Goal: Task Accomplishment & Management: Manage account settings

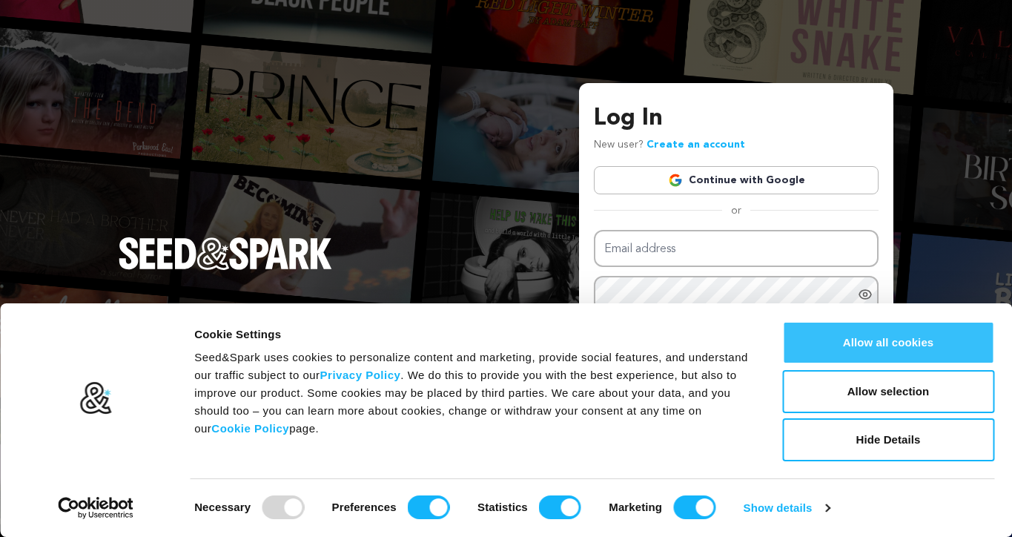
click at [869, 326] on button "Allow all cookies" at bounding box center [888, 342] width 212 height 43
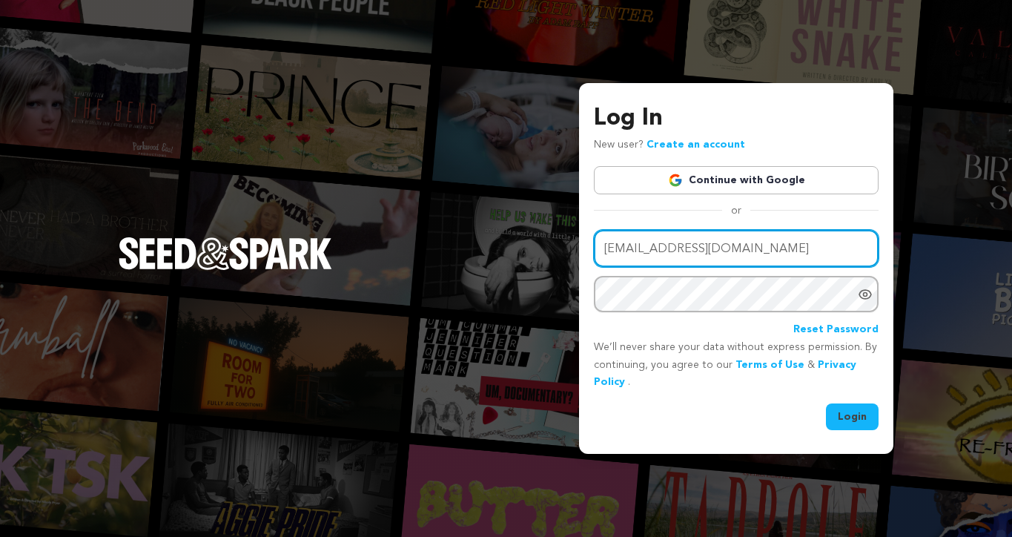
type input "[EMAIL_ADDRESS][DOMAIN_NAME]"
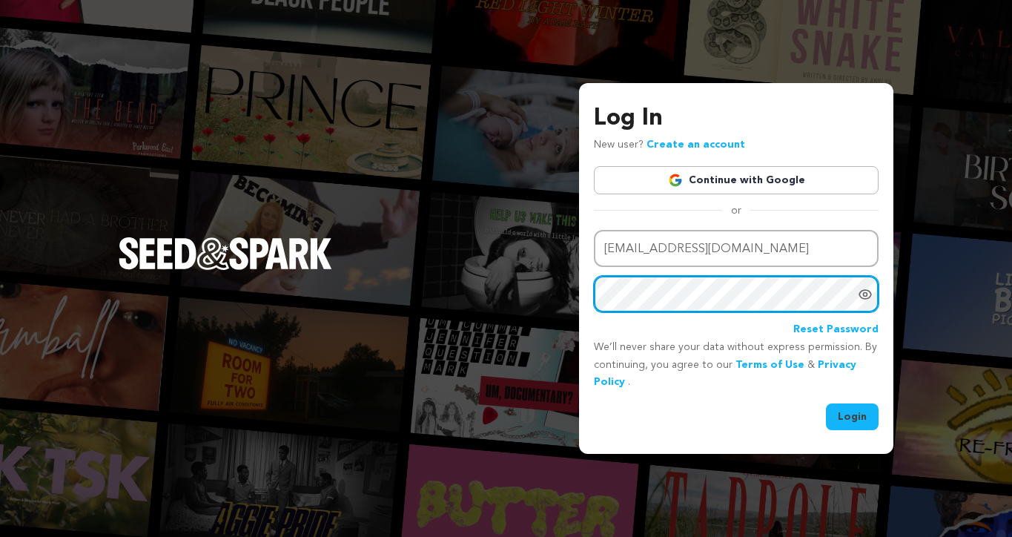
click at [853, 415] on button "Login" at bounding box center [852, 416] width 53 height 27
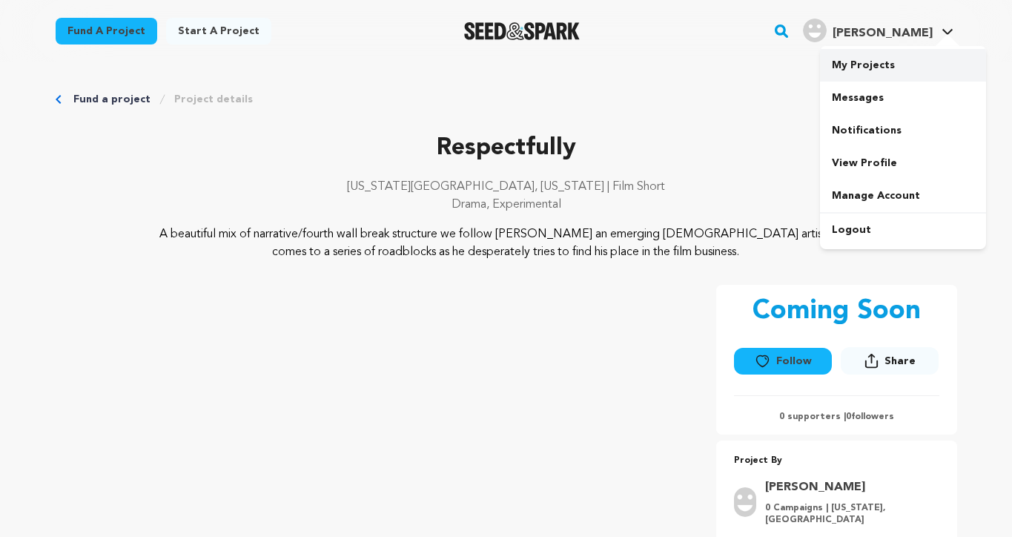
click at [879, 62] on link "My Projects" at bounding box center [903, 65] width 166 height 33
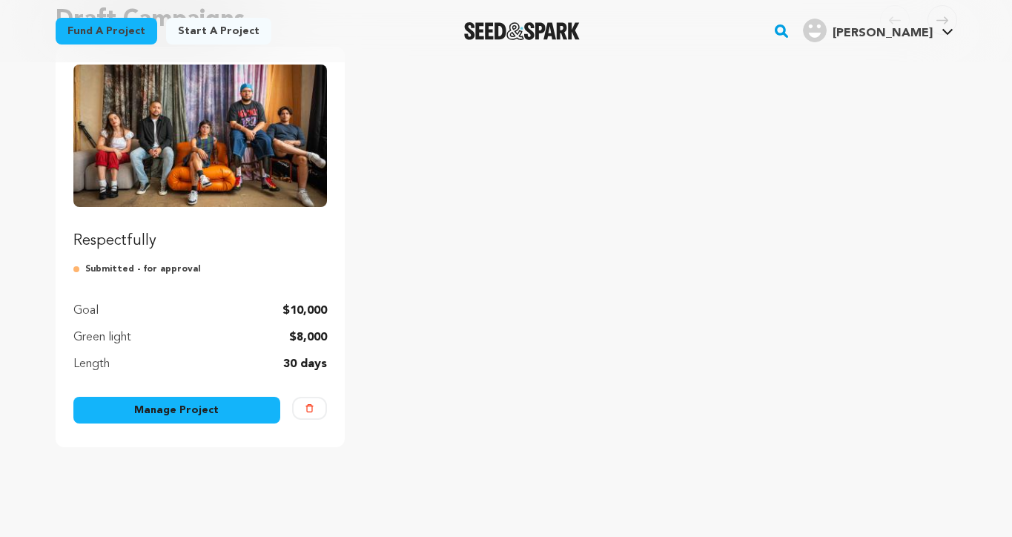
scroll to position [235, 0]
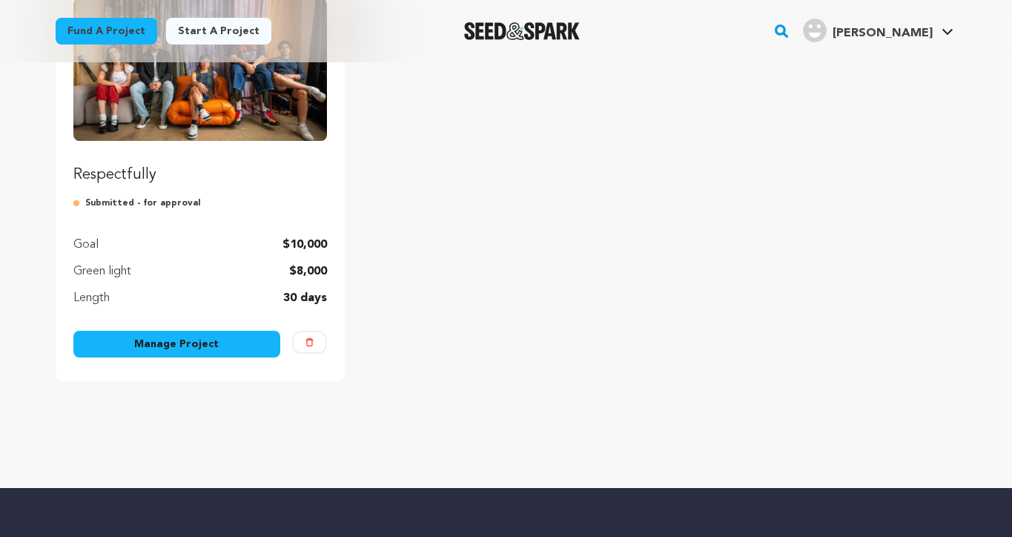
click at [228, 339] on link "Manage Project" at bounding box center [177, 344] width 208 height 27
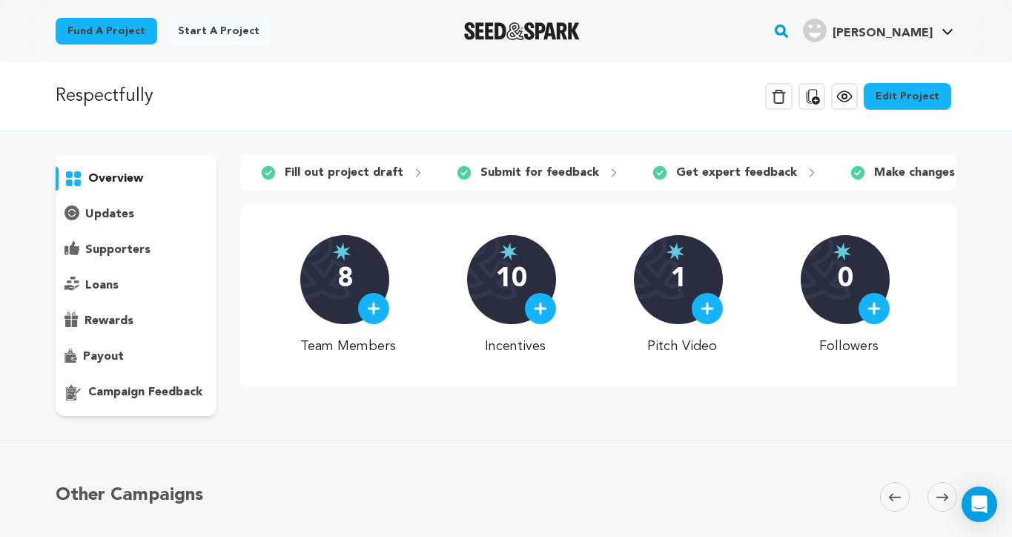
click at [907, 89] on link "Edit Project" at bounding box center [907, 96] width 87 height 27
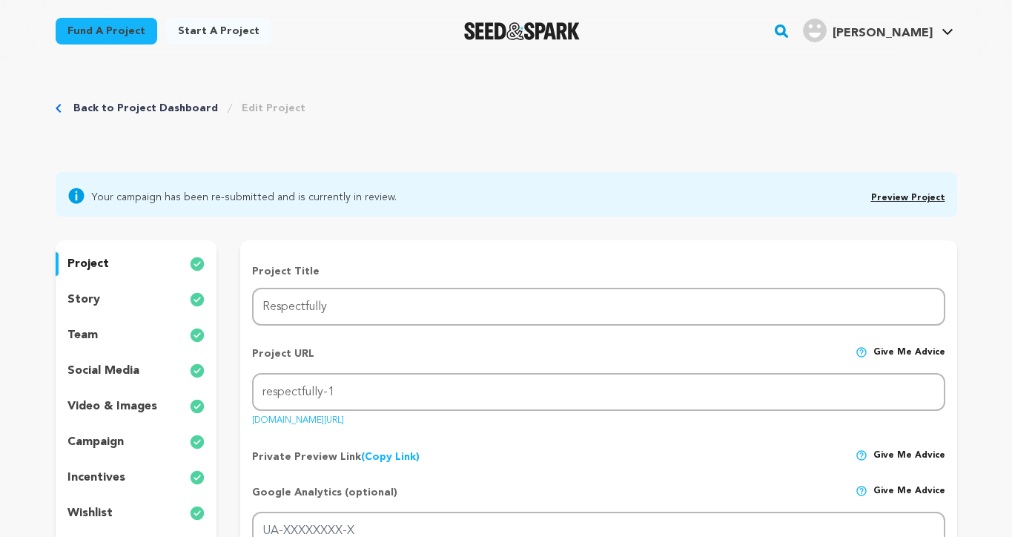
scroll to position [28, 0]
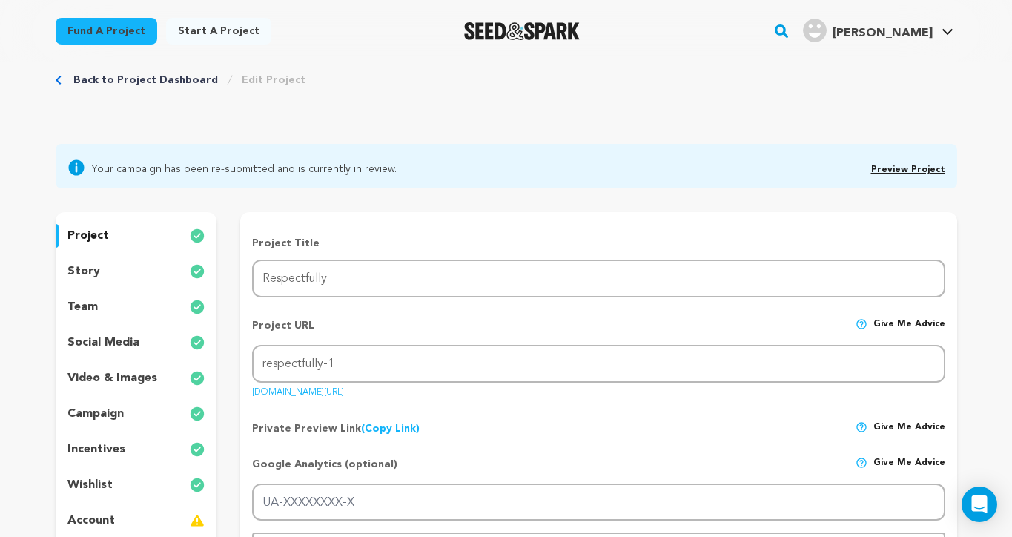
click at [110, 277] on div "story" at bounding box center [137, 272] width 162 height 24
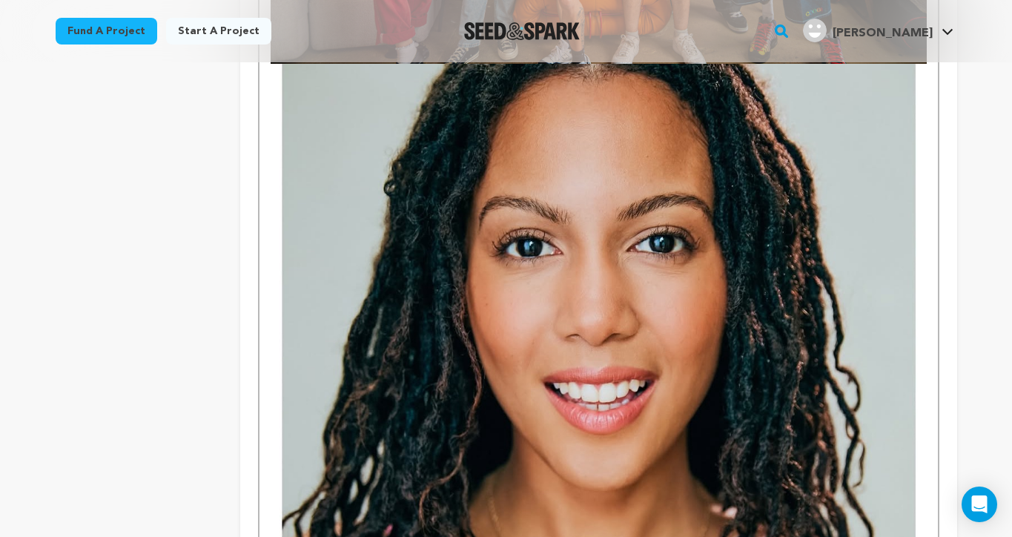
scroll to position [1934, 0]
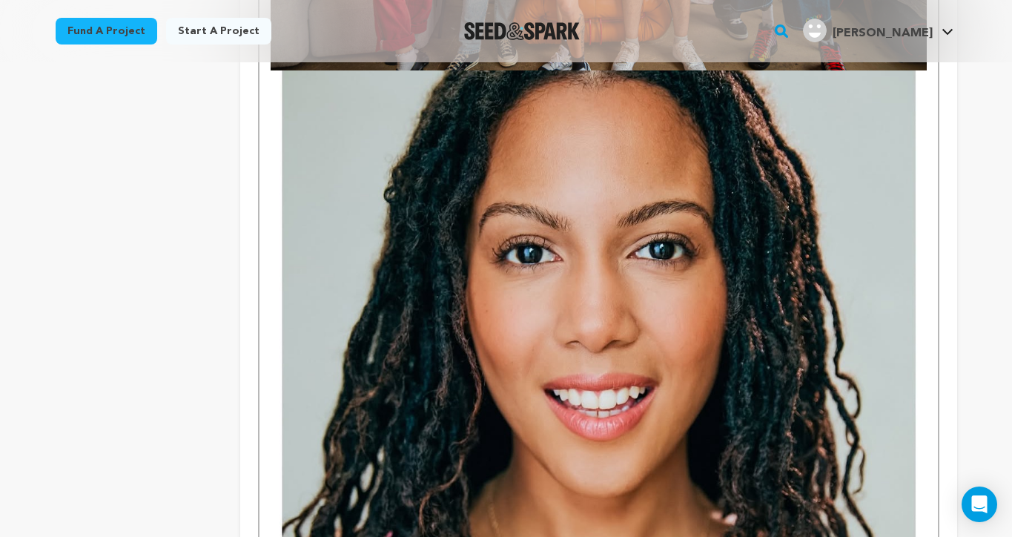
click at [527, 301] on img at bounding box center [598, 468] width 655 height 796
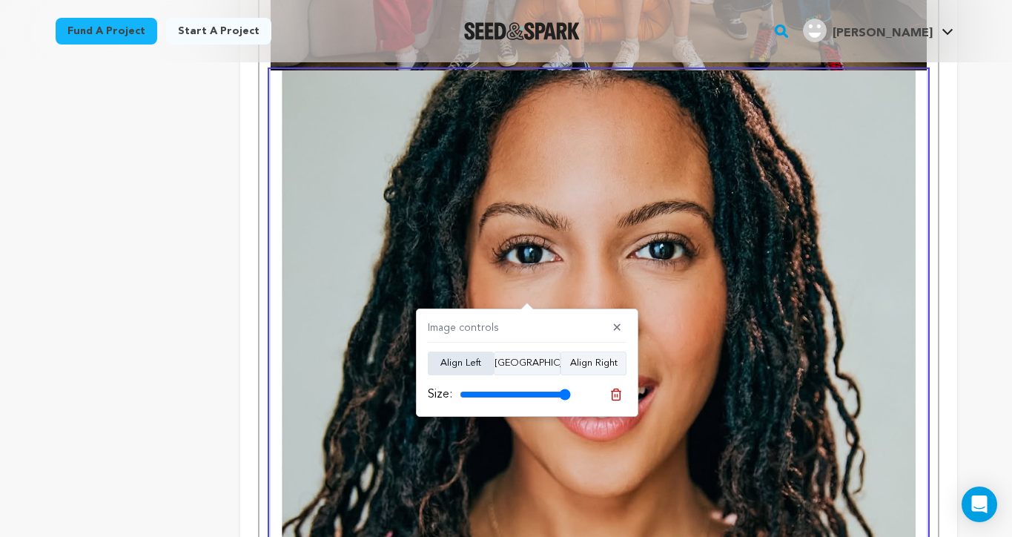
click at [463, 352] on button "Align Left" at bounding box center [461, 363] width 66 height 24
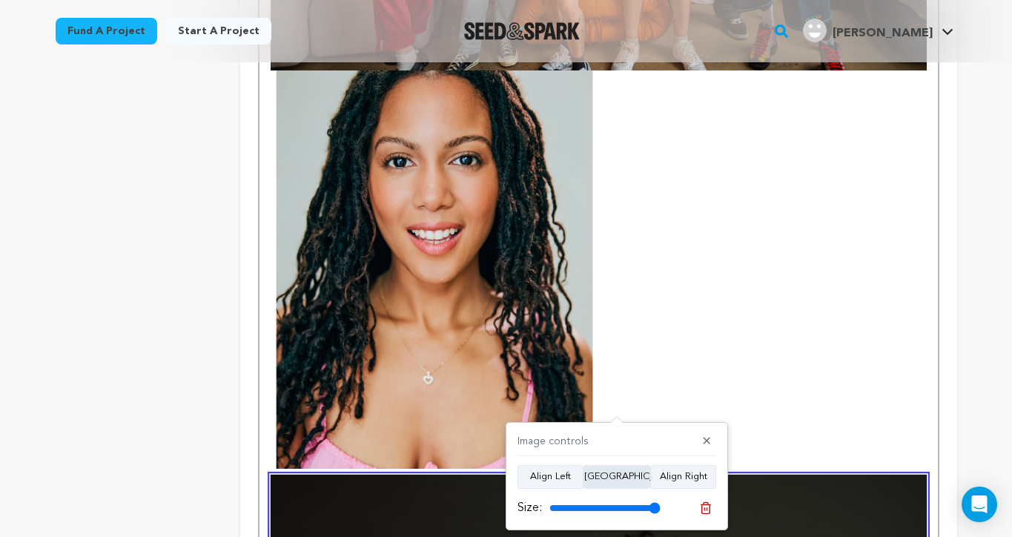
click at [624, 475] on button "Align Center" at bounding box center [617, 477] width 67 height 24
click at [672, 476] on button "Align Right" at bounding box center [683, 477] width 66 height 24
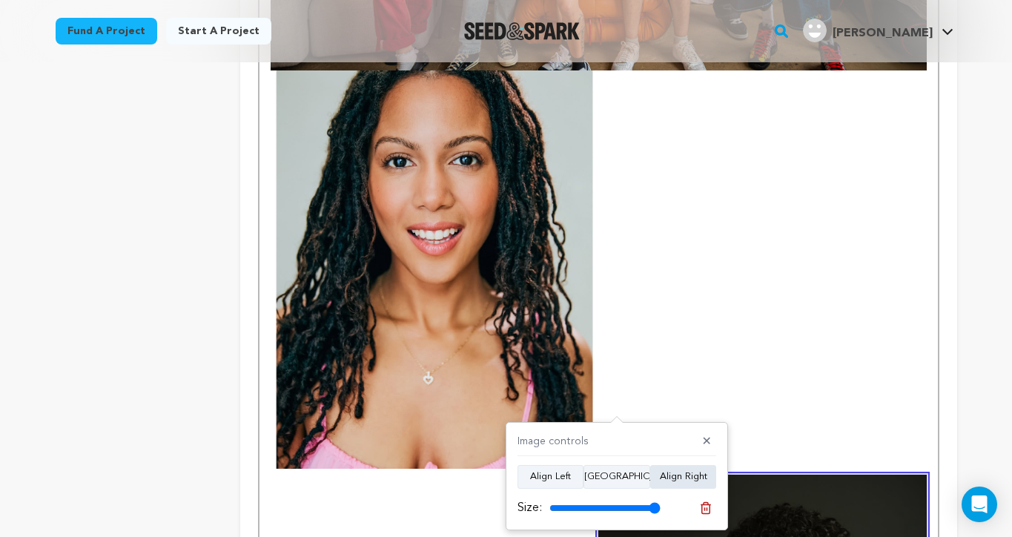
click at [672, 475] on button "Align Right" at bounding box center [683, 477] width 66 height 24
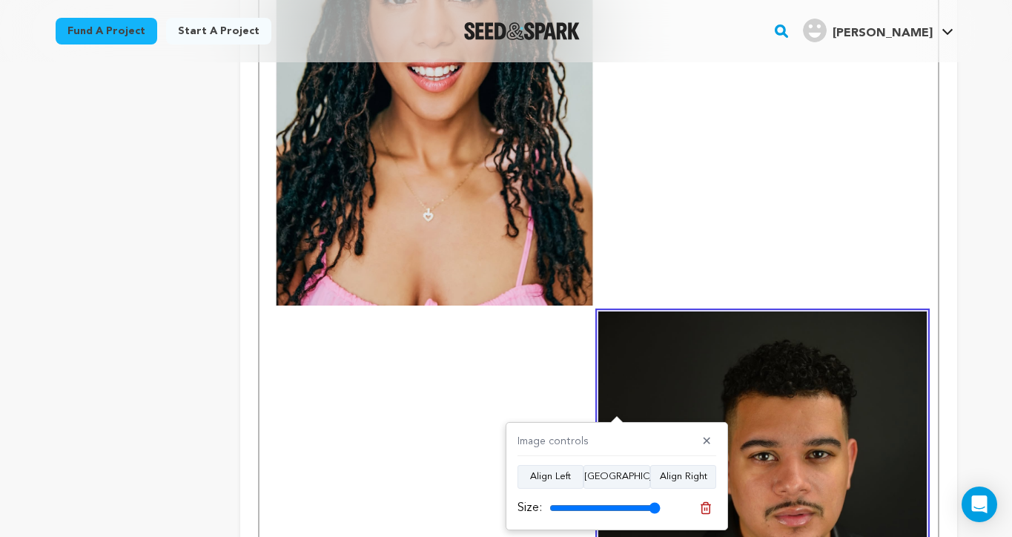
scroll to position [2098, 0]
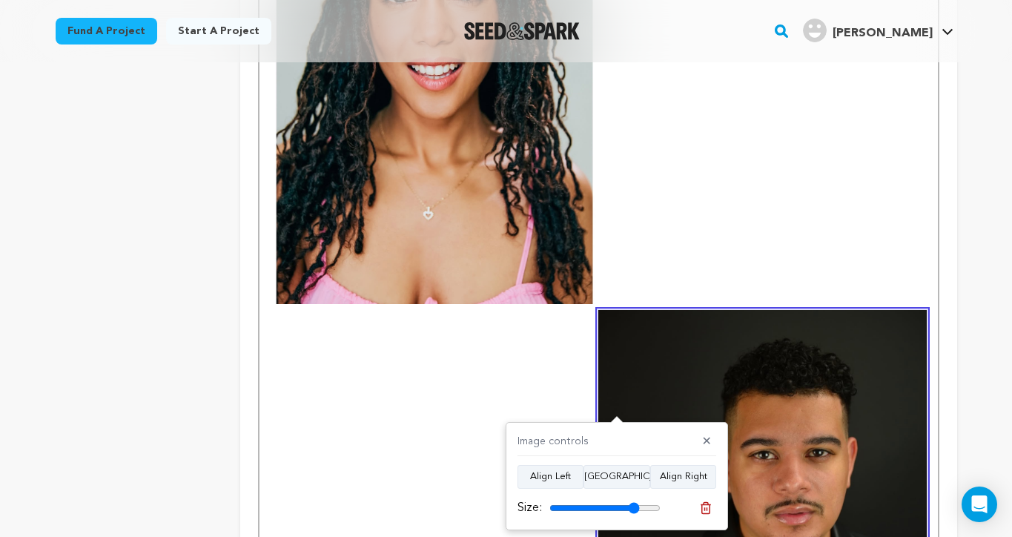
drag, startPoint x: 655, startPoint y: 507, endPoint x: 634, endPoint y: 508, distance: 20.8
click at [634, 508] on input "range" at bounding box center [604, 508] width 111 height 12
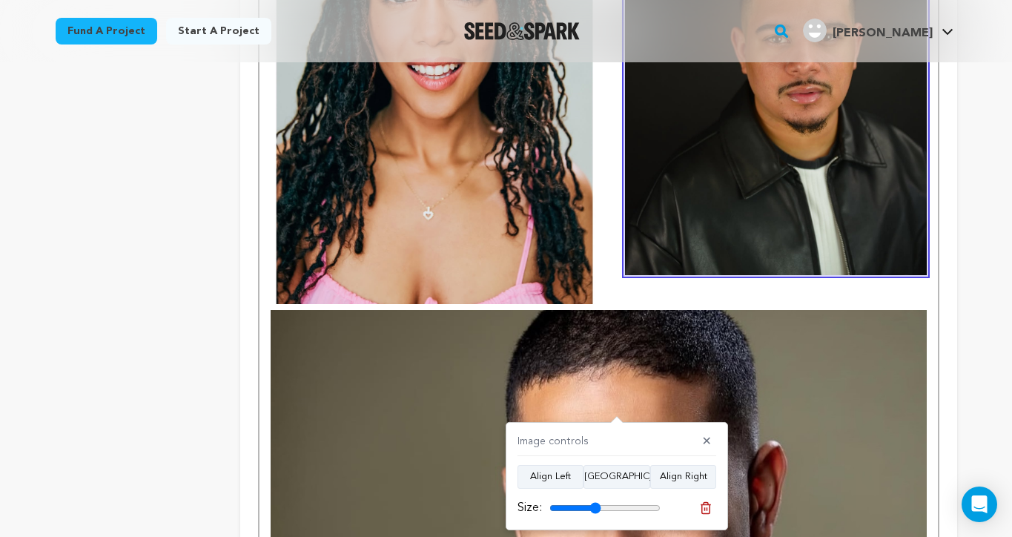
drag, startPoint x: 634, startPoint y: 508, endPoint x: 595, endPoint y: 506, distance: 39.4
click at [595, 506] on input "range" at bounding box center [604, 508] width 111 height 12
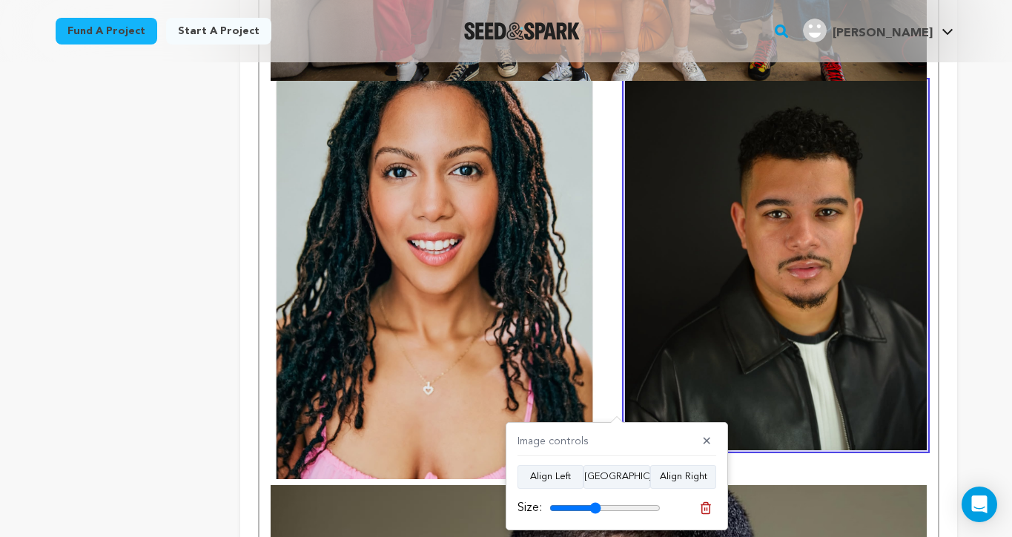
scroll to position [1926, 0]
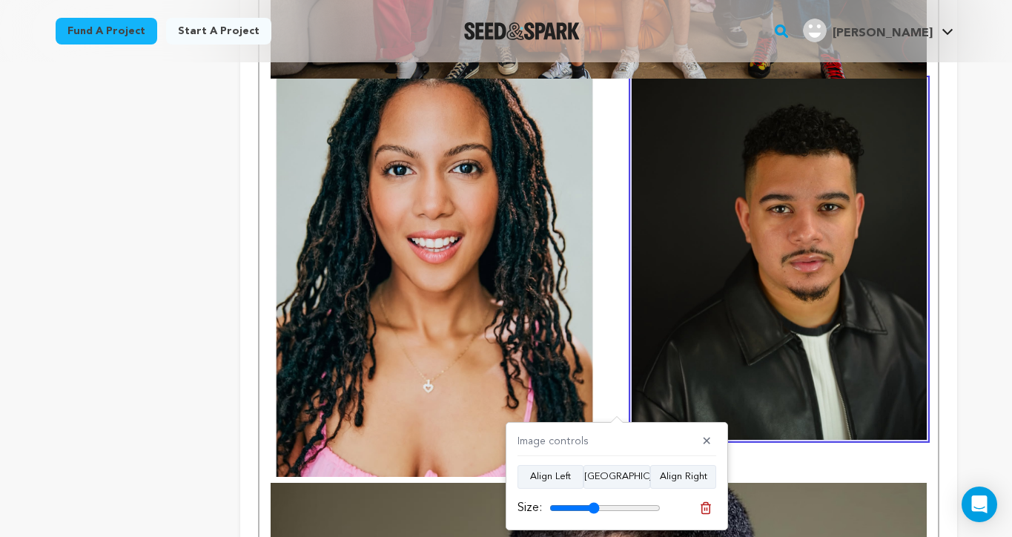
type input "46"
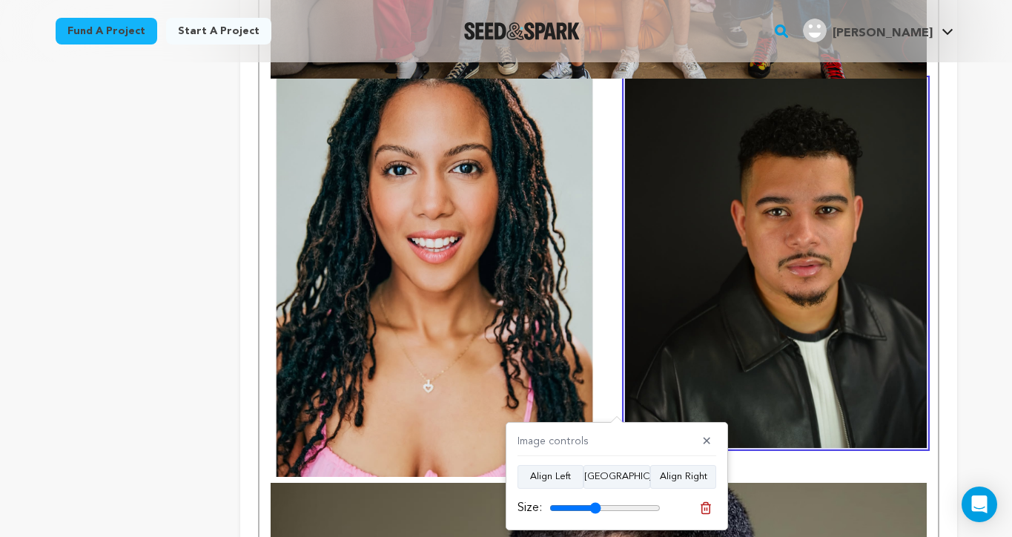
click at [595, 506] on input "range" at bounding box center [604, 508] width 111 height 12
click at [710, 440] on button "✕" at bounding box center [707, 441] width 19 height 15
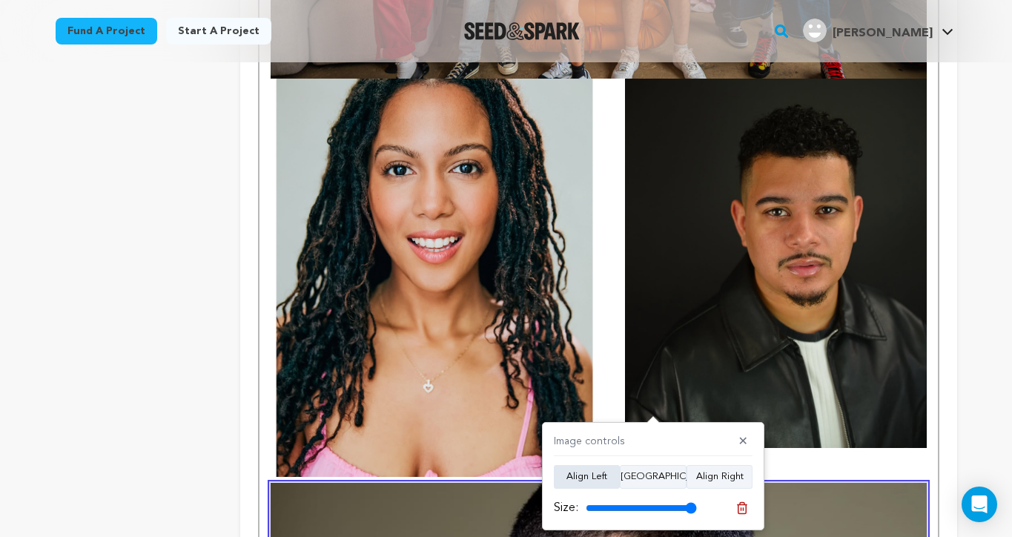
click at [582, 471] on button "Align Left" at bounding box center [587, 477] width 66 height 24
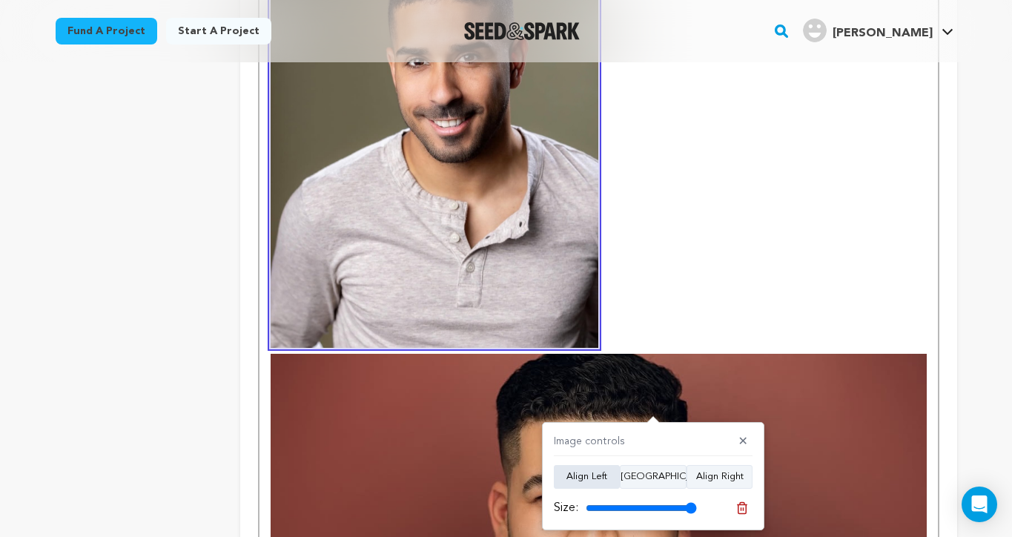
scroll to position [2456, 0]
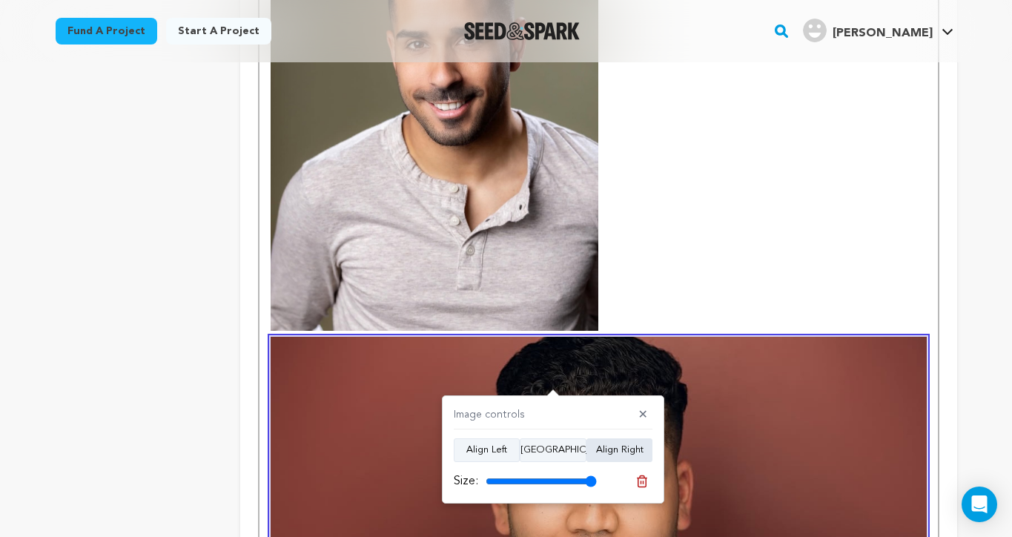
click at [623, 446] on button "Align Right" at bounding box center [619, 450] width 66 height 24
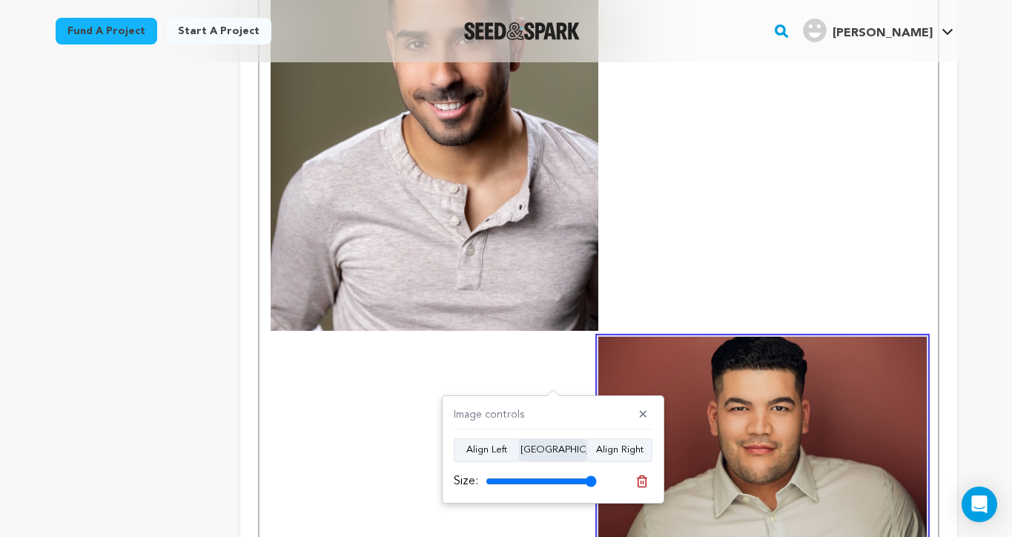
click at [575, 443] on button "Align Center" at bounding box center [553, 450] width 67 height 24
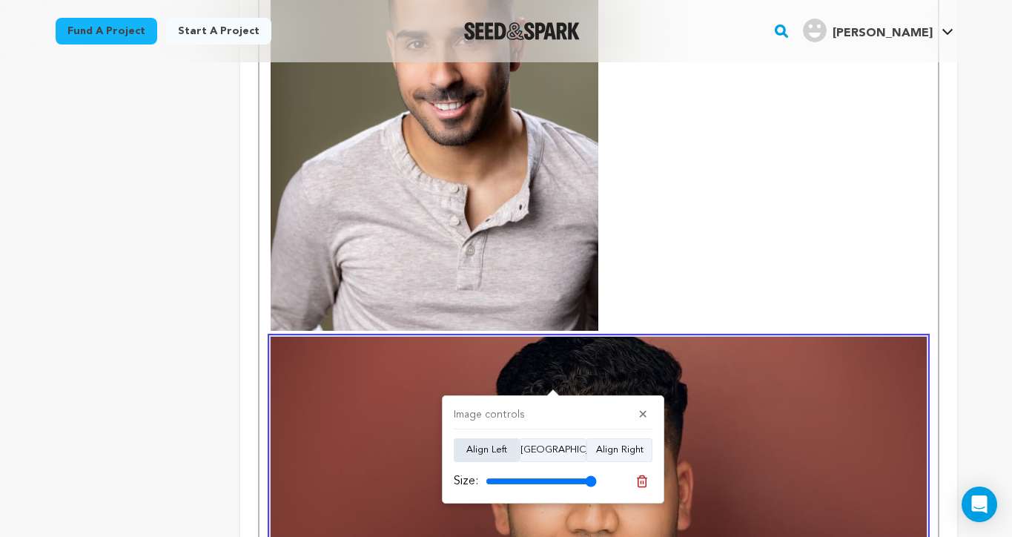
click at [490, 453] on button "Align Left" at bounding box center [487, 450] width 66 height 24
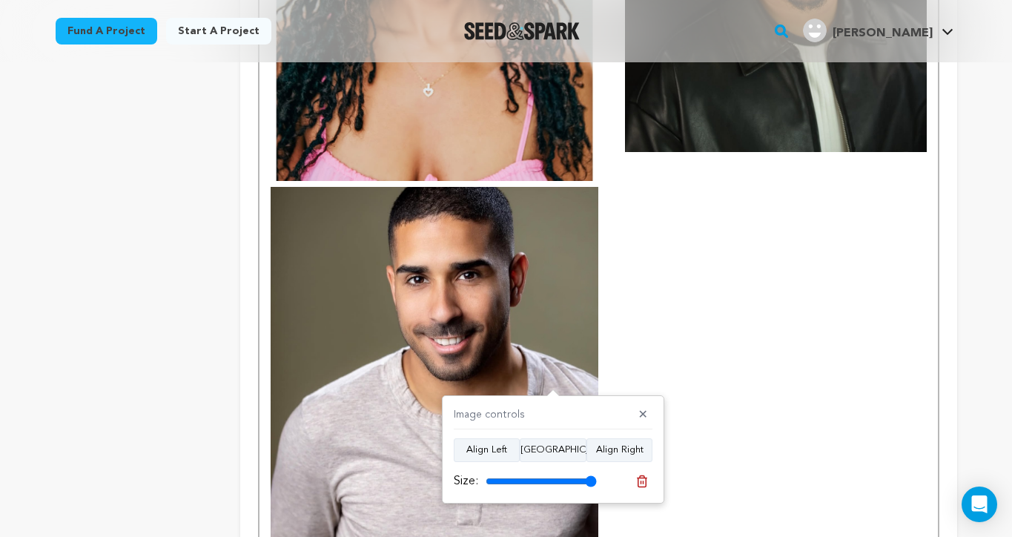
scroll to position [2170, 0]
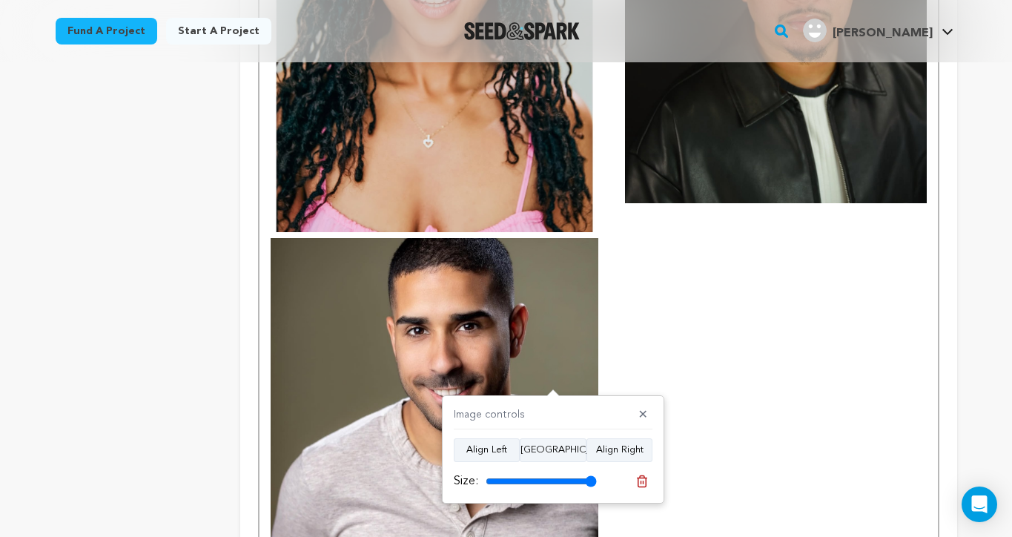
click at [719, 168] on img at bounding box center [776, 18] width 302 height 369
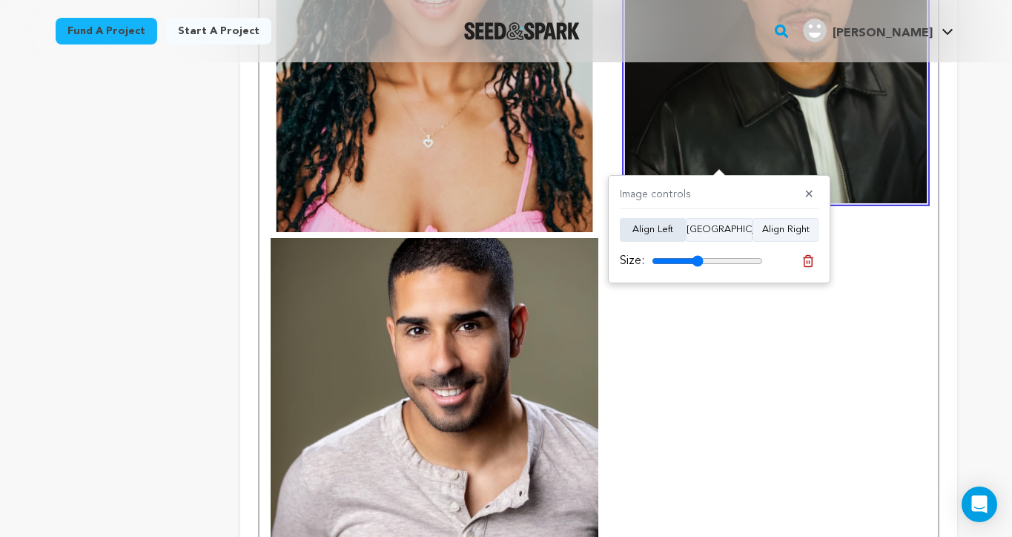
click at [651, 236] on button "Align Left" at bounding box center [653, 230] width 66 height 24
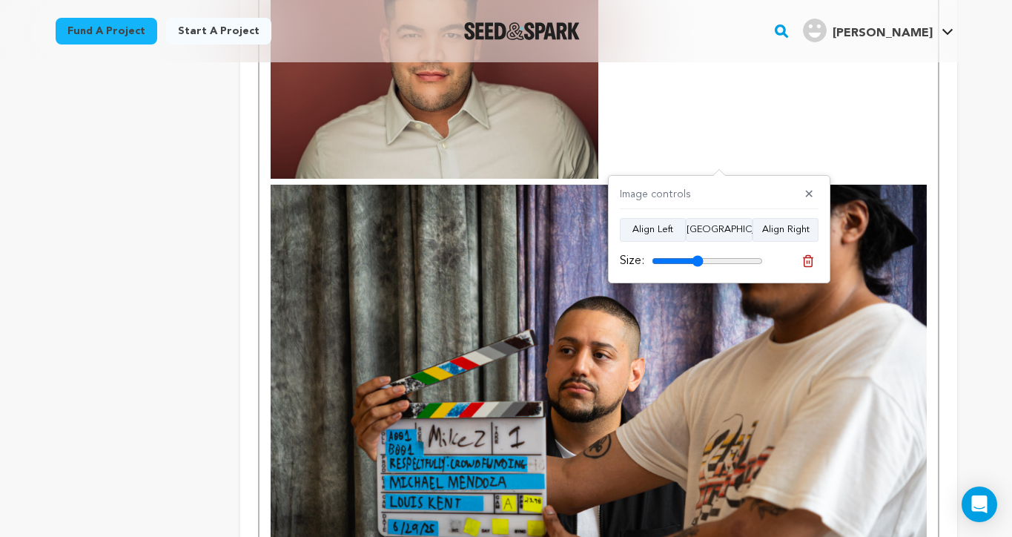
scroll to position [3250, 0]
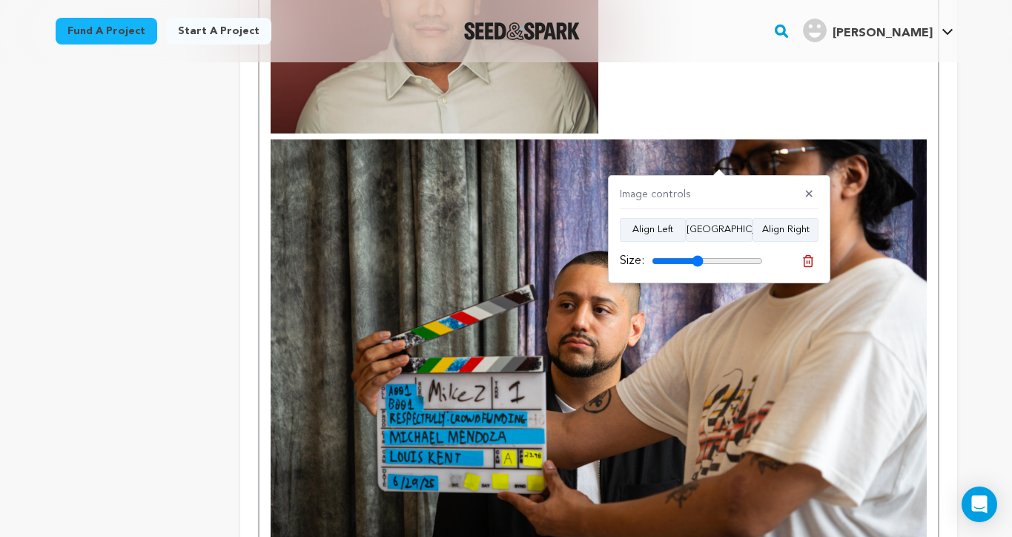
click at [624, 395] on img at bounding box center [598, 357] width 655 height 437
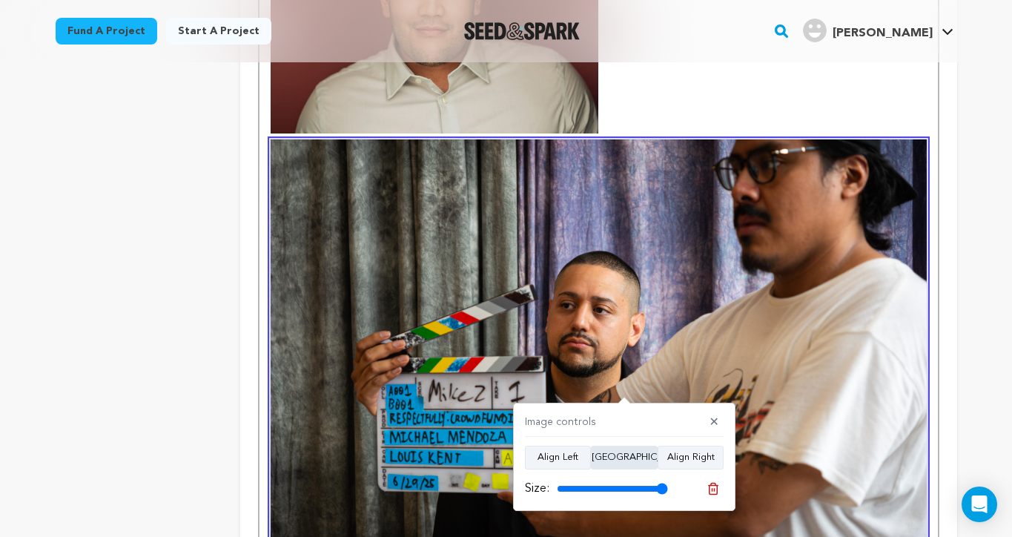
click at [628, 455] on button "Align Center" at bounding box center [624, 458] width 67 height 24
click at [682, 450] on button "Align Right" at bounding box center [691, 458] width 66 height 24
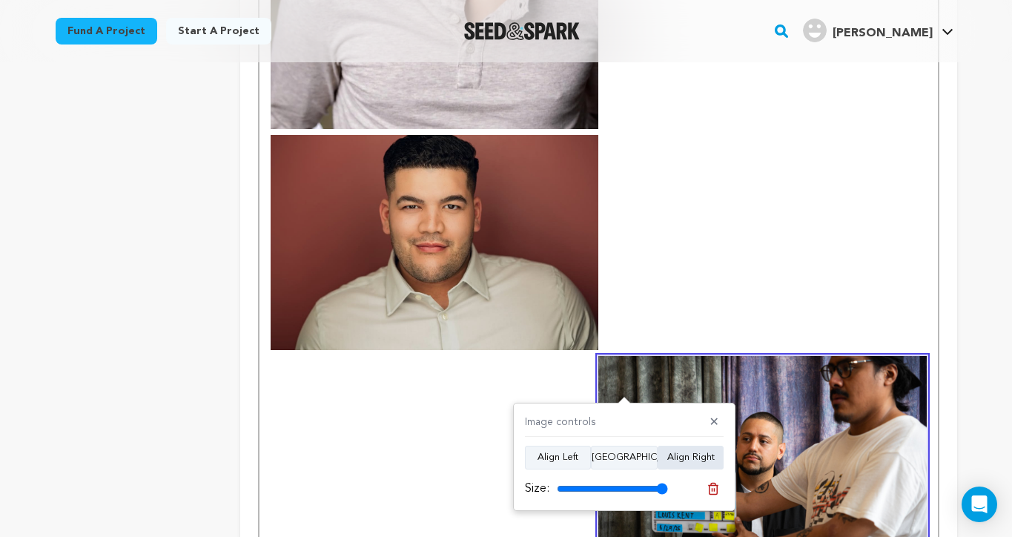
scroll to position [3023, 0]
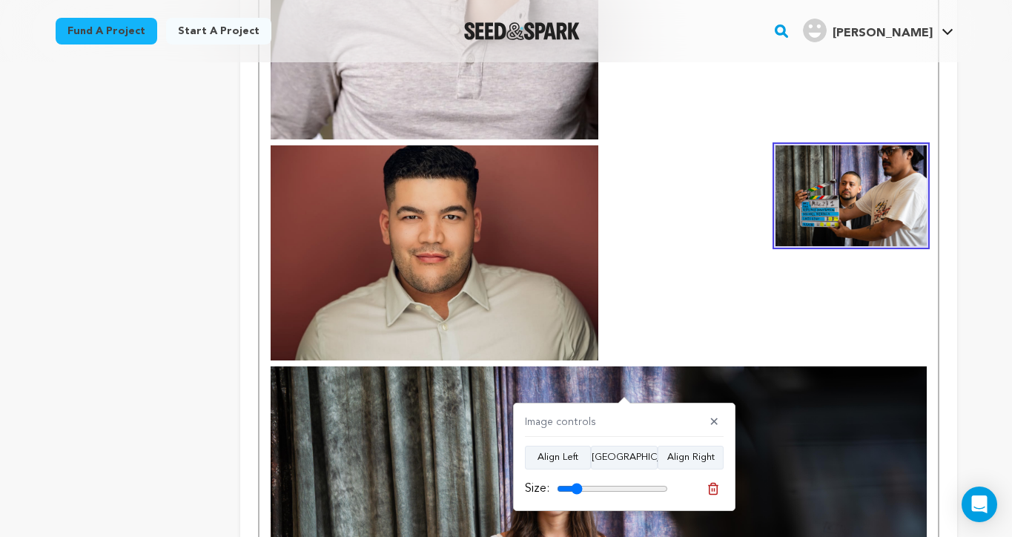
drag, startPoint x: 660, startPoint y: 487, endPoint x: 578, endPoint y: 484, distance: 82.4
click at [578, 484] on input "range" at bounding box center [612, 489] width 111 height 12
click at [624, 452] on button "Align Center" at bounding box center [624, 458] width 67 height 24
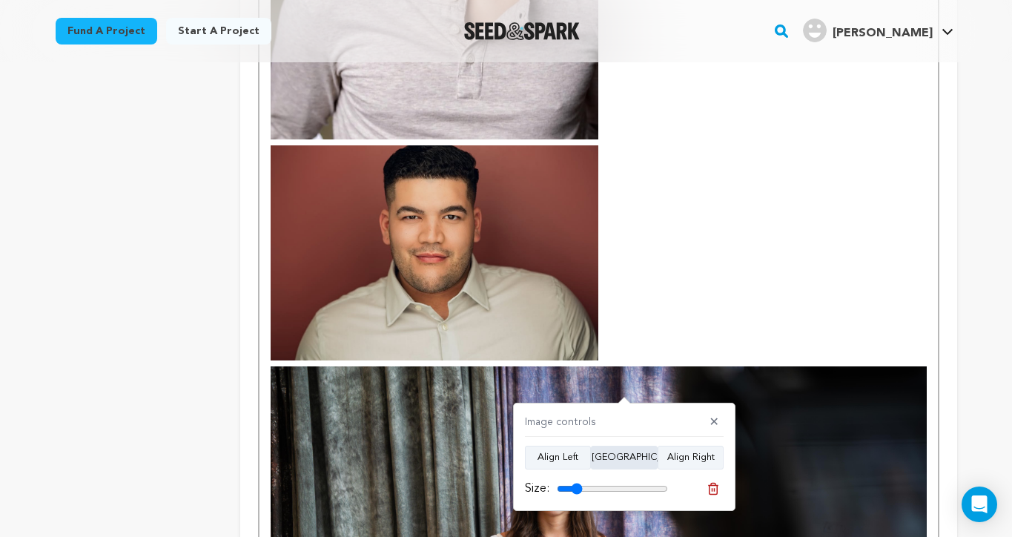
click at [609, 461] on button "Align Center" at bounding box center [624, 458] width 67 height 24
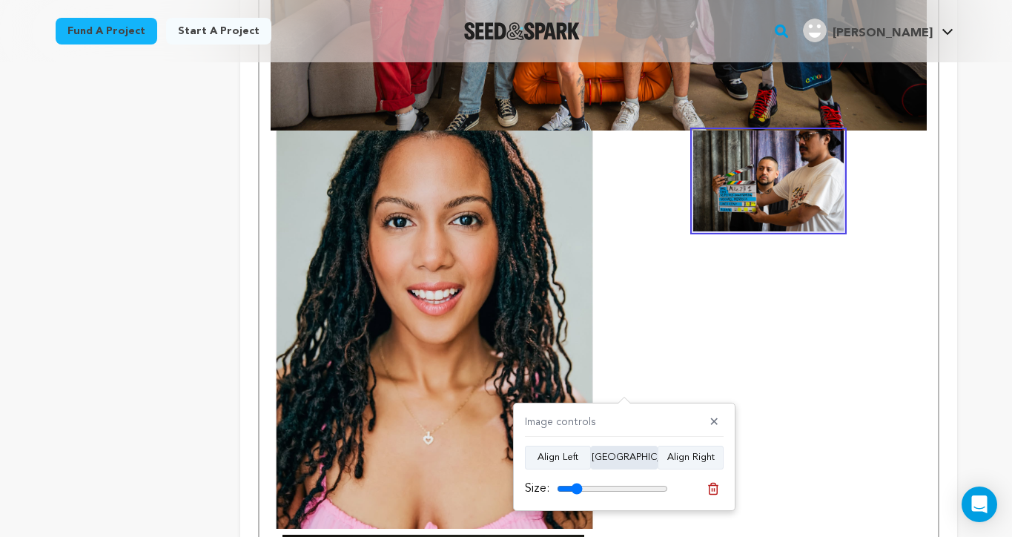
scroll to position [1862, 0]
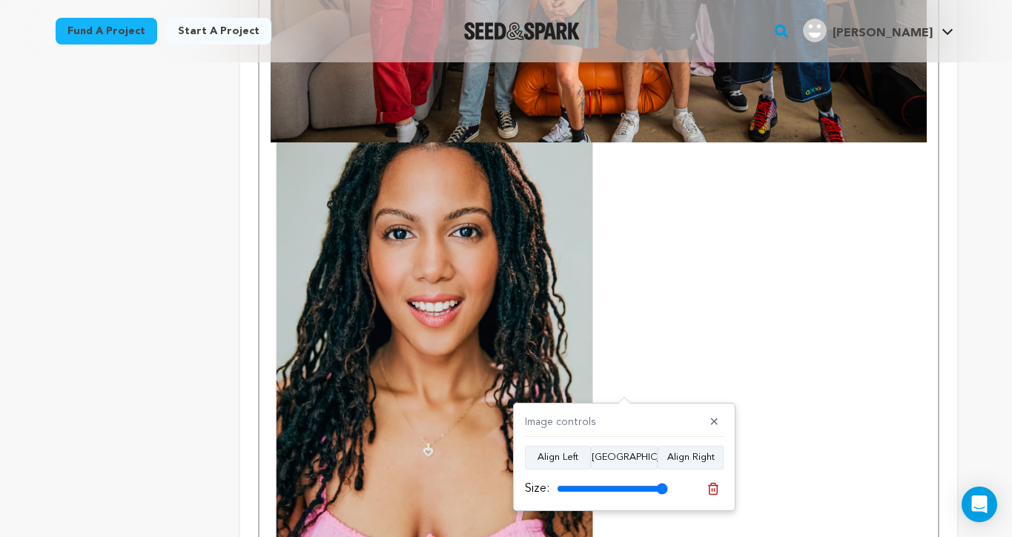
drag, startPoint x: 576, startPoint y: 488, endPoint x: 689, endPoint y: 494, distance: 112.9
type input "100"
click at [689, 494] on div "Size:" at bounding box center [624, 488] width 199 height 21
click at [634, 458] on button "Align Center" at bounding box center [624, 458] width 67 height 24
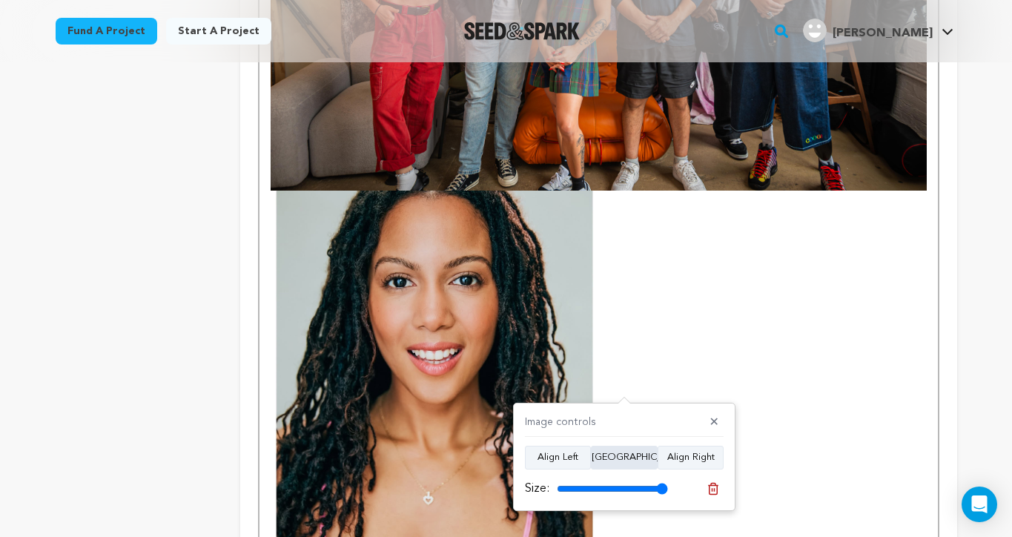
scroll to position [1834, 0]
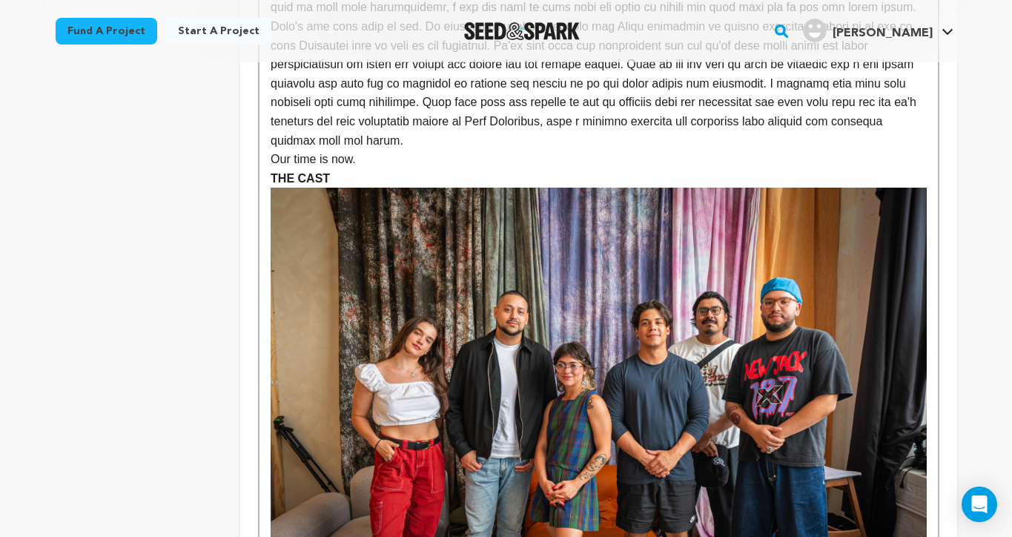
scroll to position [1227, 0]
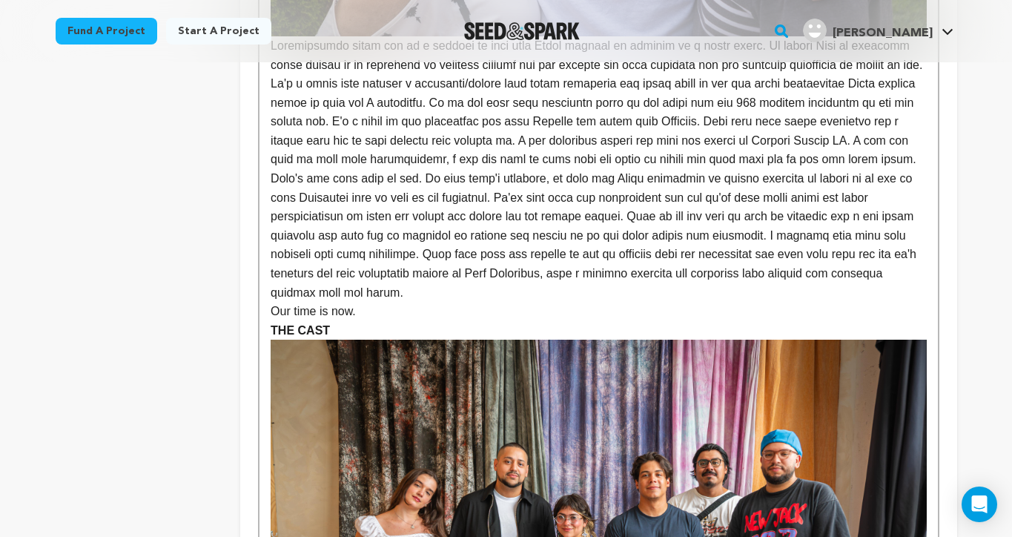
click at [386, 321] on p "THE CAST" at bounding box center [598, 330] width 655 height 19
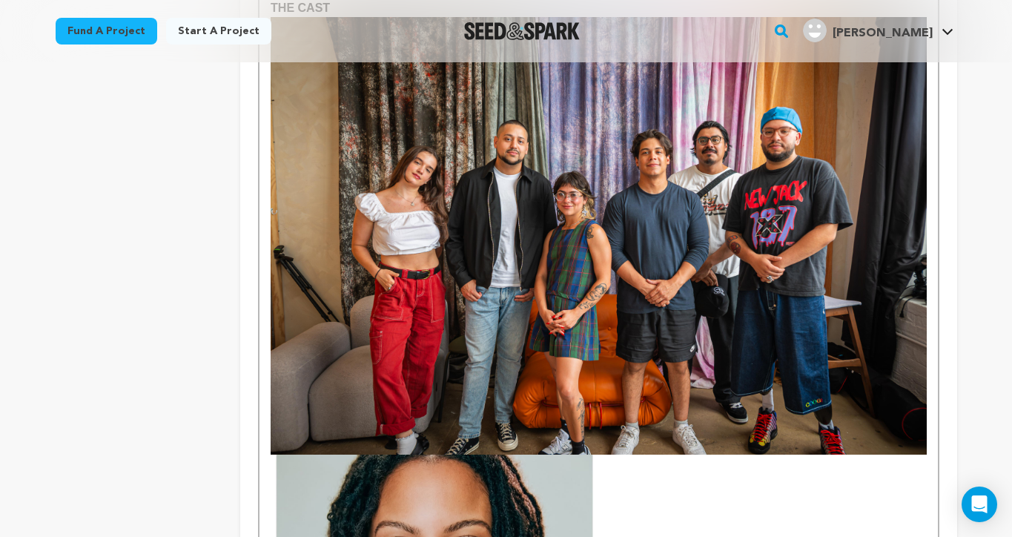
scroll to position [1574, 0]
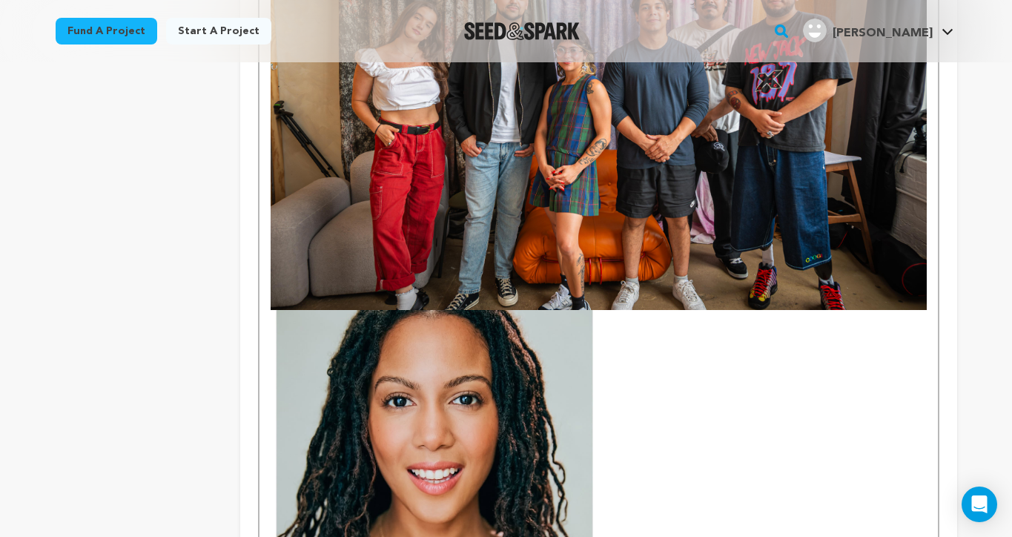
scroll to position [1677, 0]
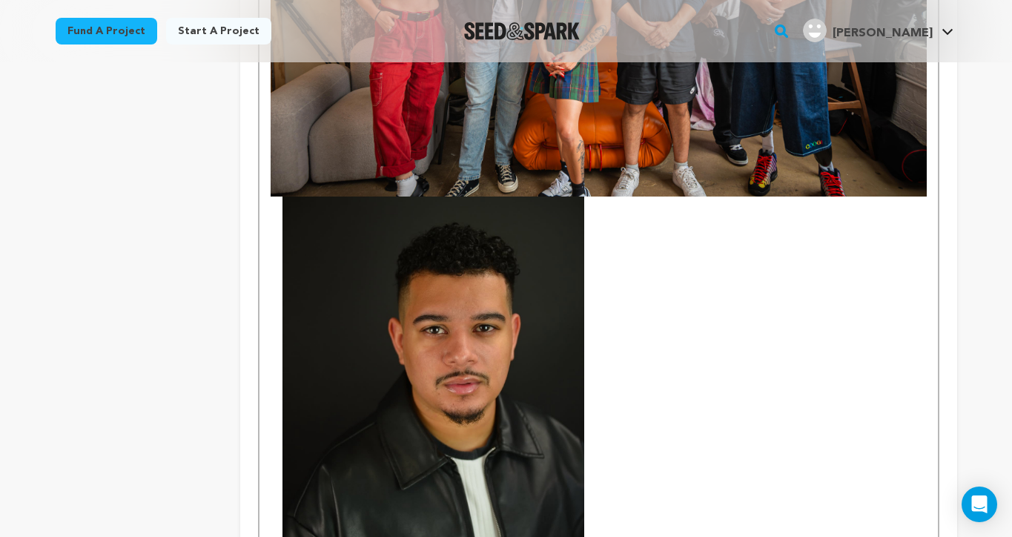
scroll to position [1786, 0]
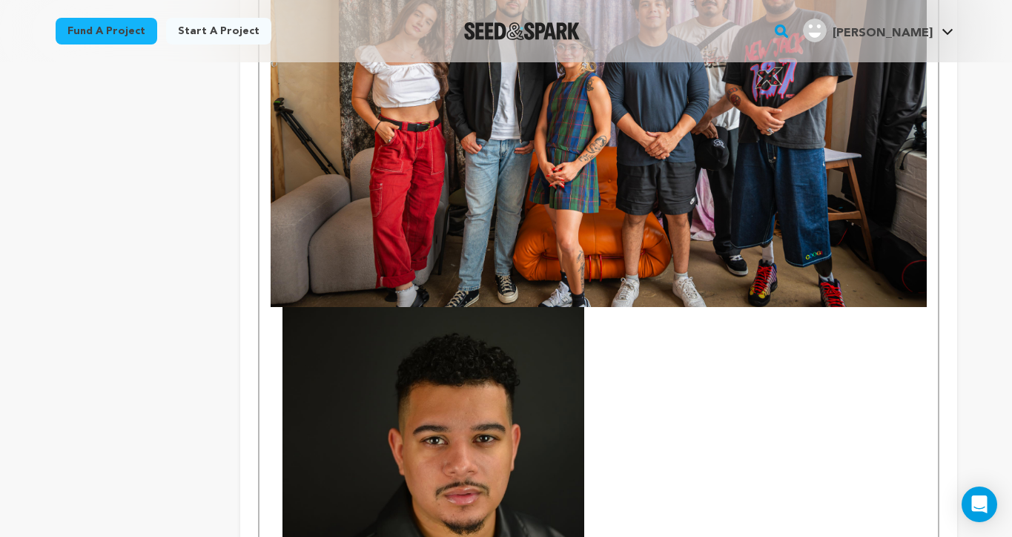
scroll to position [1715, 0]
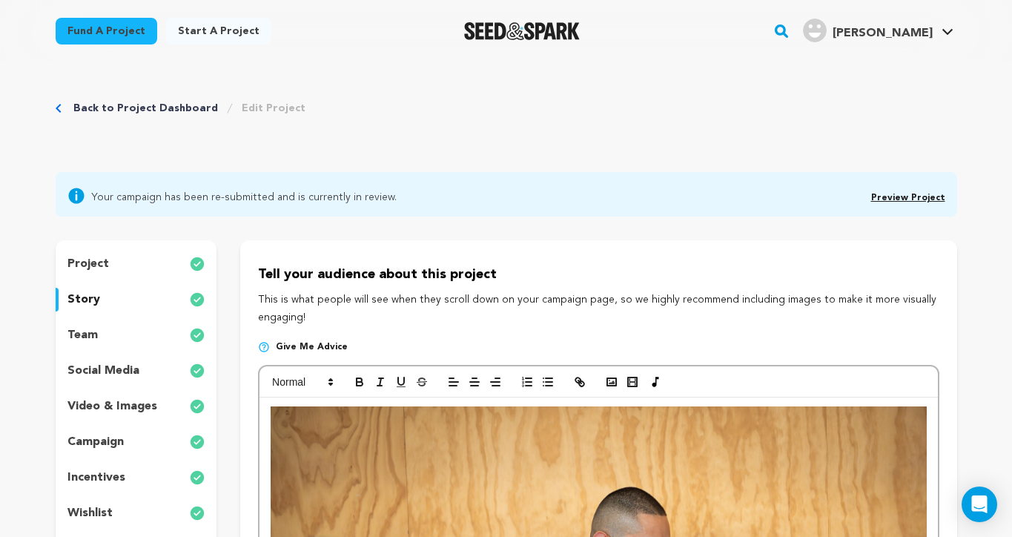
scroll to position [0, 0]
click at [612, 380] on icon "button" at bounding box center [611, 381] width 13 height 13
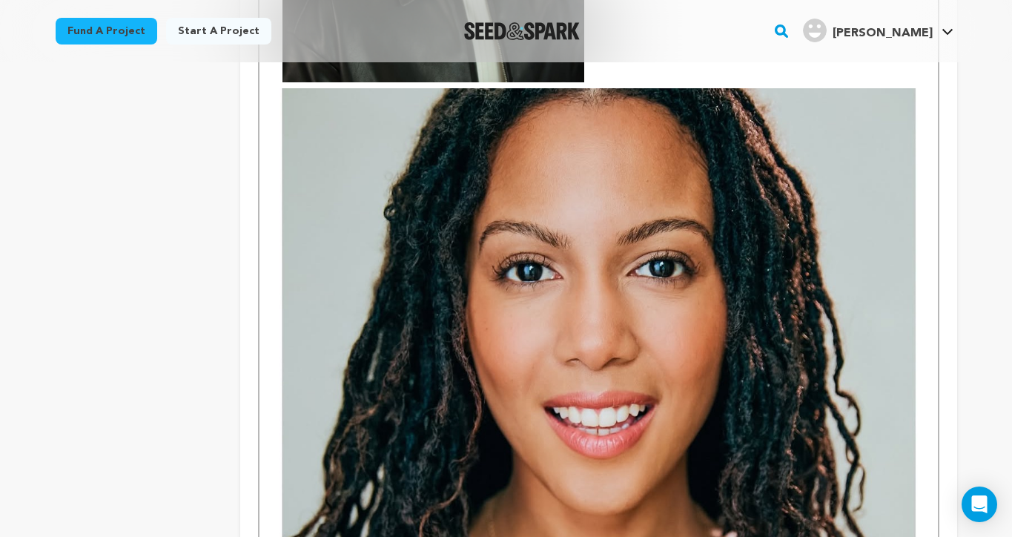
scroll to position [2298, 0]
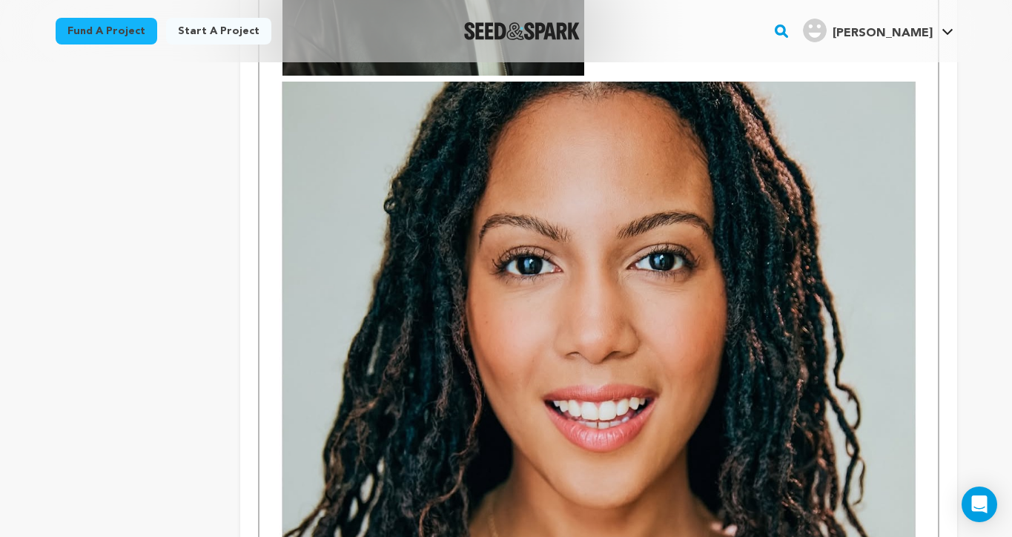
click at [699, 266] on img at bounding box center [598, 480] width 655 height 796
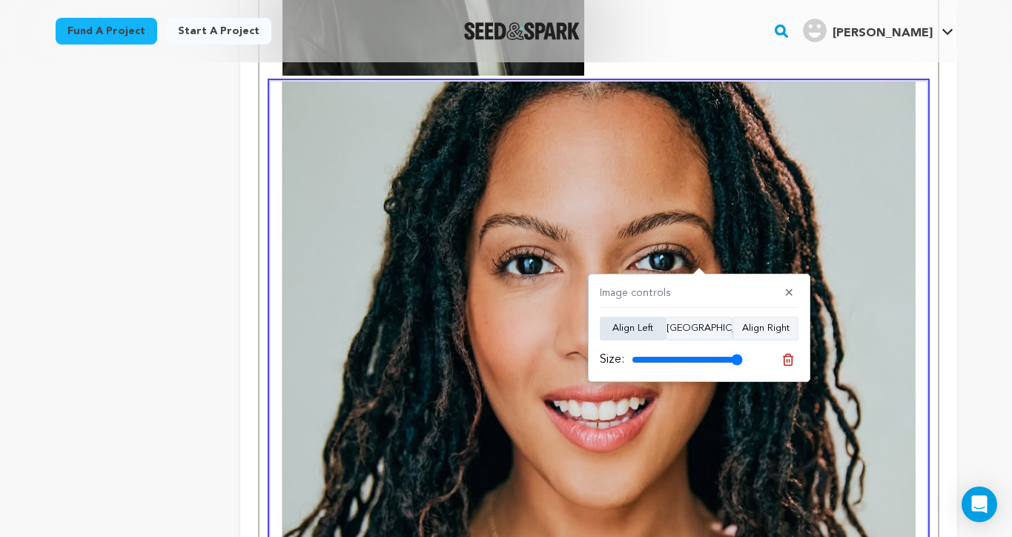
click at [628, 321] on button "Align Left" at bounding box center [633, 329] width 66 height 24
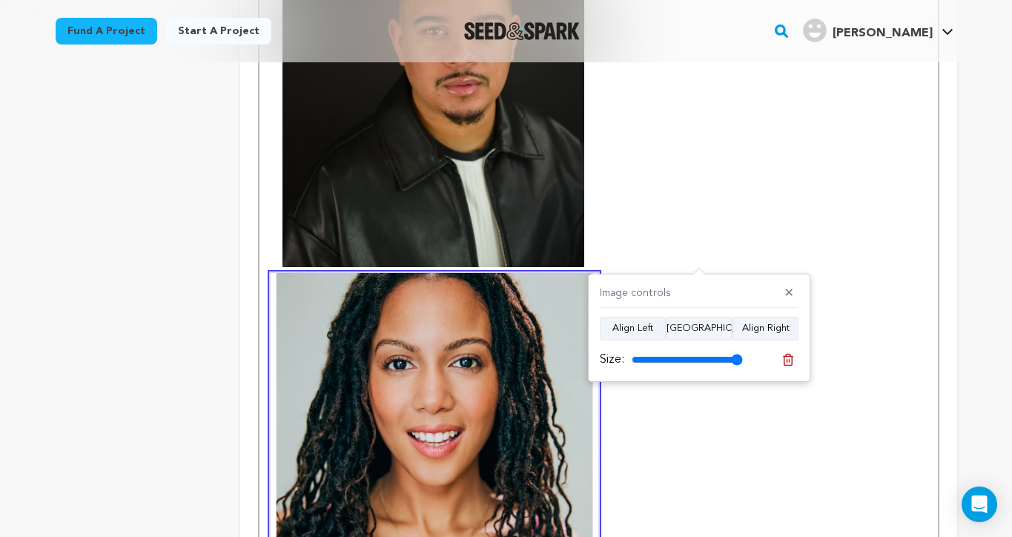
scroll to position [2106, 0]
drag, startPoint x: 733, startPoint y: 358, endPoint x: 720, endPoint y: 359, distance: 12.6
click at [720, 359] on input "range" at bounding box center [687, 360] width 111 height 12
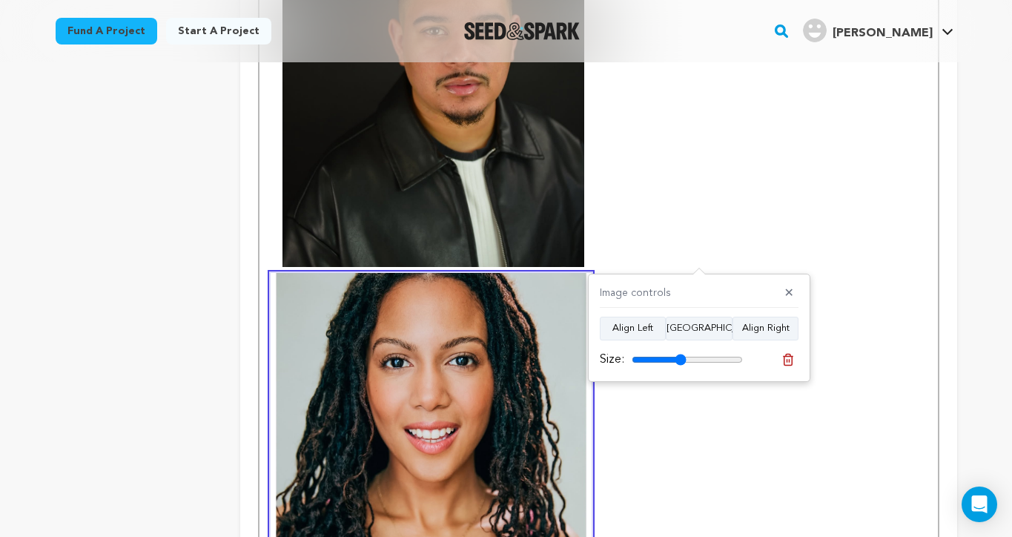
drag, startPoint x: 720, startPoint y: 359, endPoint x: 681, endPoint y: 359, distance: 39.3
type input "49"
click at [681, 359] on input "range" at bounding box center [687, 360] width 111 height 12
click at [787, 288] on button "✕" at bounding box center [789, 293] width 19 height 15
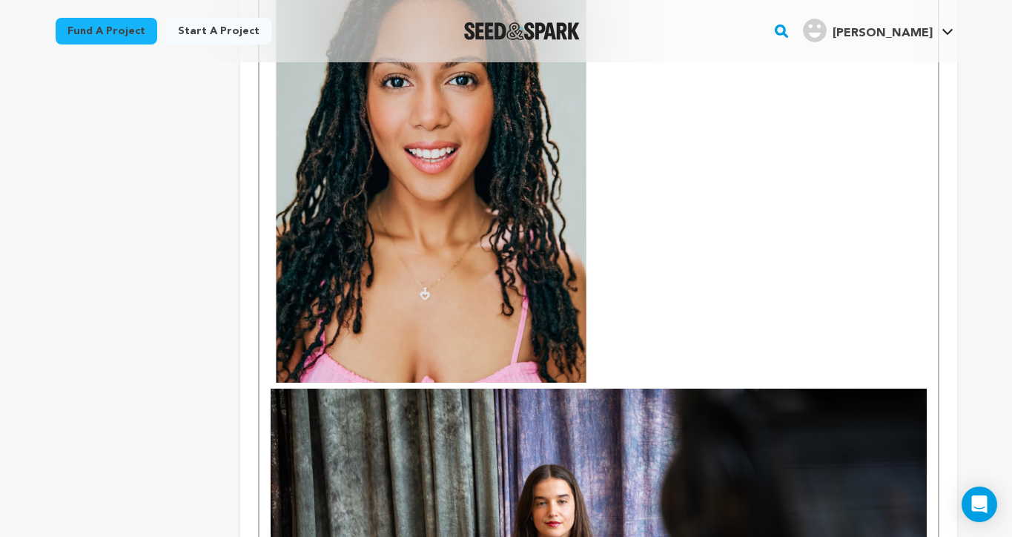
scroll to position [2436, 0]
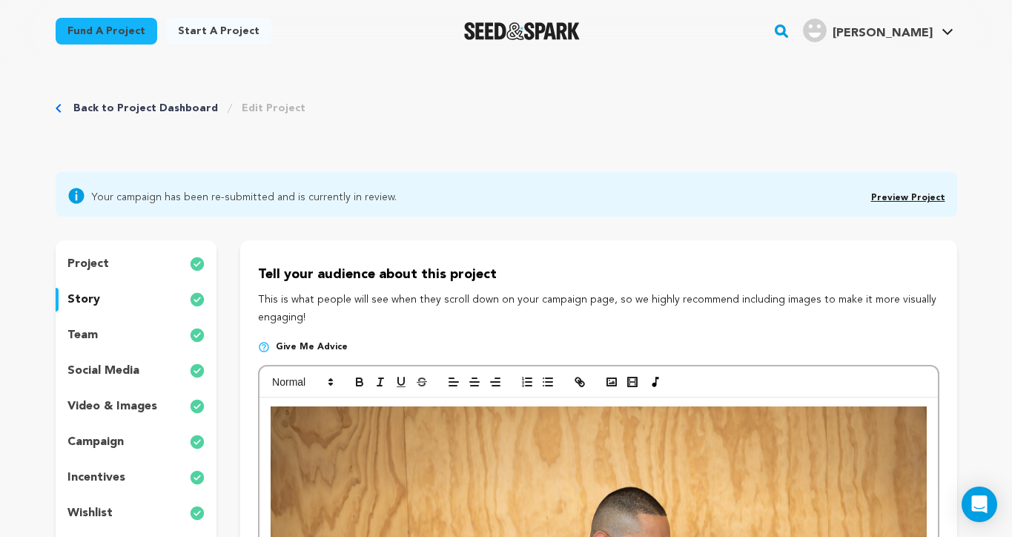
scroll to position [0, 0]
click at [607, 381] on icon "button" at bounding box center [611, 381] width 13 height 13
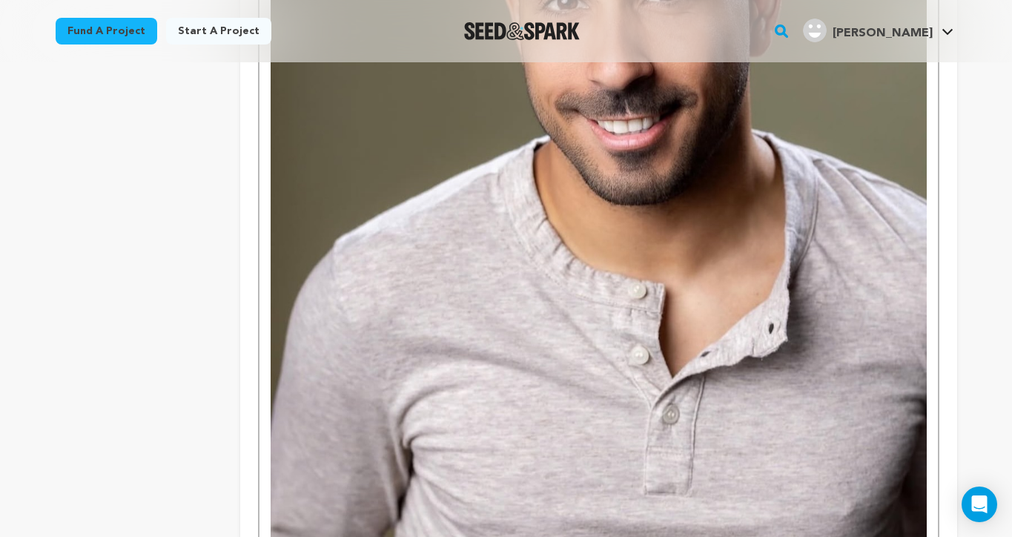
scroll to position [2944, 0]
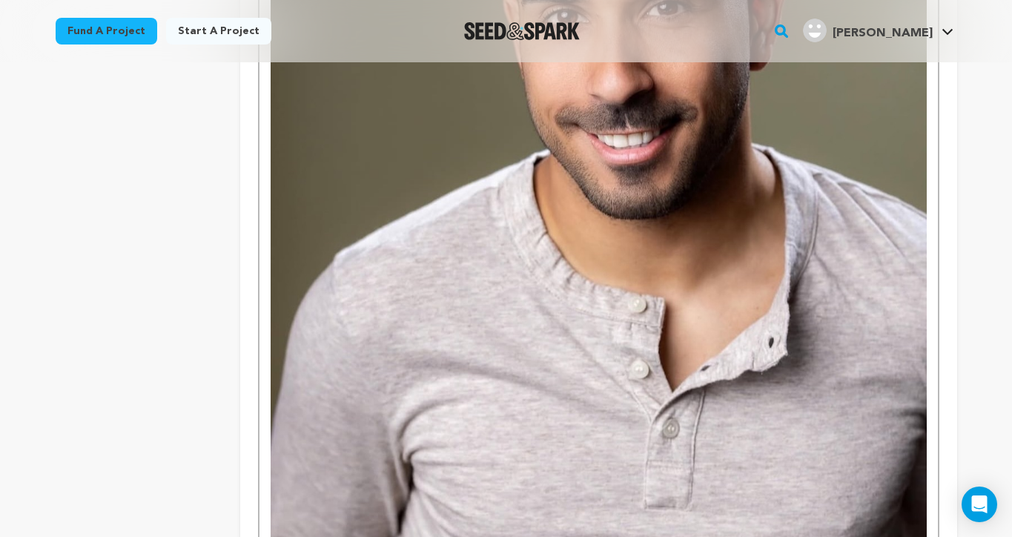
click at [681, 267] on img at bounding box center [598, 210] width 655 height 759
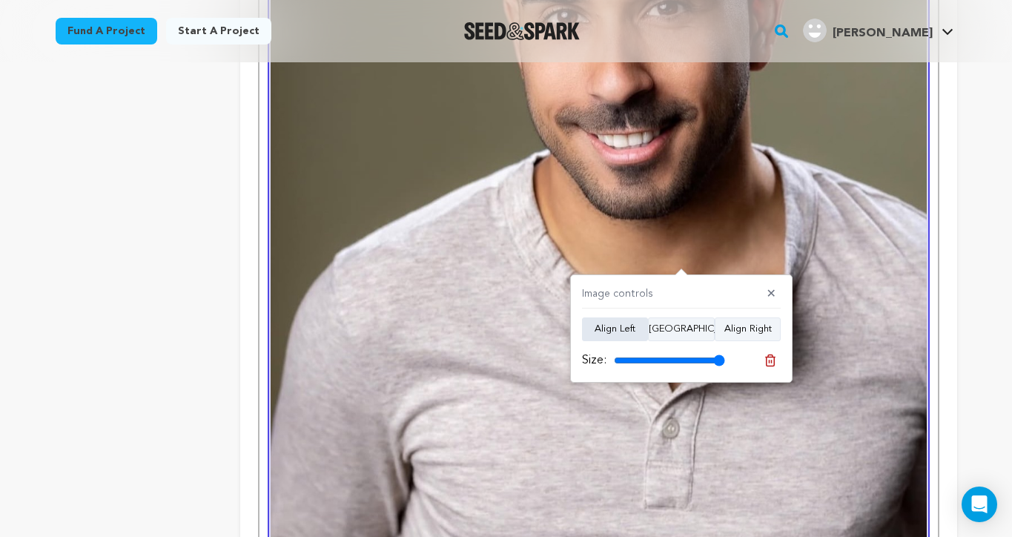
click at [632, 328] on button "Align Left" at bounding box center [615, 329] width 66 height 24
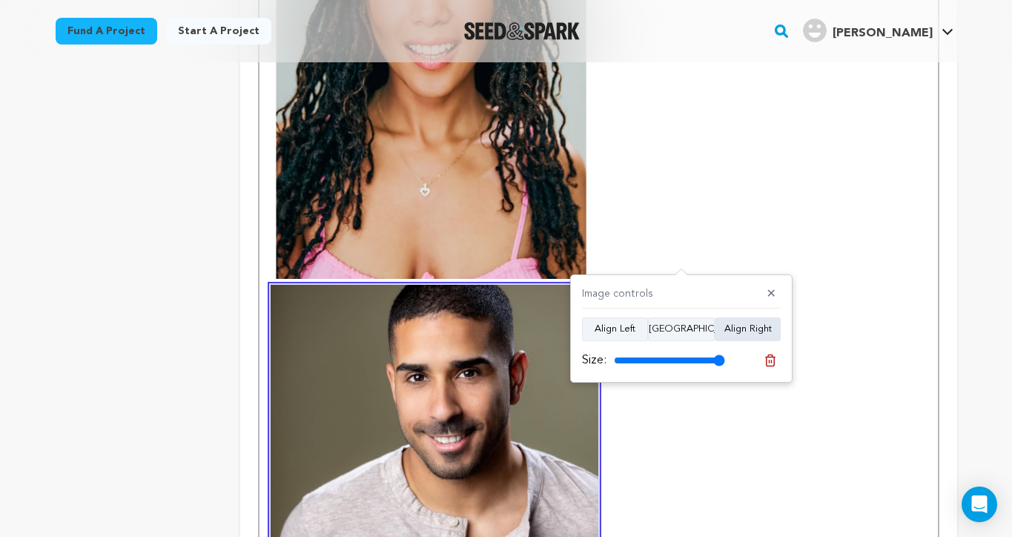
scroll to position [2499, 0]
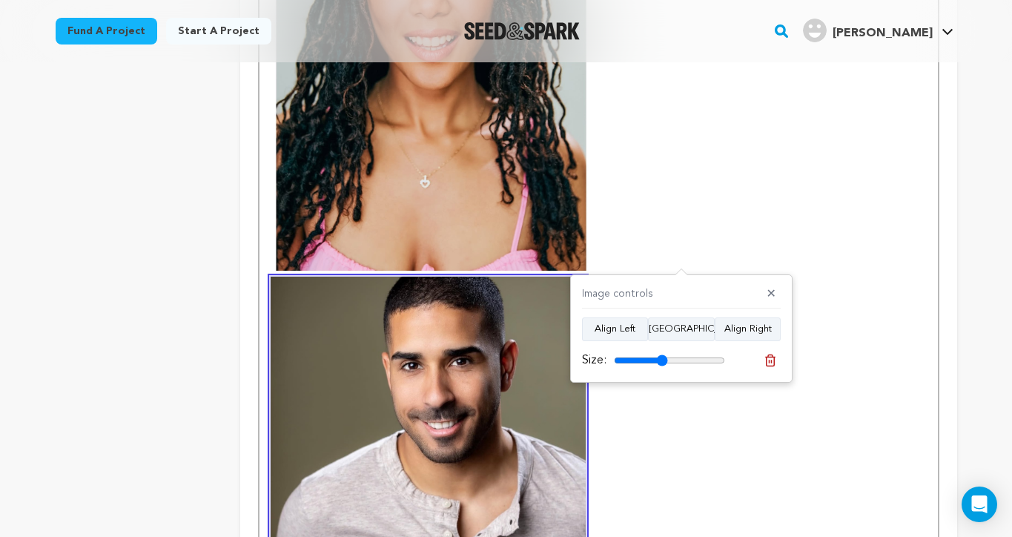
drag, startPoint x: 716, startPoint y: 359, endPoint x: 661, endPoint y: 353, distance: 55.2
click at [661, 354] on input "range" at bounding box center [669, 360] width 111 height 12
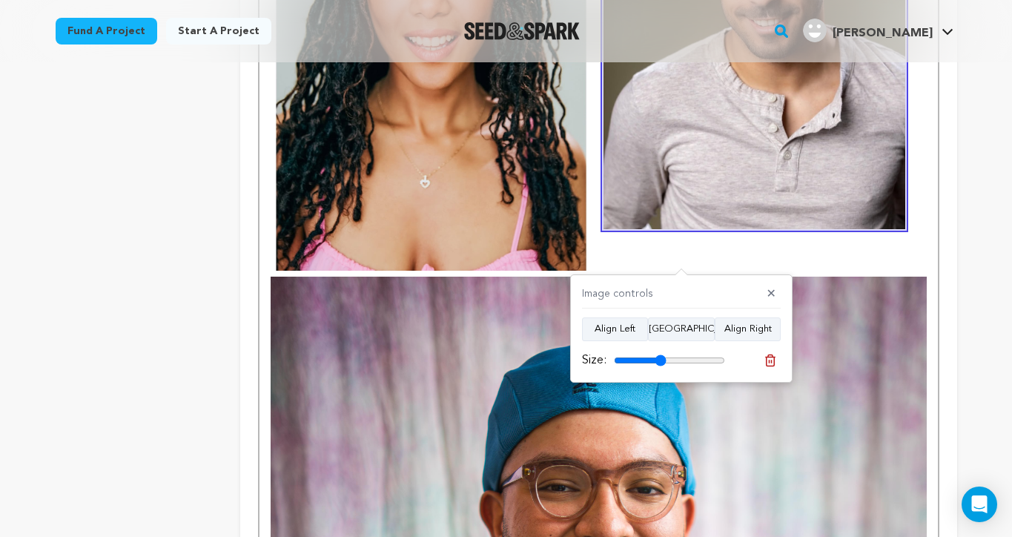
type input "48"
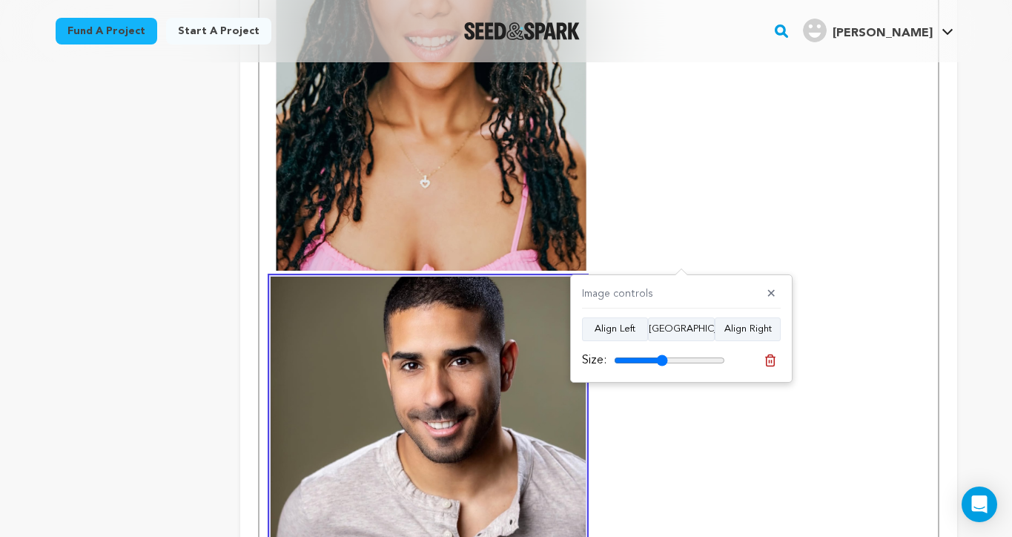
click at [662, 354] on input "range" at bounding box center [669, 360] width 111 height 12
click at [773, 298] on button "✕" at bounding box center [771, 294] width 19 height 15
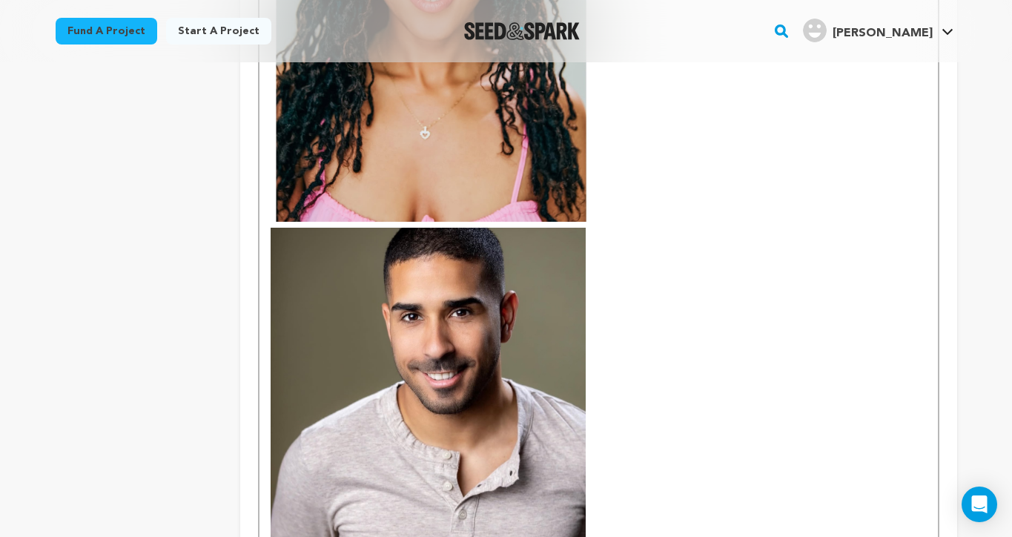
scroll to position [2564, 0]
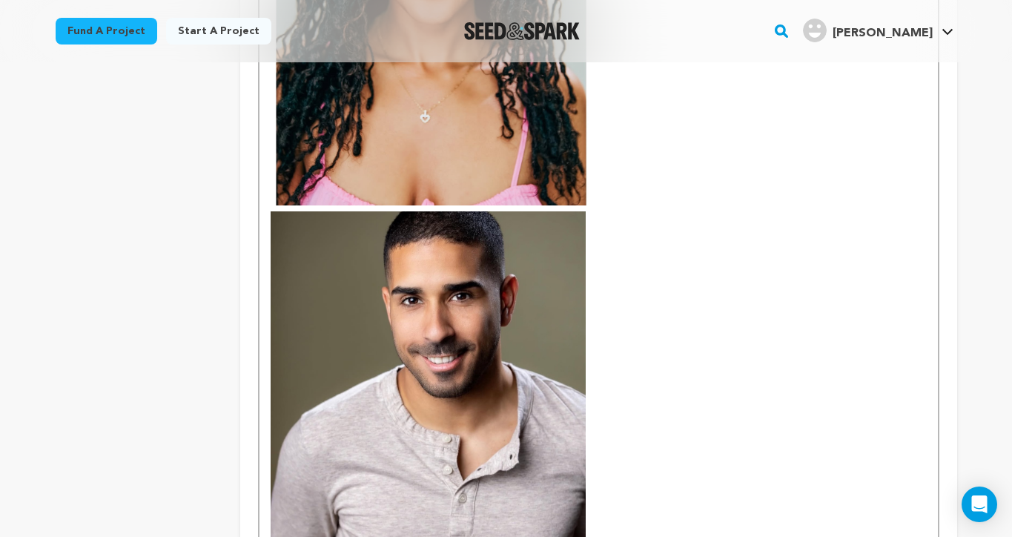
click at [564, 246] on img at bounding box center [428, 393] width 315 height 364
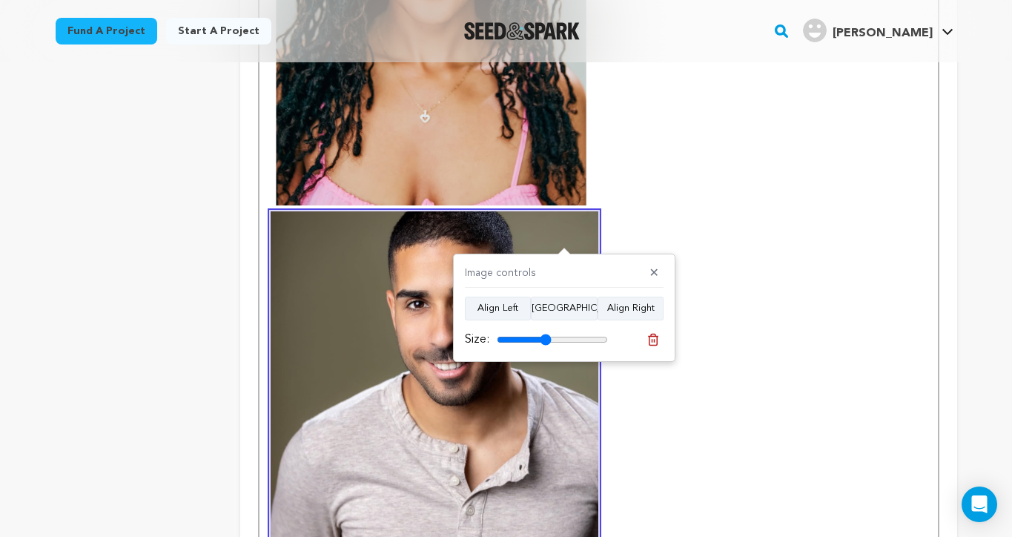
type input "48"
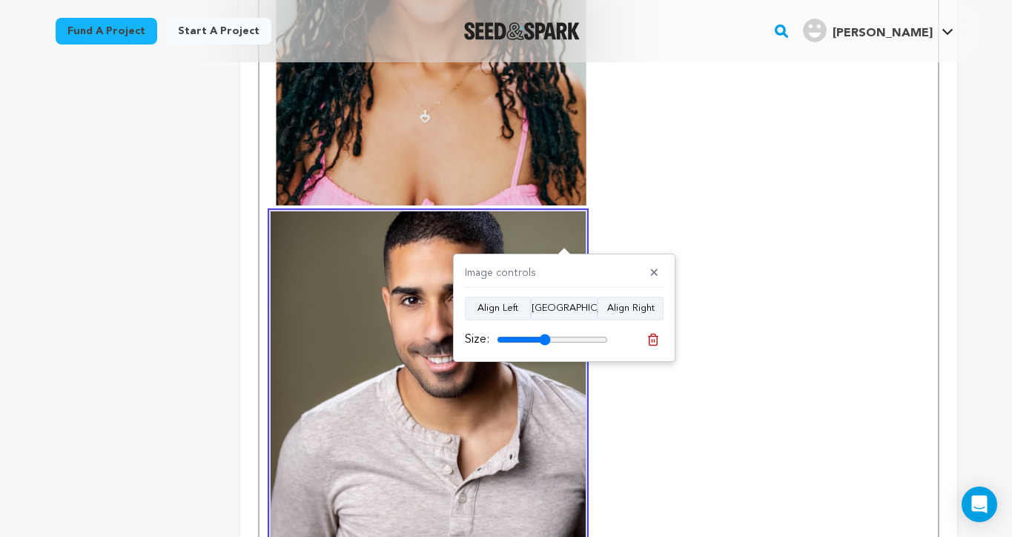
click at [545, 338] on input "range" at bounding box center [552, 340] width 111 height 12
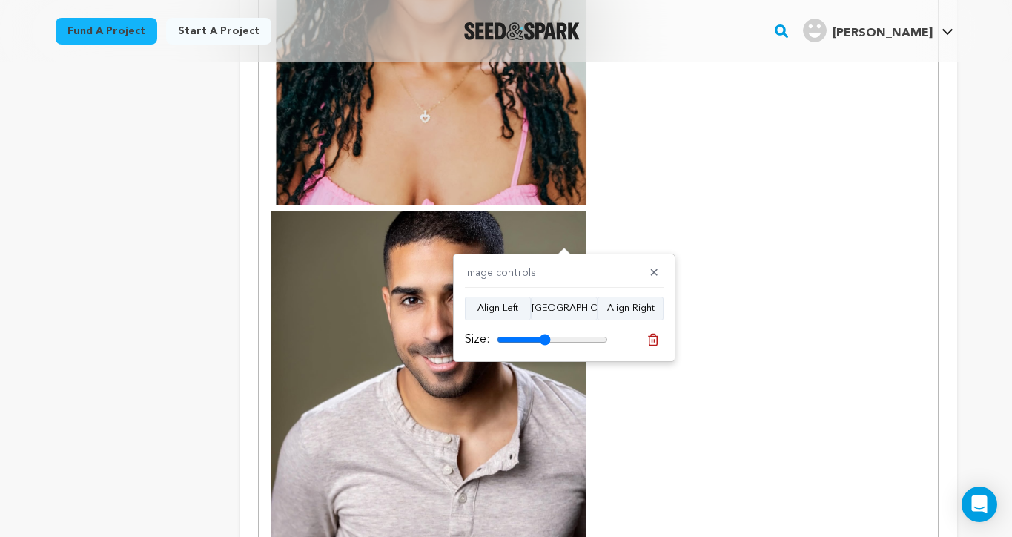
click at [729, 176] on p at bounding box center [598, 284] width 655 height 2562
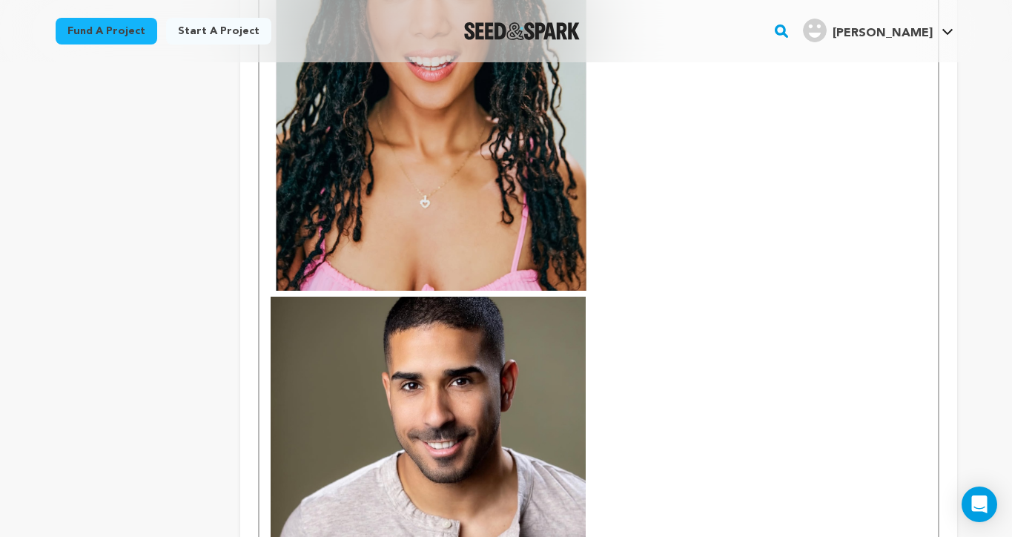
scroll to position [2477, 0]
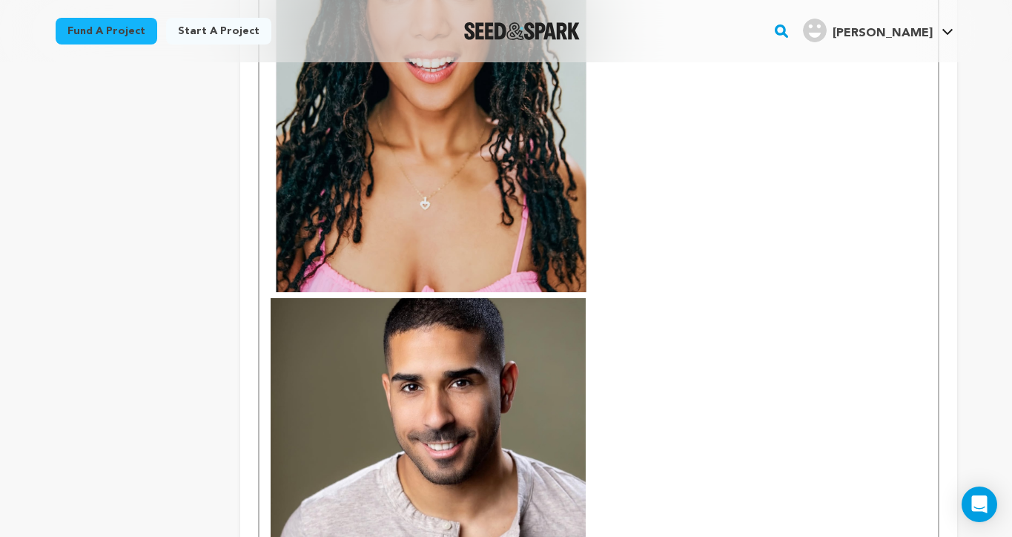
click at [618, 368] on p at bounding box center [598, 371] width 655 height 2562
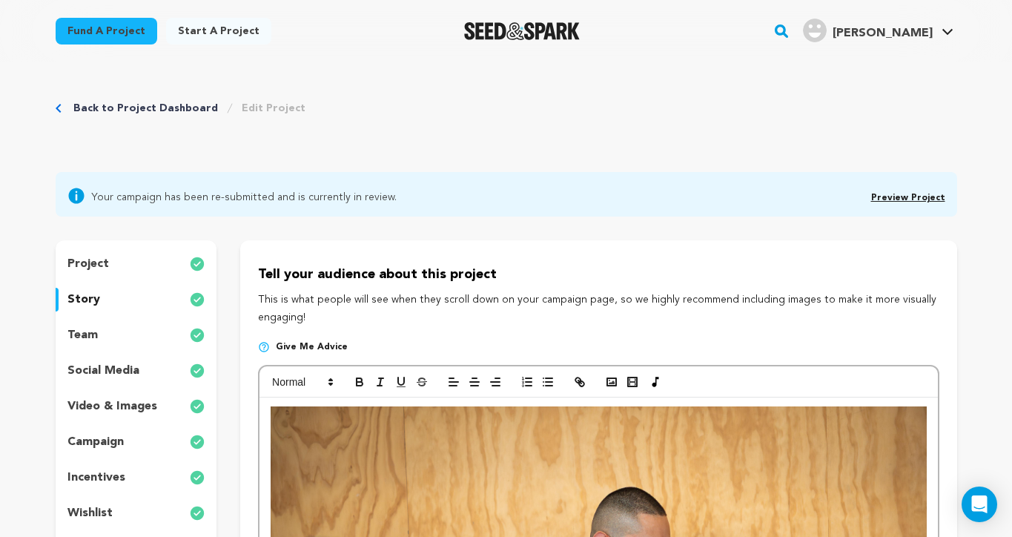
scroll to position [0, 0]
click at [607, 383] on icon "button" at bounding box center [611, 381] width 13 height 13
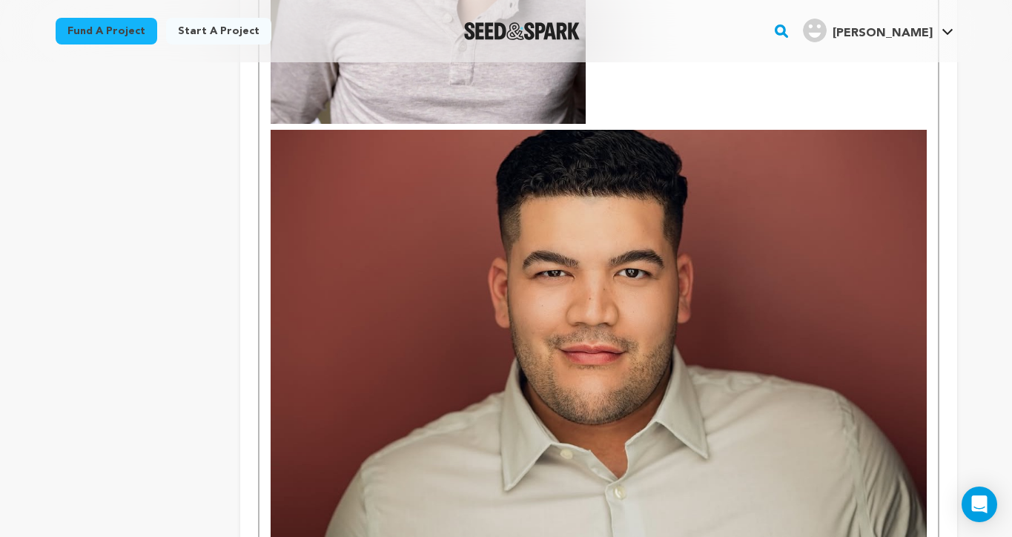
scroll to position [2972, 0]
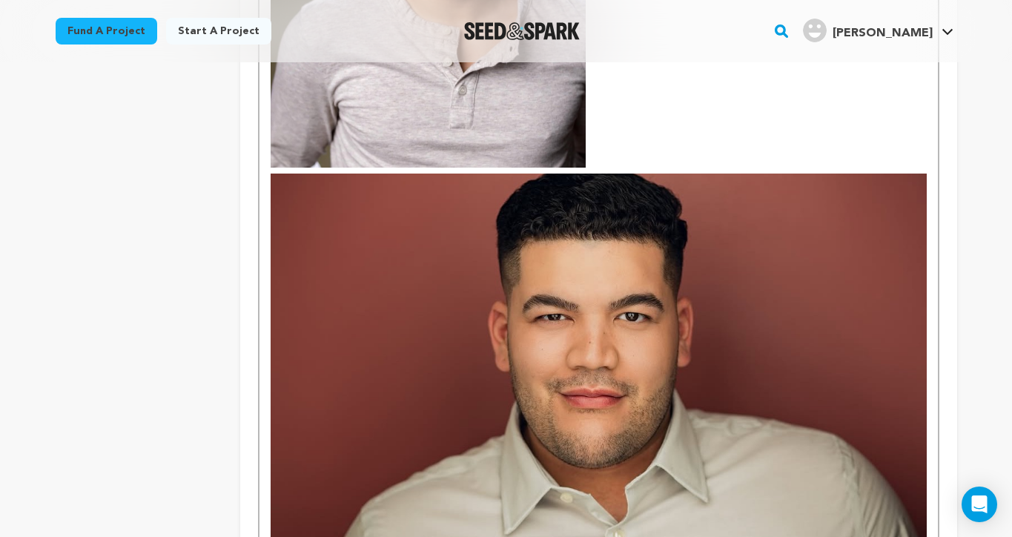
click at [715, 383] on img at bounding box center [598, 387] width 655 height 429
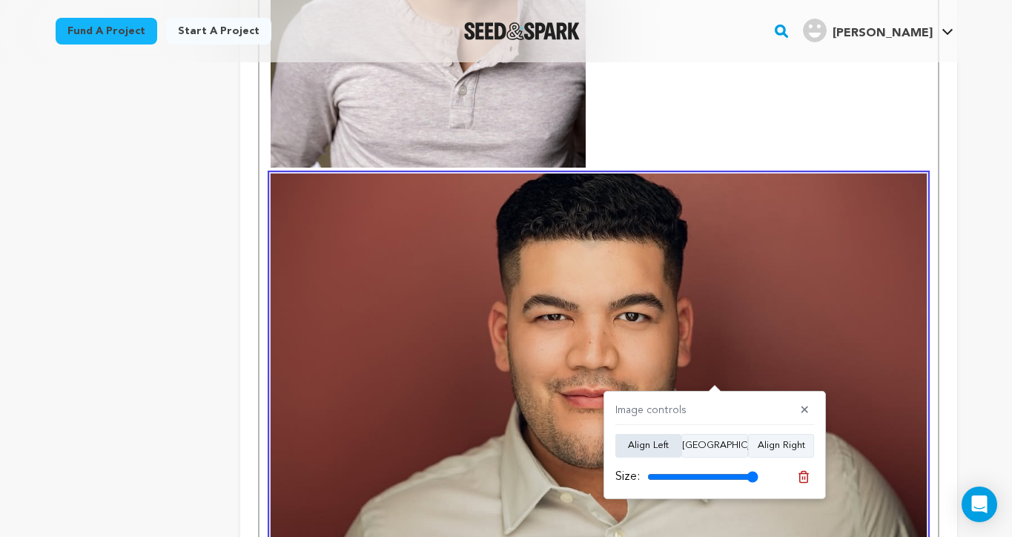
click at [658, 443] on button "Align Left" at bounding box center [648, 446] width 66 height 24
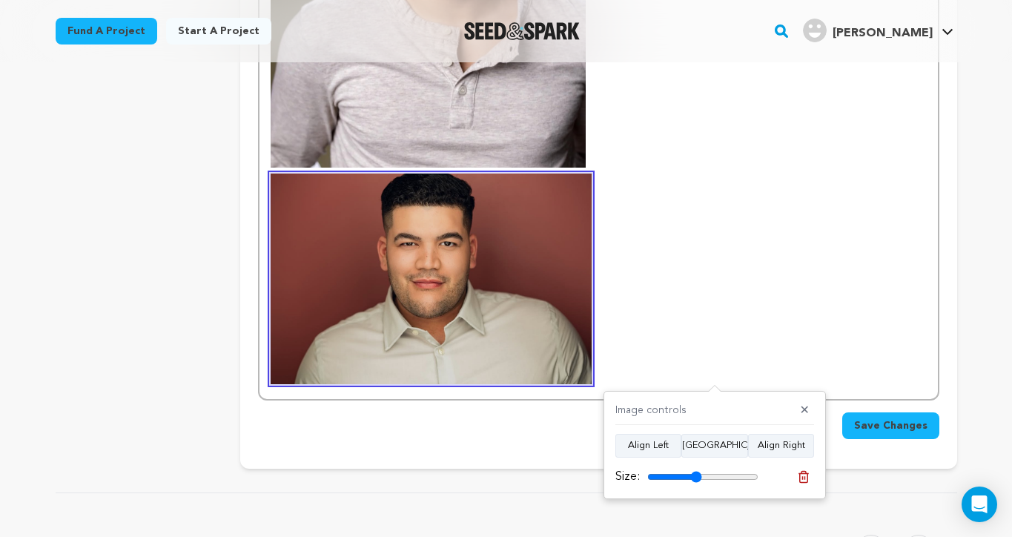
drag, startPoint x: 751, startPoint y: 475, endPoint x: 696, endPoint y: 472, distance: 54.9
type input "49"
click at [696, 472] on input "range" at bounding box center [702, 477] width 111 height 12
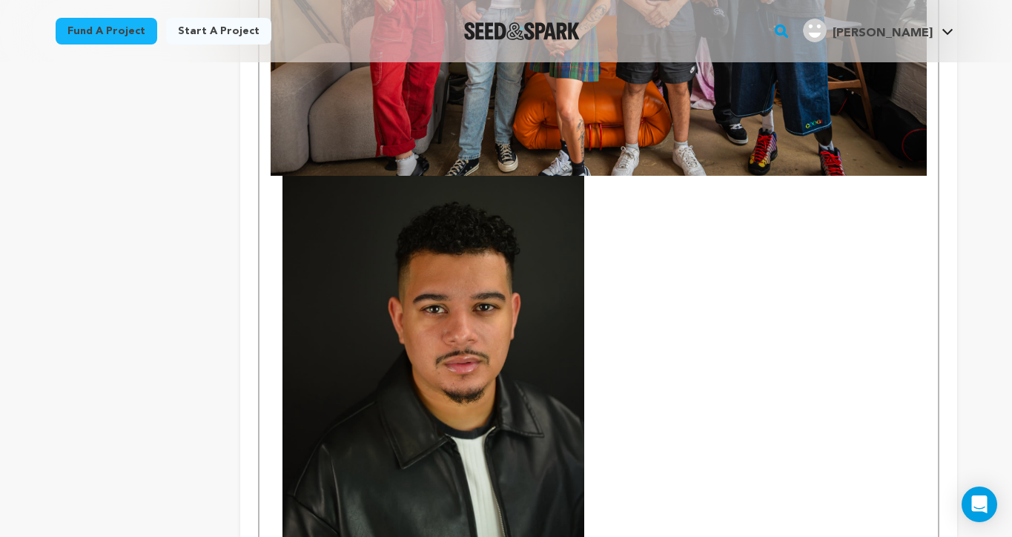
scroll to position [1818, 0]
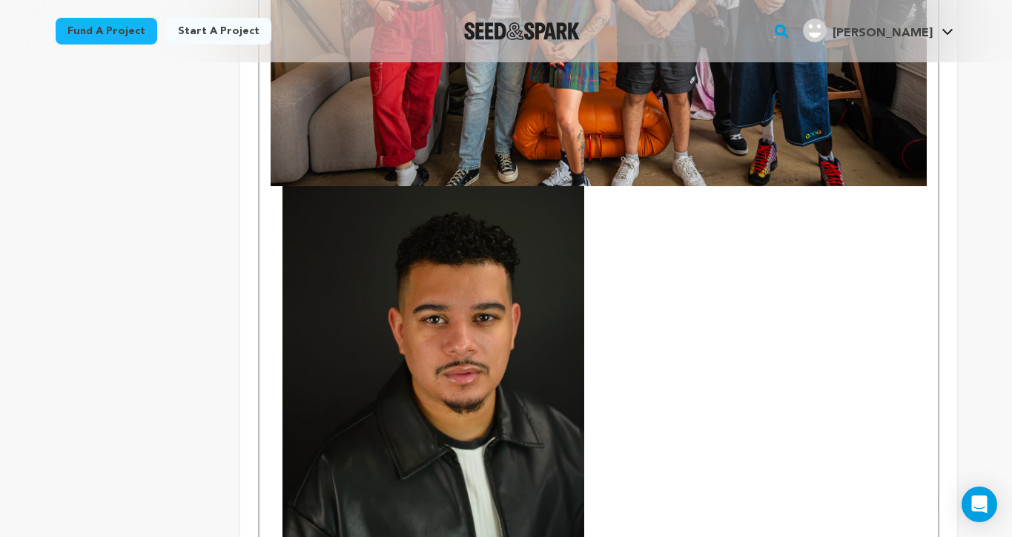
click at [634, 208] on div "Our time is now. THE CAST" at bounding box center [599, 65] width 678 height 2973
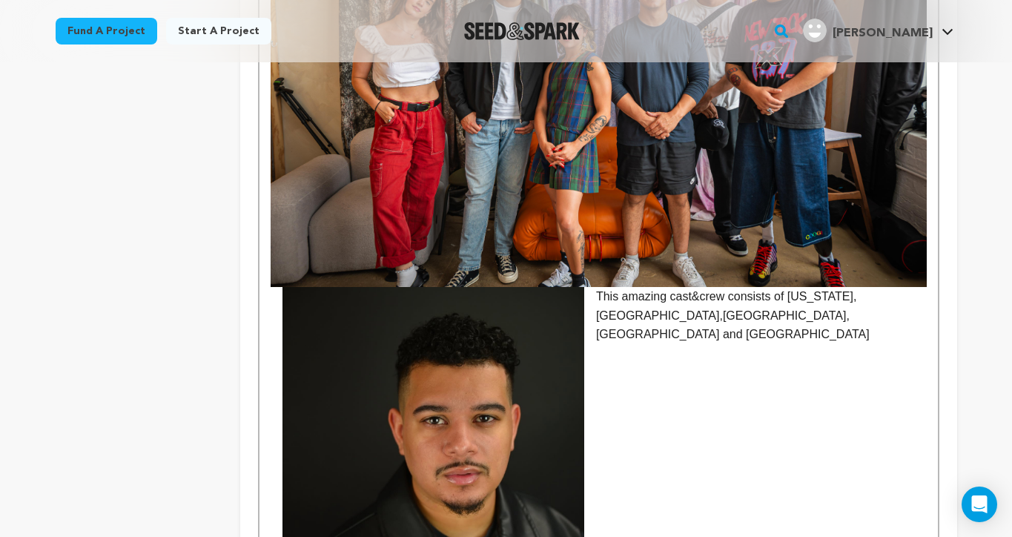
scroll to position [1719, 0]
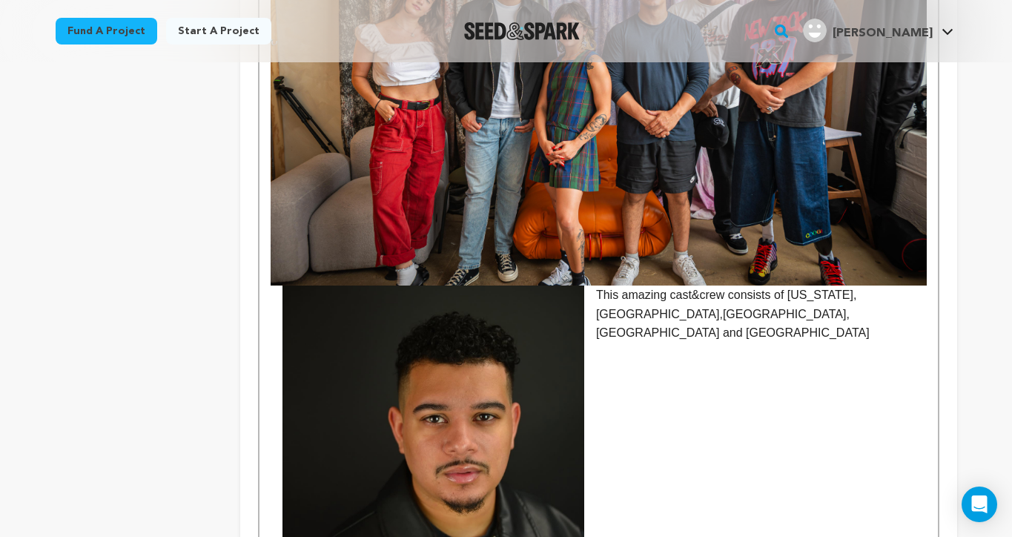
click at [623, 308] on p "This amazing cast&crew consists of Puerto Rico,Ecuador,Colombia,Peru and Mexico" at bounding box center [598, 95] width 655 height 494
click at [850, 305] on p "This amazing cast&crew consists of Puerto Rico, Dominican Republic,Ecuador,Colo…" at bounding box center [598, 104] width 655 height 513
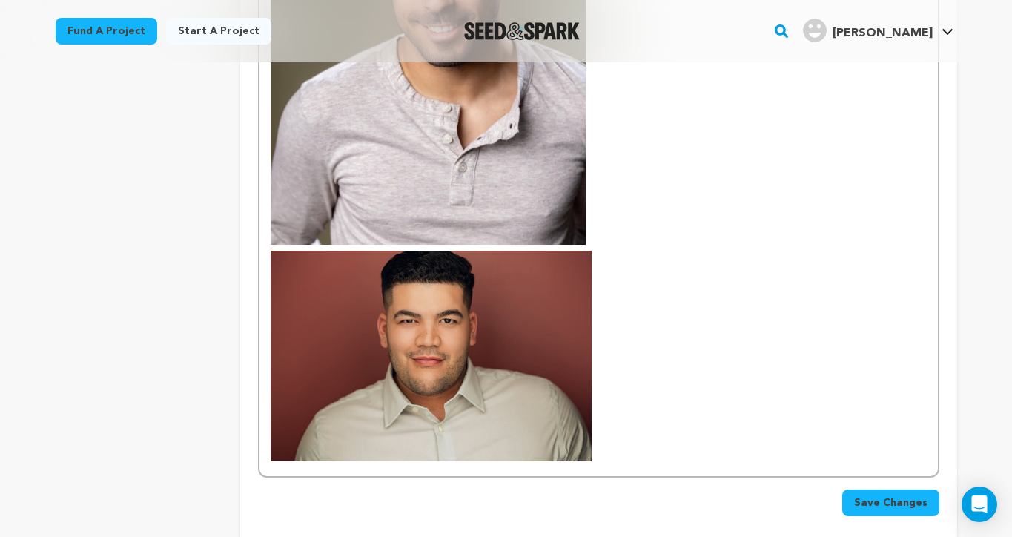
scroll to position [2903, 0]
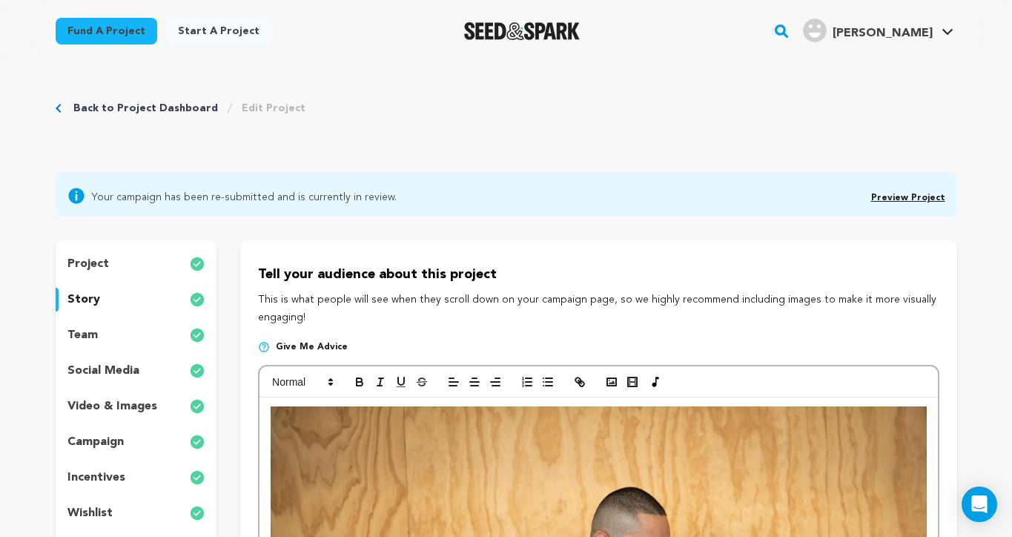
scroll to position [0, 0]
click at [611, 376] on icon "button" at bounding box center [611, 381] width 13 height 13
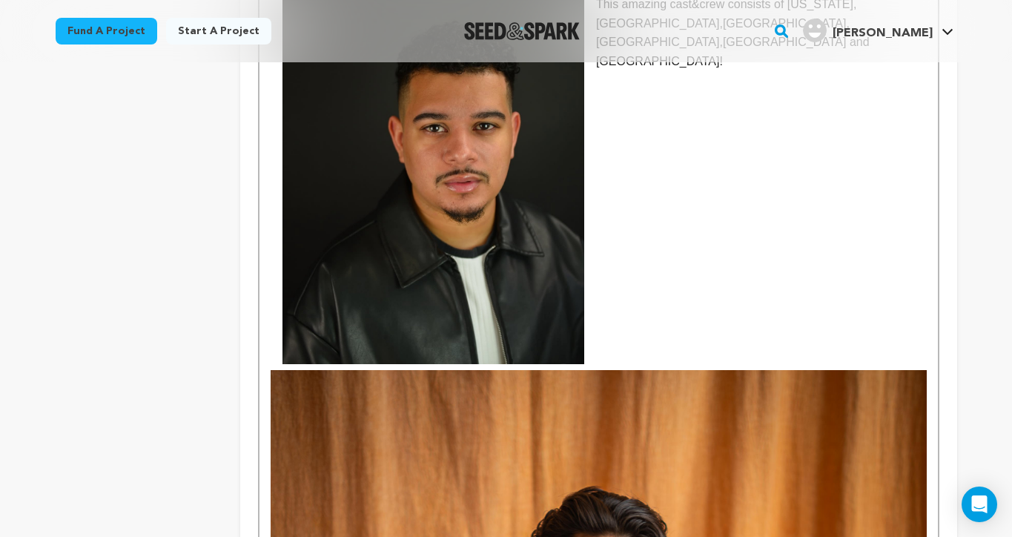
scroll to position [2012, 0]
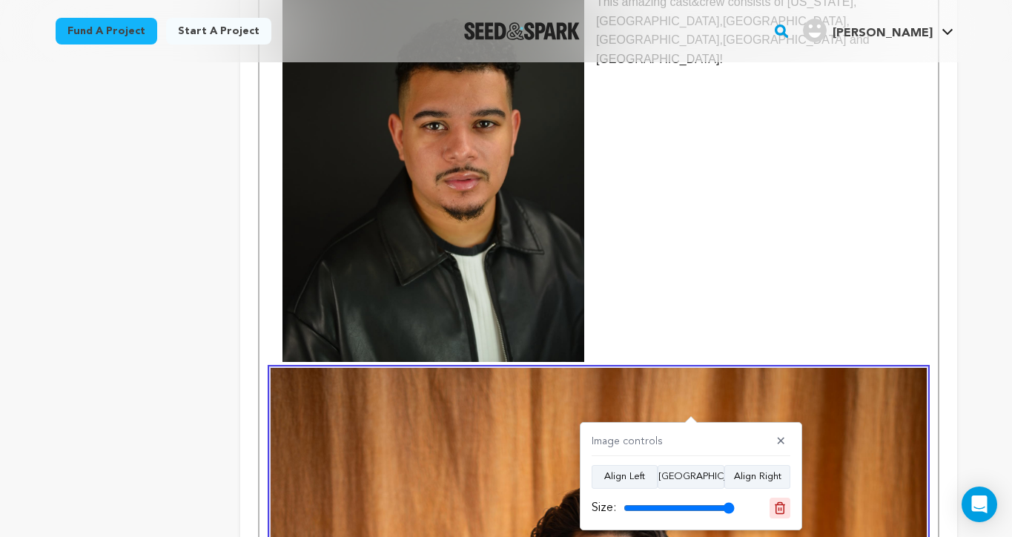
click at [774, 506] on icon at bounding box center [779, 507] width 13 height 13
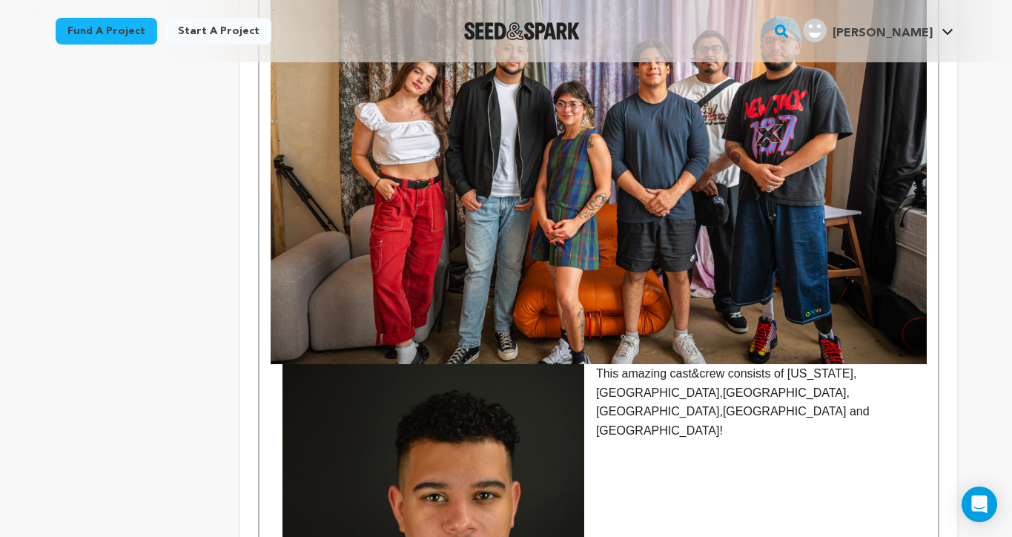
scroll to position [1645, 0]
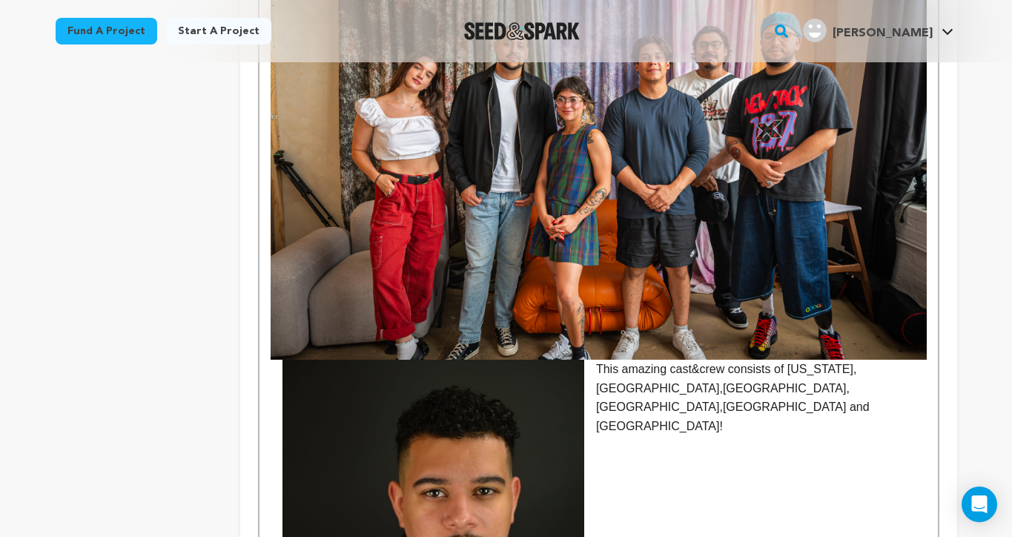
click at [543, 446] on img at bounding box center [433, 544] width 302 height 369
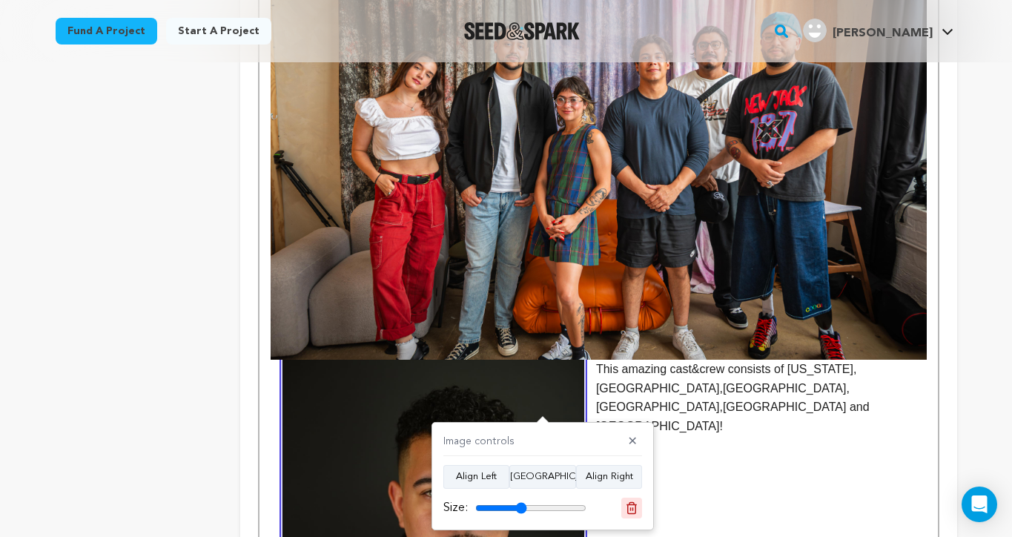
click at [627, 503] on icon at bounding box center [632, 507] width 10 height 11
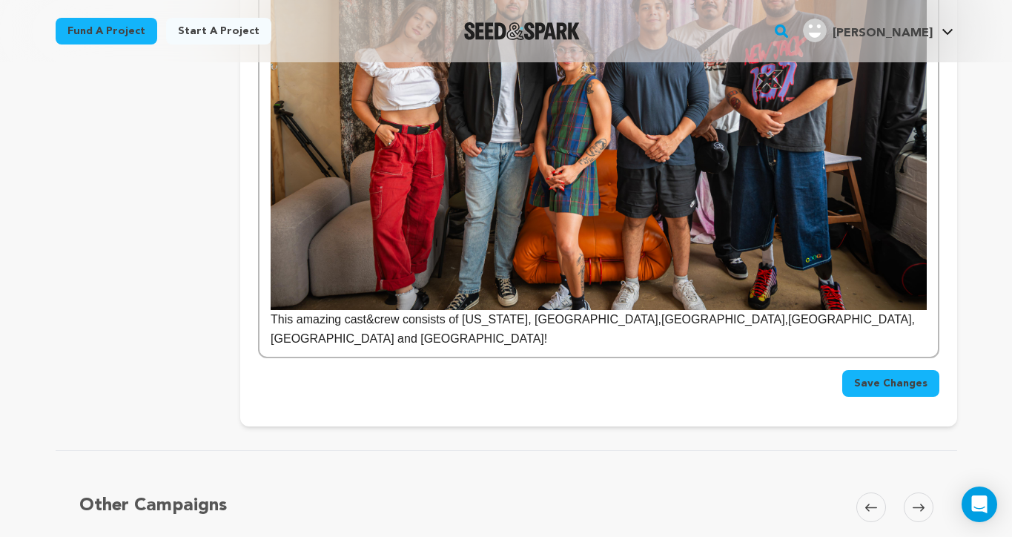
scroll to position [1693, 0]
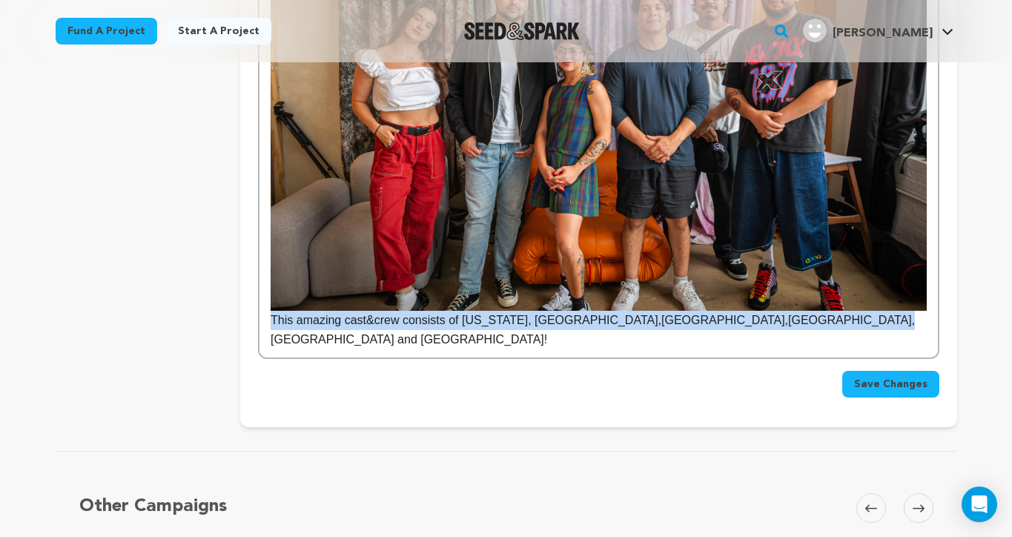
drag, startPoint x: 270, startPoint y: 311, endPoint x: 613, endPoint y: 328, distance: 343.7
copy p "This amazing cast&crew consists of Puerto Rico, Dominican Republic,Ecuador,Colo…"
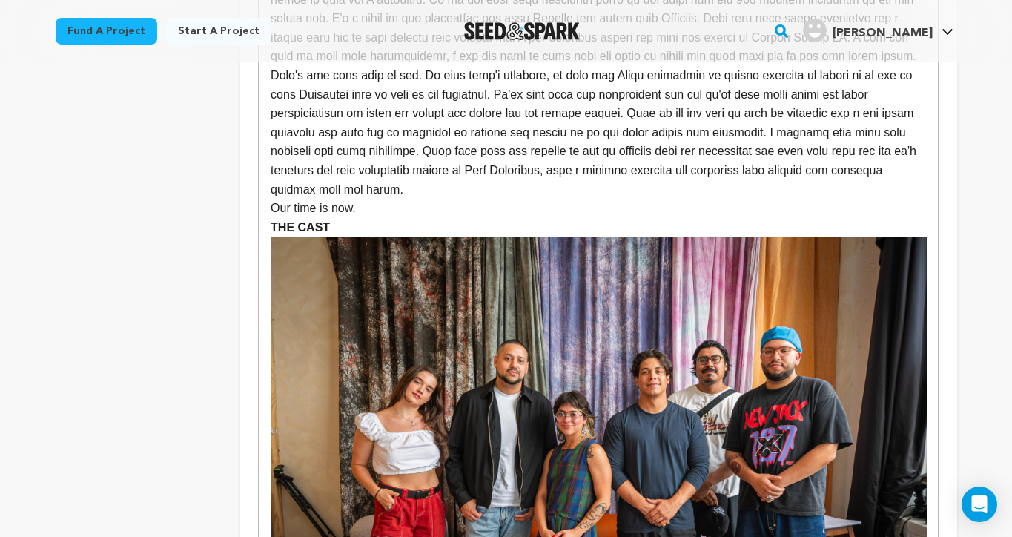
scroll to position [1317, 0]
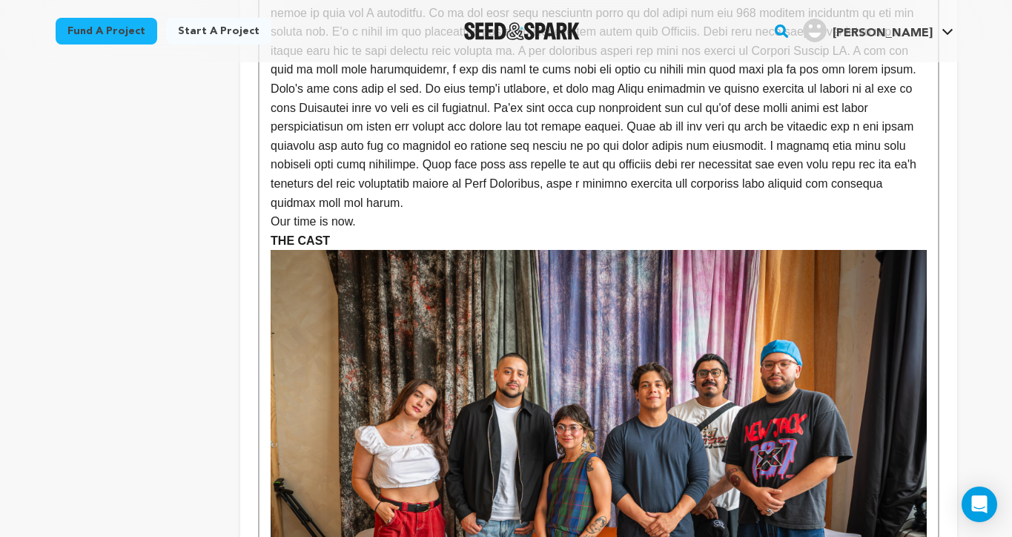
click at [375, 231] on p "THE CAST" at bounding box center [598, 240] width 655 height 19
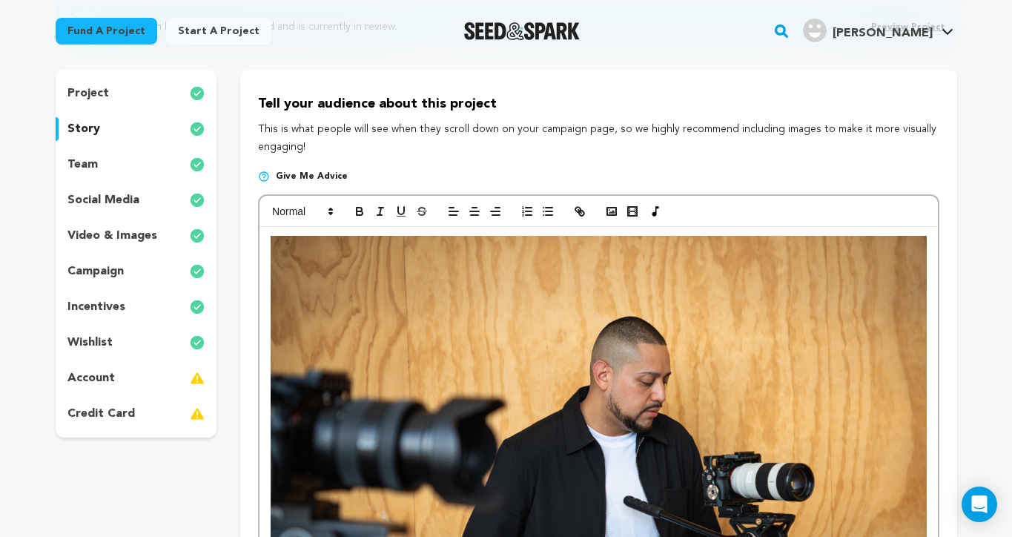
scroll to position [170, 0]
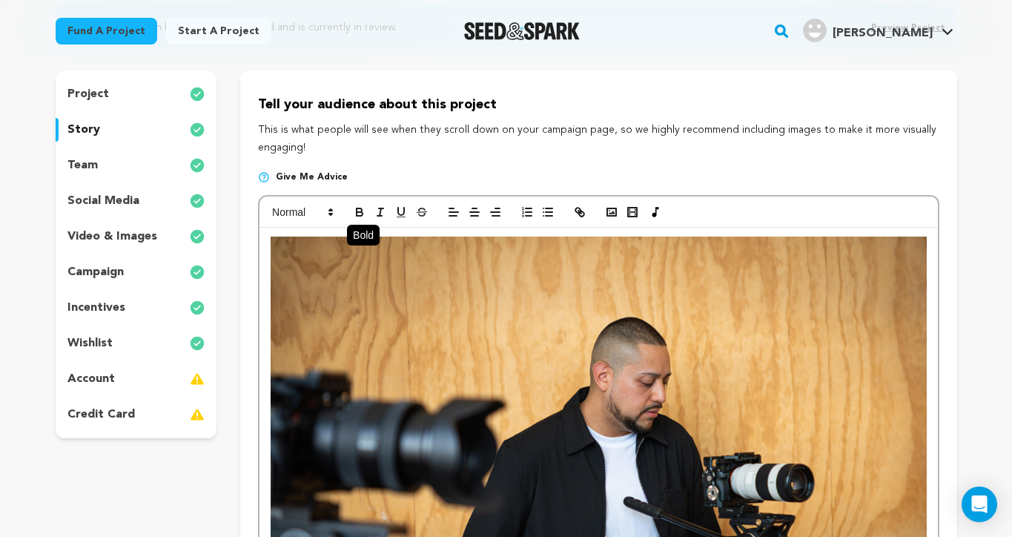
click at [355, 203] on button "button" at bounding box center [359, 212] width 21 height 18
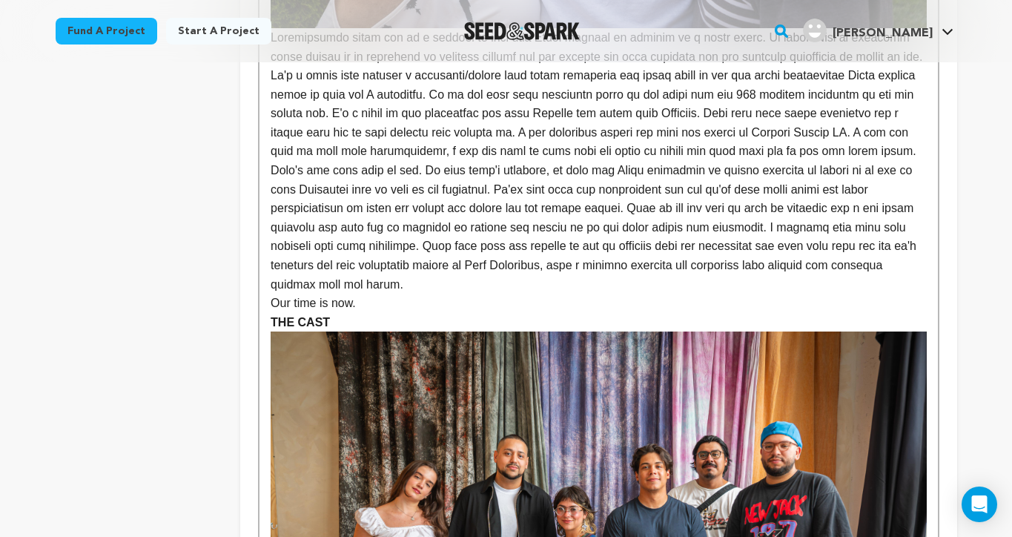
scroll to position [1278, 0]
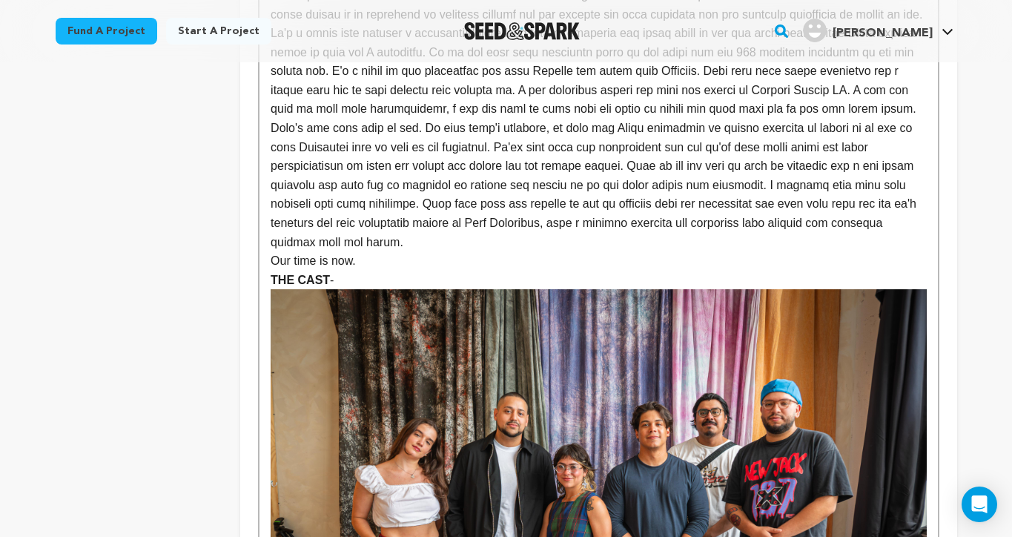
click at [356, 271] on p "THE CAST -" at bounding box center [598, 280] width 655 height 19
click at [355, 308] on img at bounding box center [598, 507] width 655 height 437
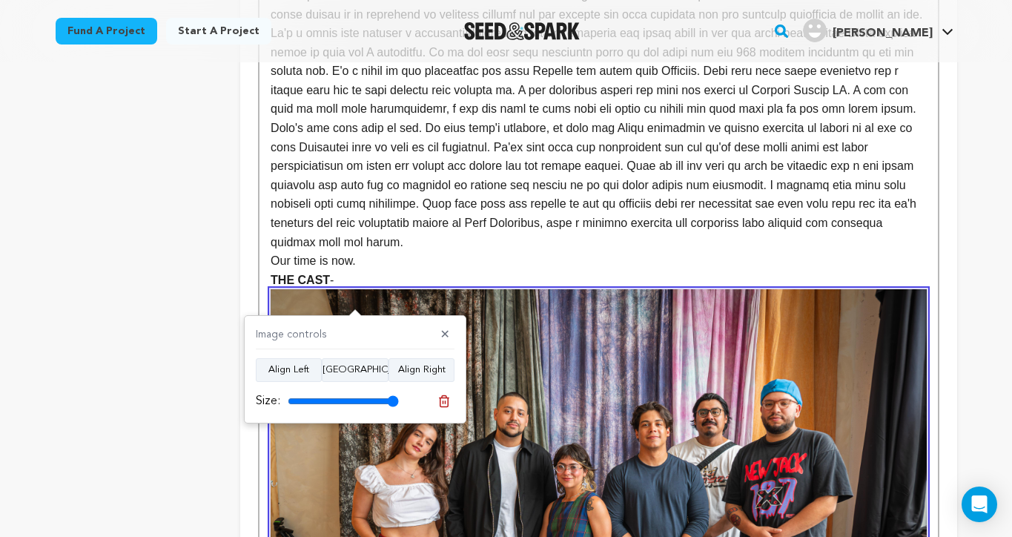
click at [360, 271] on p "THE CAST -" at bounding box center [598, 280] width 655 height 19
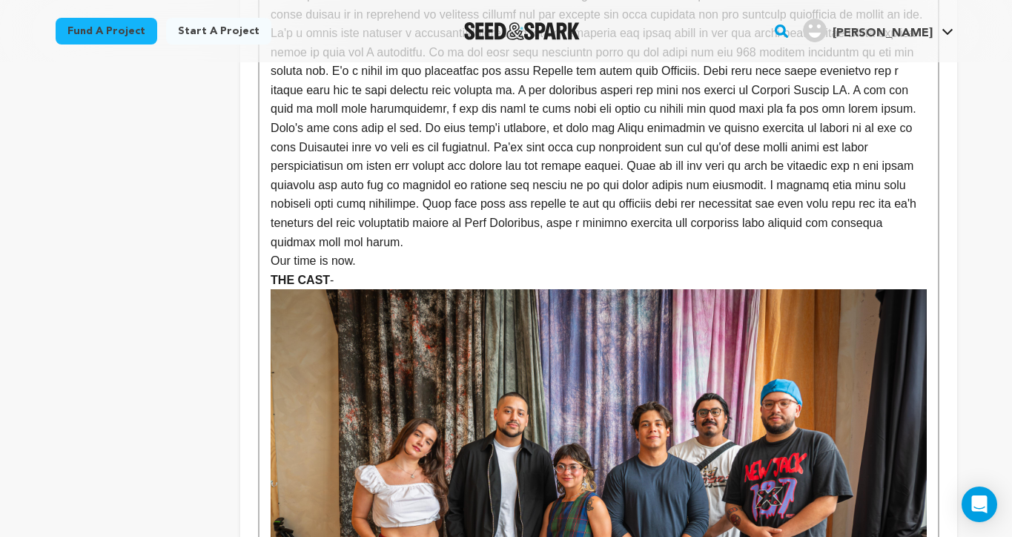
click at [340, 271] on p "THE CAST -" at bounding box center [598, 280] width 655 height 19
click at [339, 271] on p "THE CAST -" at bounding box center [598, 280] width 655 height 19
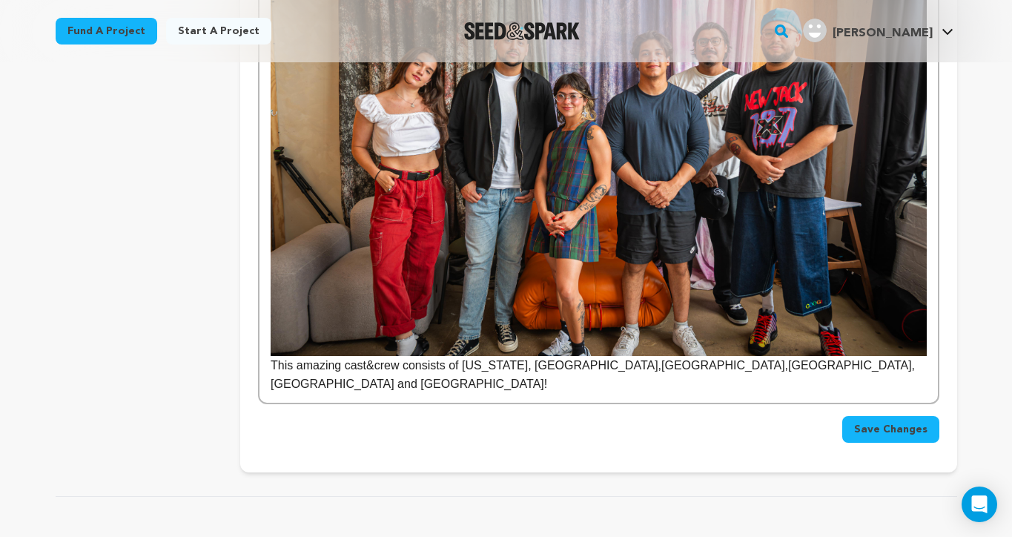
scroll to position [1665, 0]
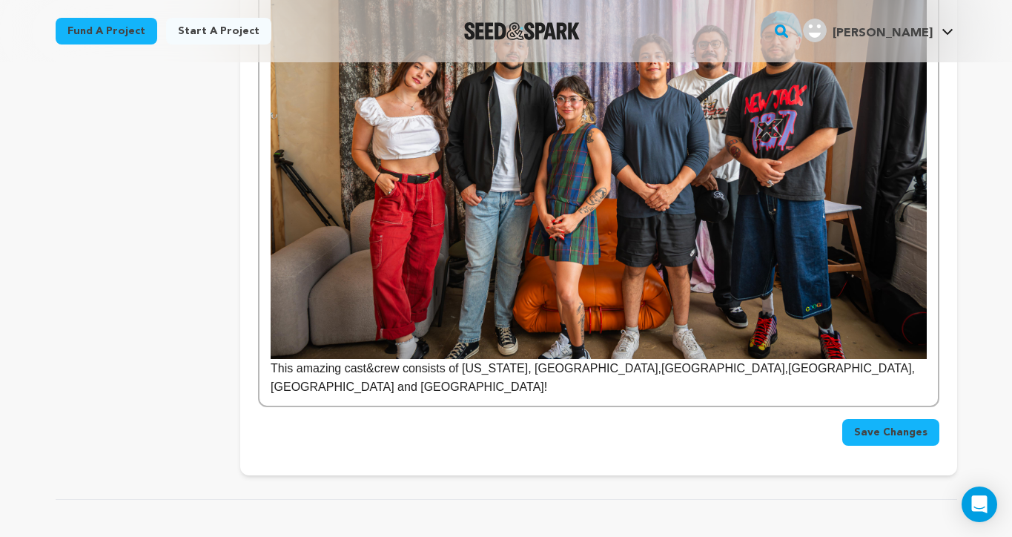
click at [851, 344] on p "This amazing cast&crew consists of Puerto Rico, Dominican Republic,Ecuador,Colo…" at bounding box center [598, 158] width 655 height 475
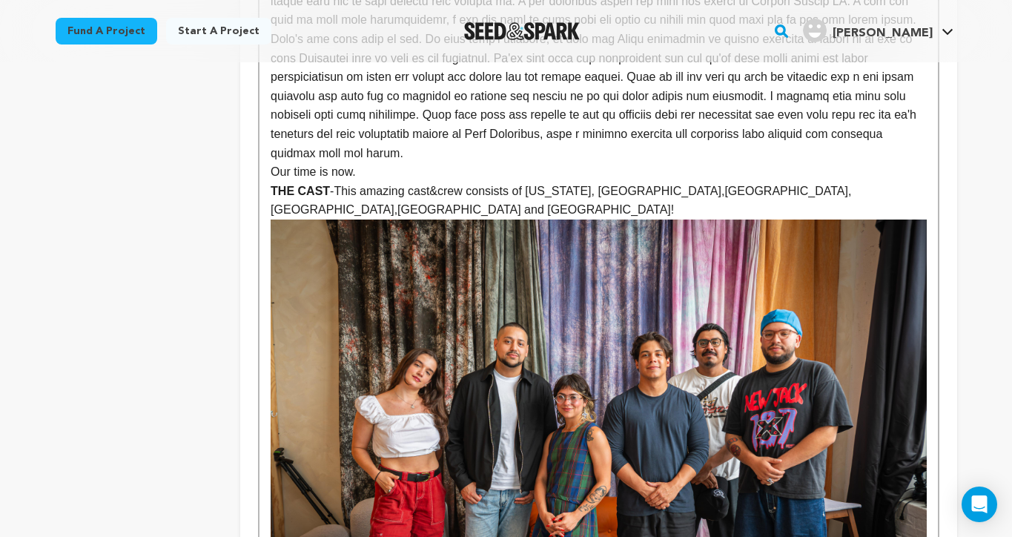
scroll to position [1353, 0]
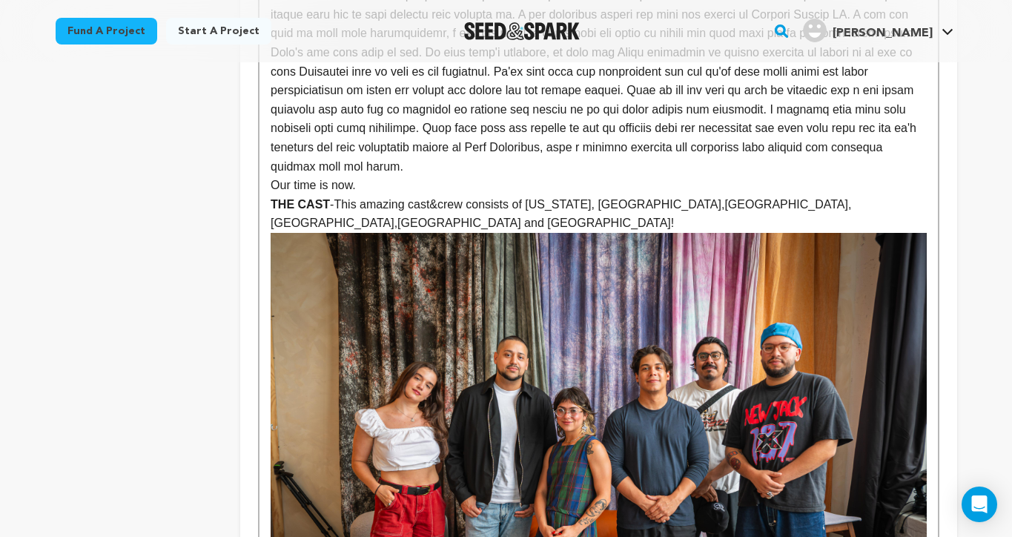
click at [913, 195] on p "THE CAST -This amazing cast&crew consists of Puerto Rico, Dominican Republic,Ec…" at bounding box center [598, 214] width 655 height 38
click at [871, 195] on p "THE CAST -This amazing cast&crew consists of Puerto Rico, Dominican Republic,Ec…" at bounding box center [598, 214] width 655 height 38
click at [904, 195] on p "THE CAST -This amazing cast&crew consists of Puerto Rico, Dominican Republic,Ec…" at bounding box center [598, 214] width 655 height 38
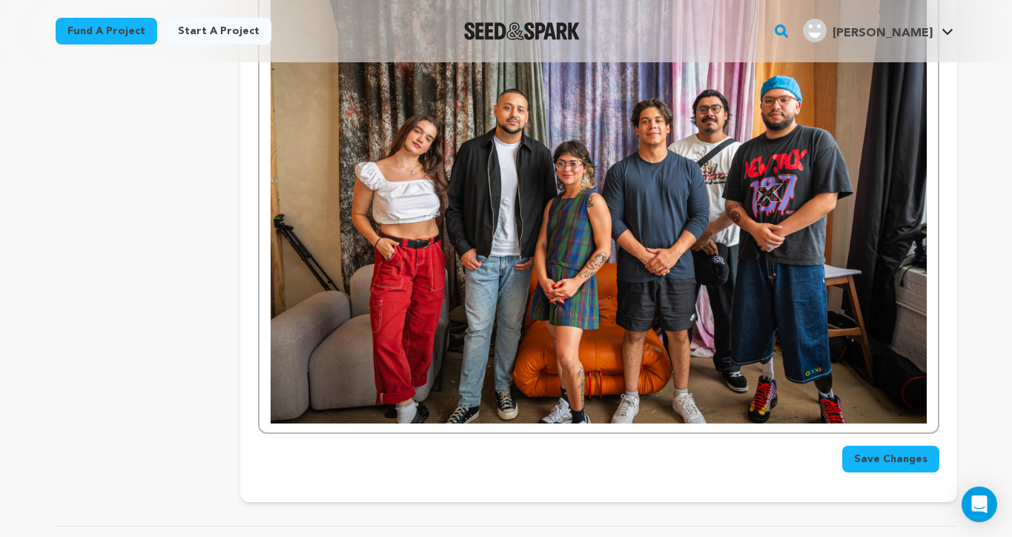
scroll to position [1597, 0]
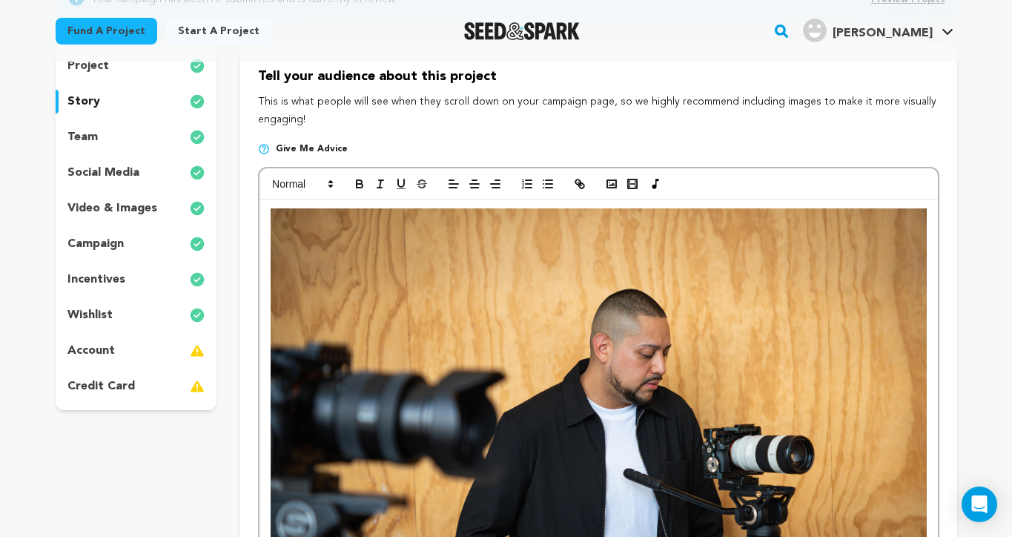
scroll to position [7, 0]
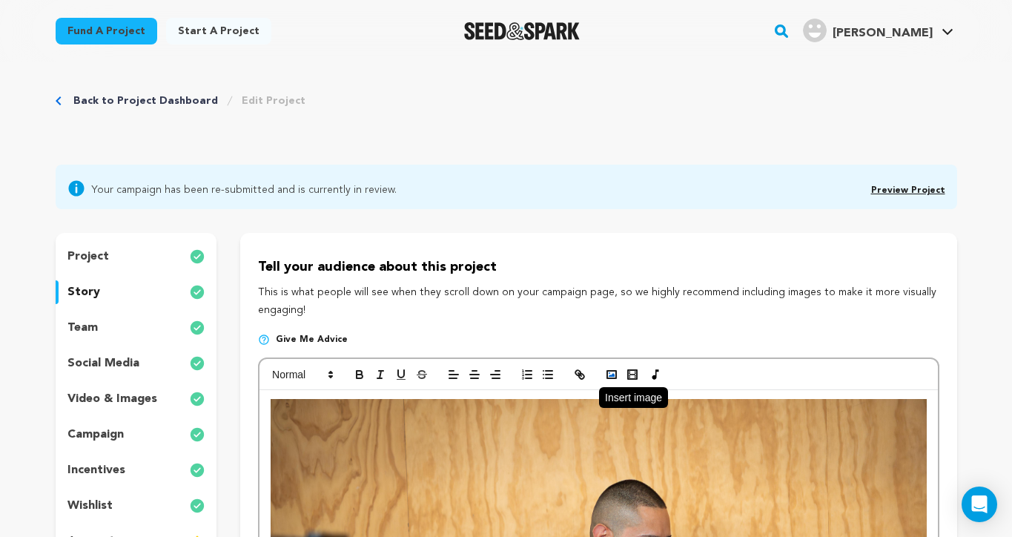
click at [609, 377] on rect "button" at bounding box center [611, 374] width 9 height 7
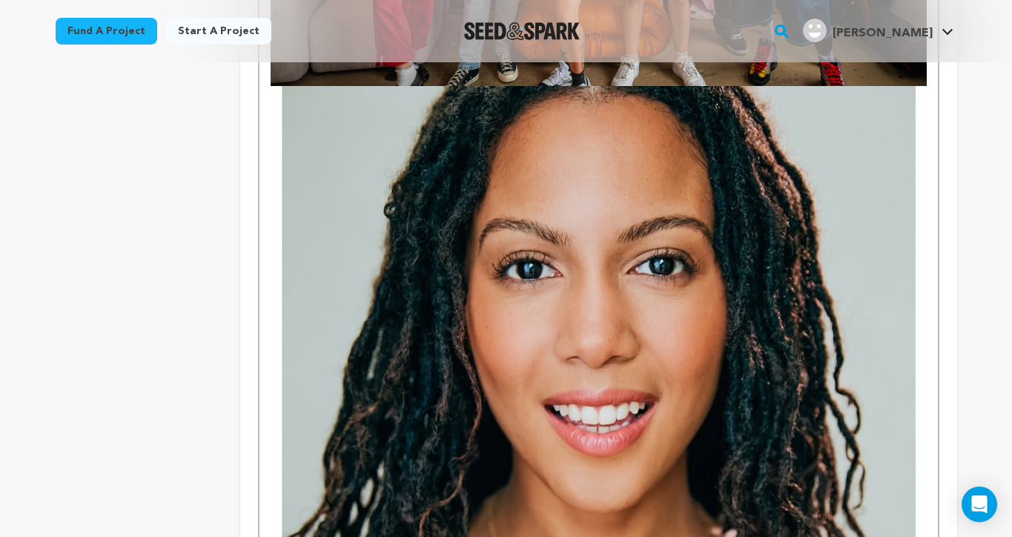
scroll to position [1949, 0]
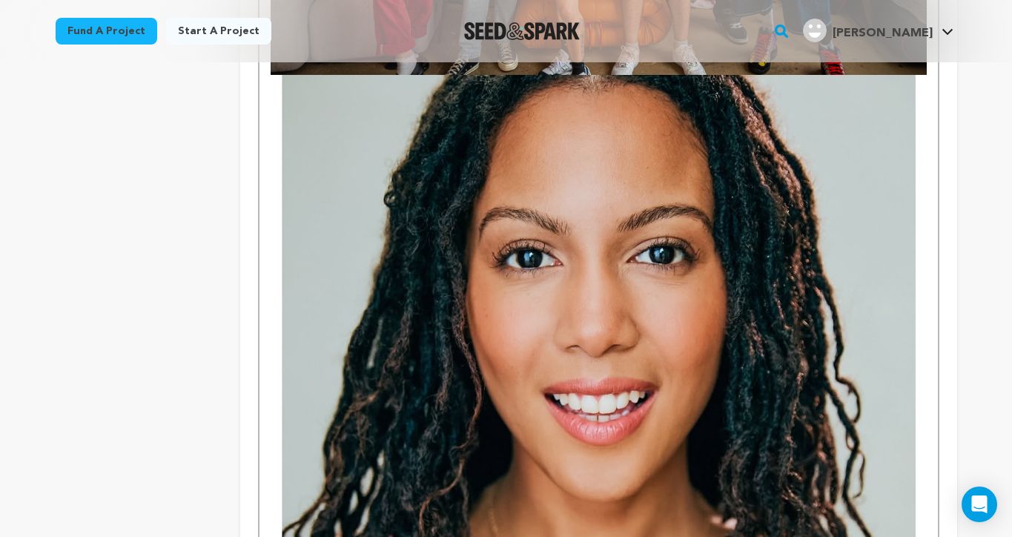
click at [661, 346] on img at bounding box center [598, 473] width 655 height 796
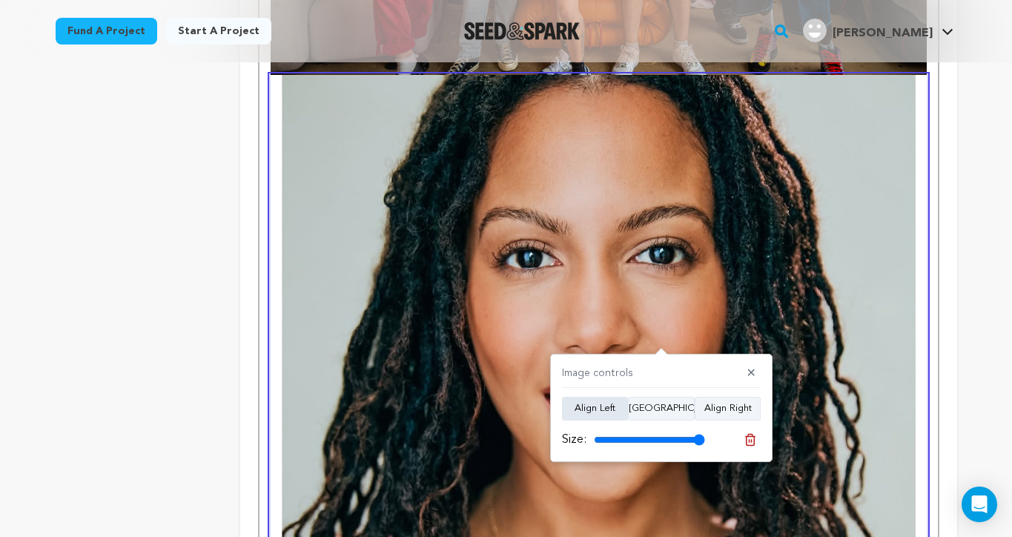
click at [602, 414] on button "Align Left" at bounding box center [595, 409] width 66 height 24
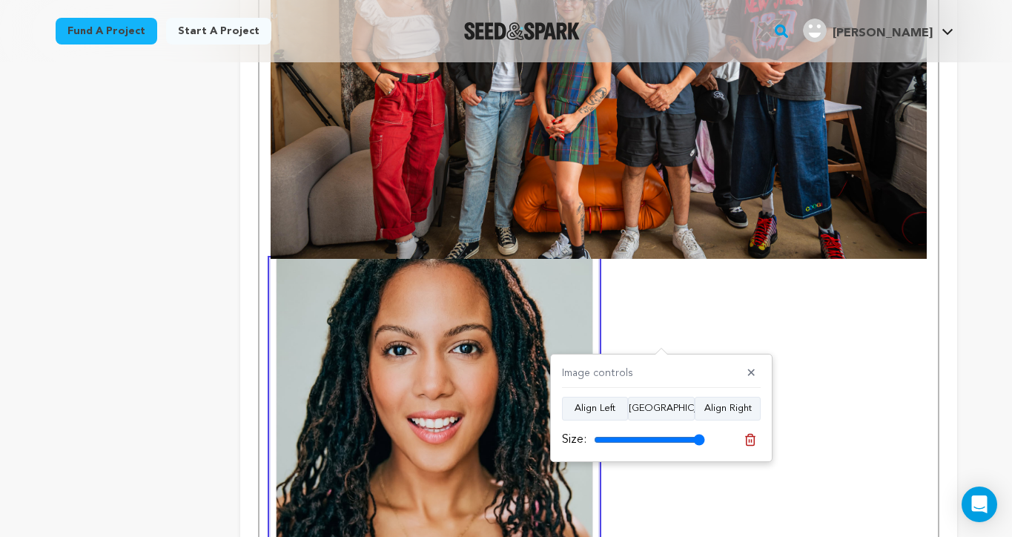
scroll to position [1771, 0]
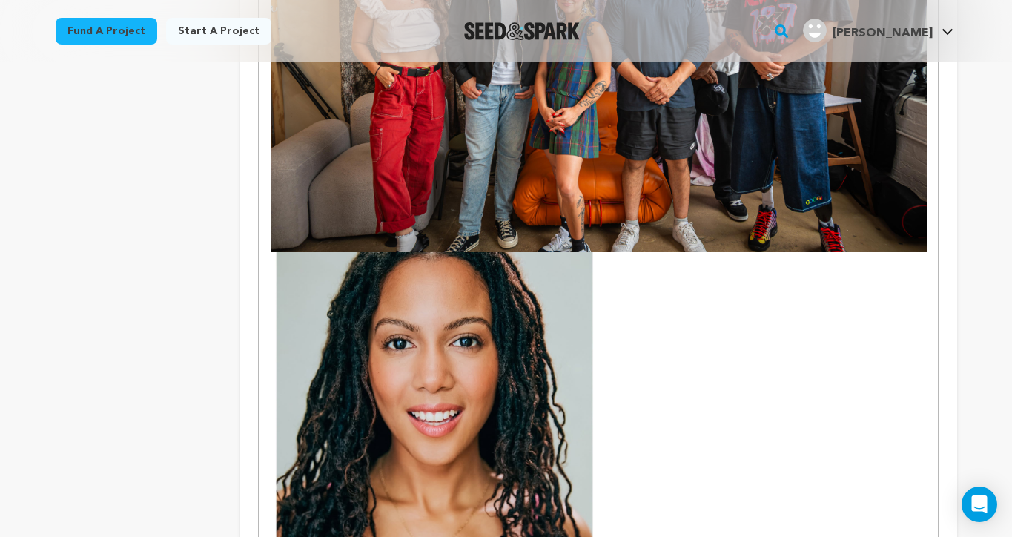
click at [558, 377] on img at bounding box center [435, 451] width 328 height 398
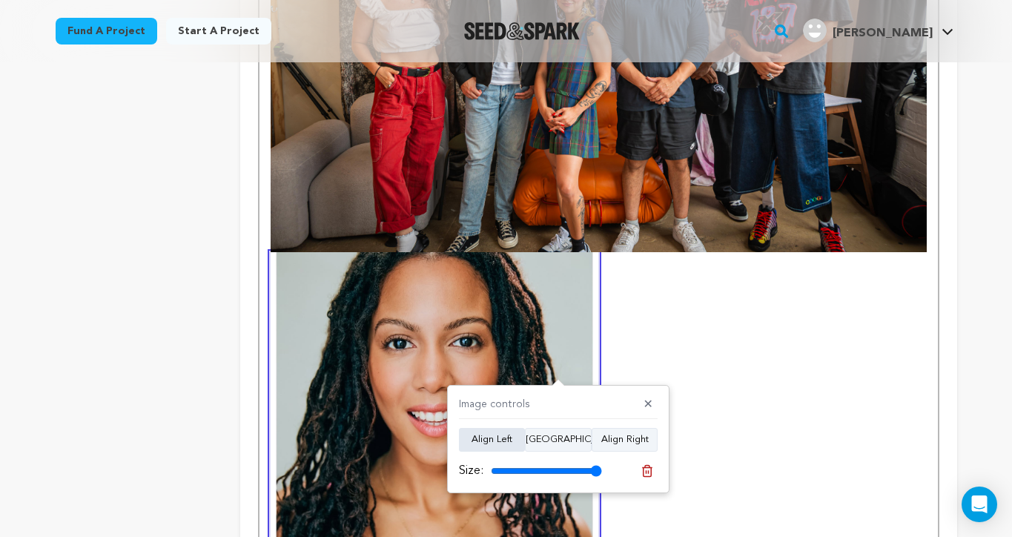
click at [512, 436] on button "Align Left" at bounding box center [492, 440] width 66 height 24
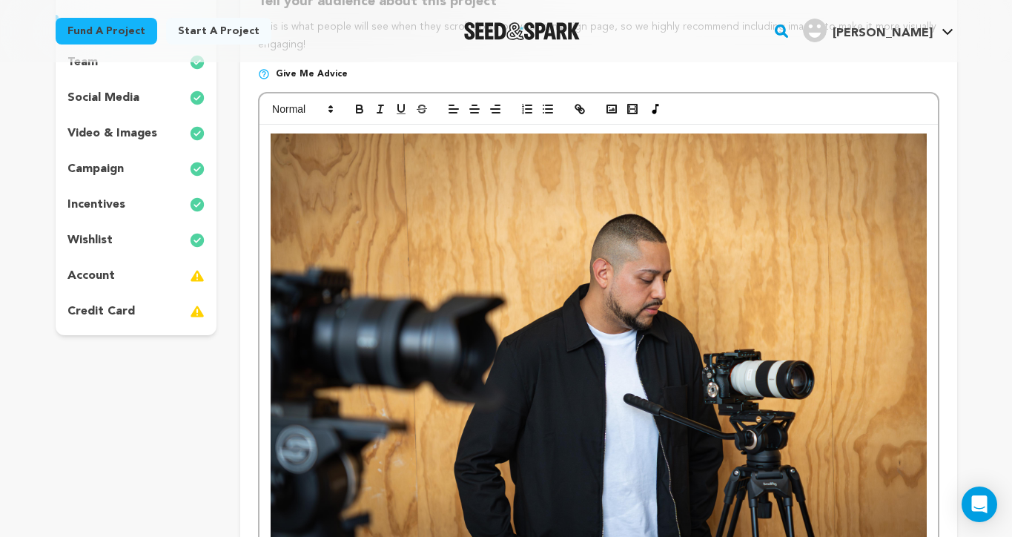
scroll to position [143, 0]
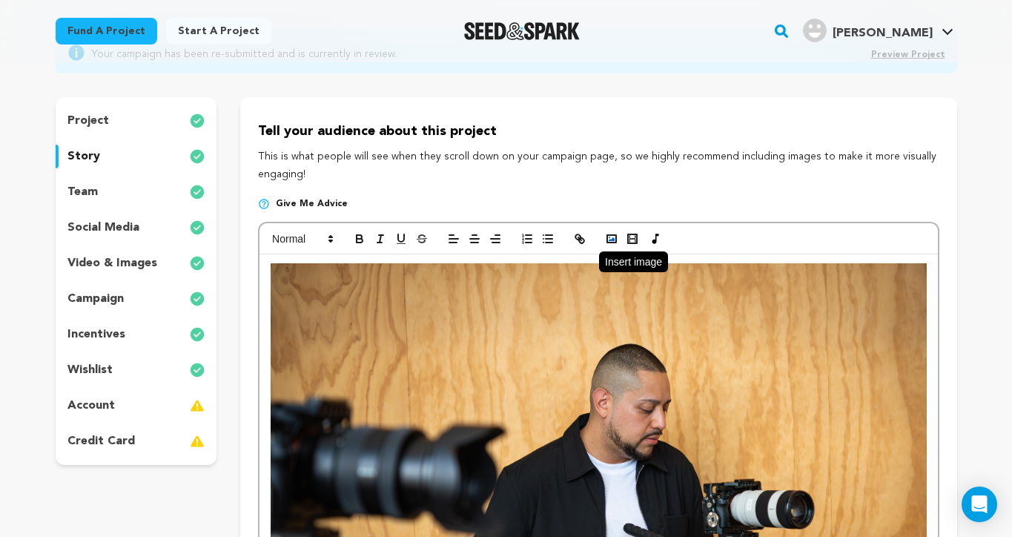
click at [605, 238] on icon "button" at bounding box center [611, 238] width 13 height 13
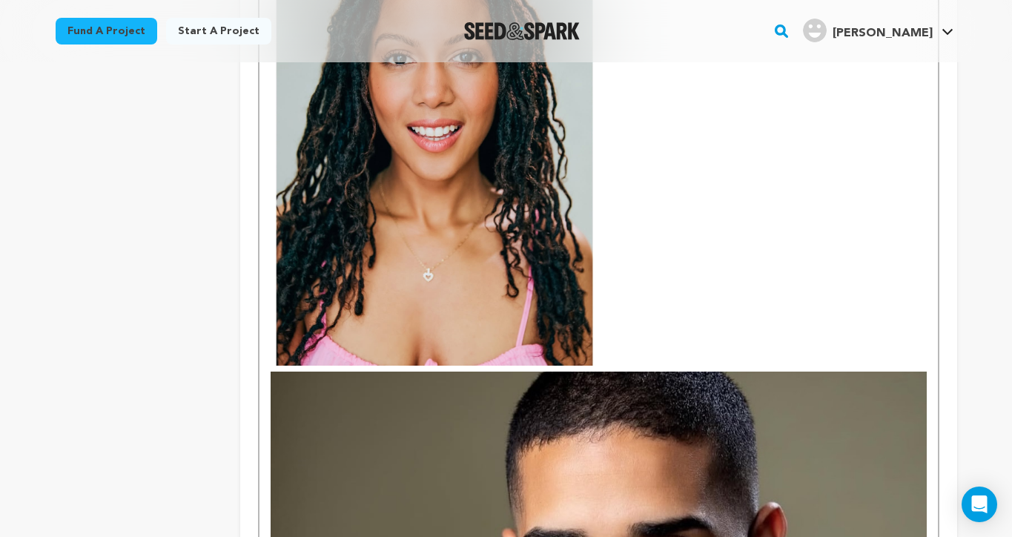
scroll to position [2005, 0]
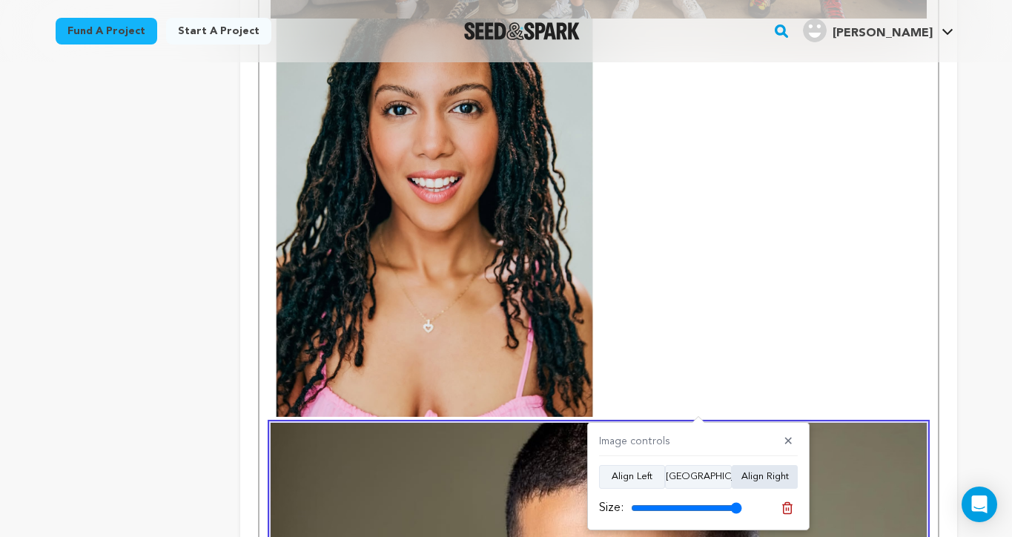
click at [761, 486] on button "Align Right" at bounding box center [765, 477] width 66 height 24
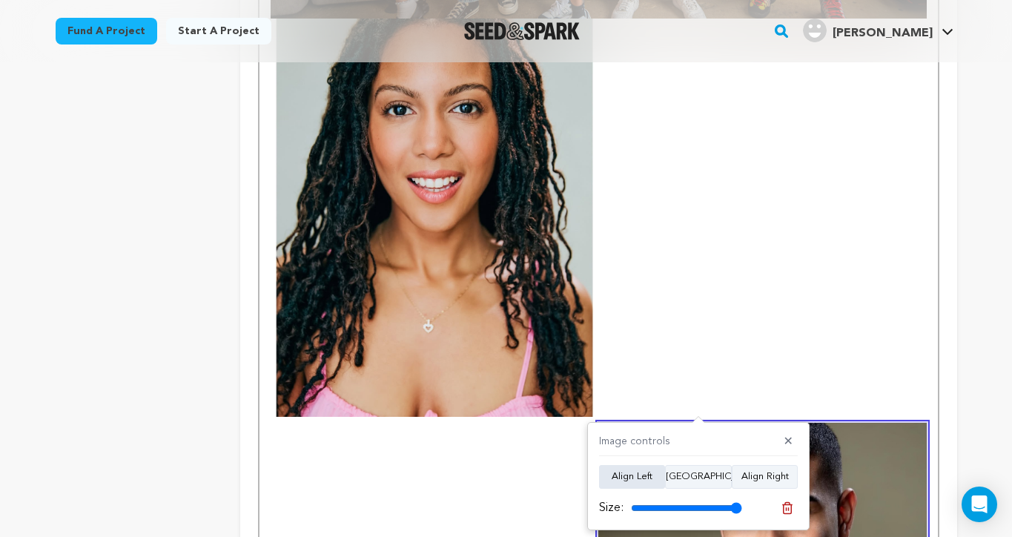
click at [650, 473] on button "Align Left" at bounding box center [632, 477] width 66 height 24
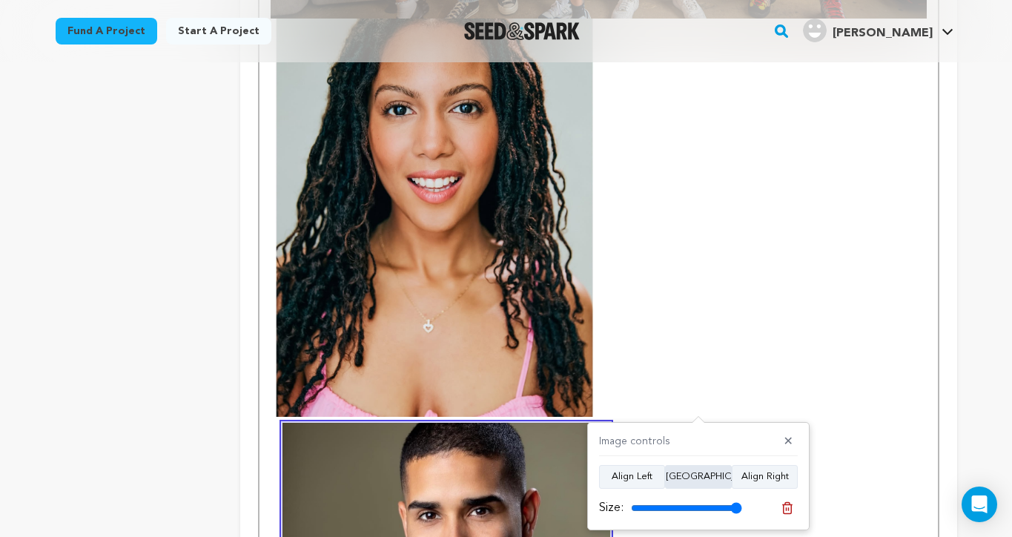
click at [705, 477] on button "Align Center" at bounding box center [698, 477] width 67 height 24
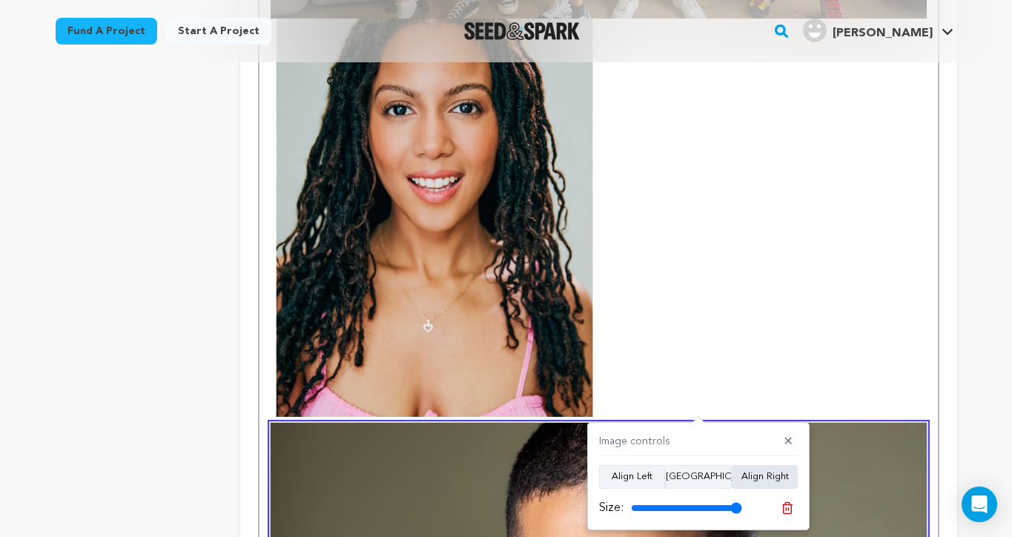
click at [760, 475] on button "Align Right" at bounding box center [765, 477] width 66 height 24
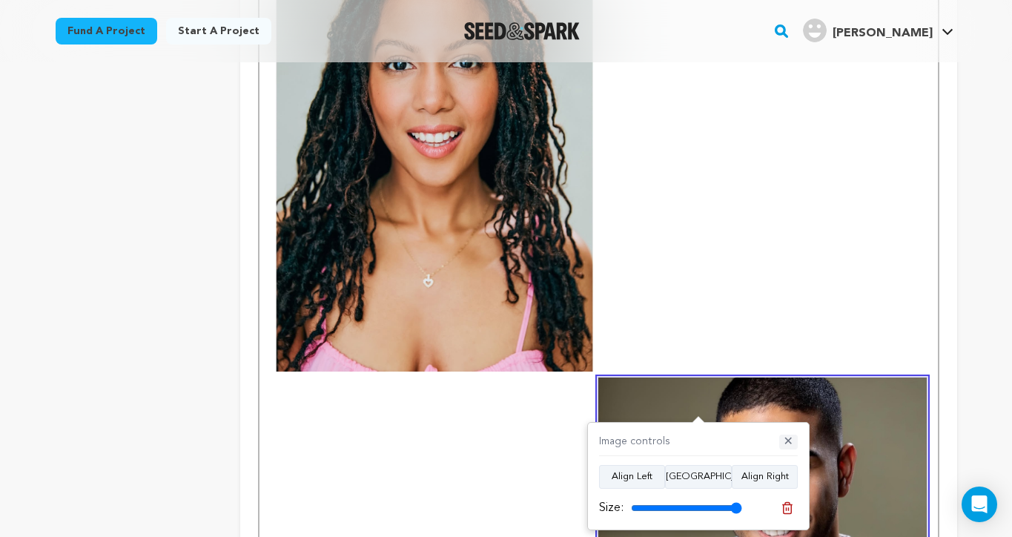
scroll to position [2068, 0]
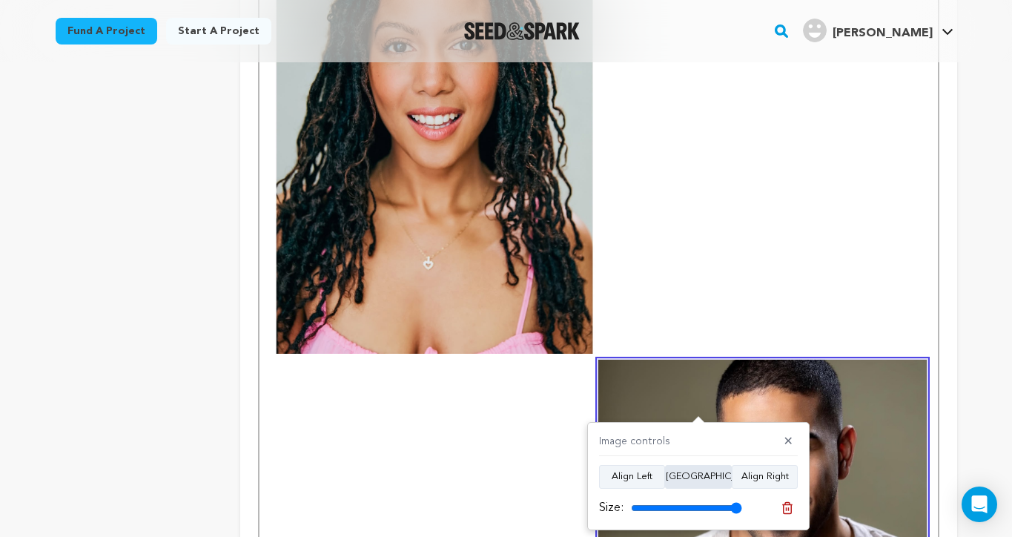
click at [711, 475] on button "Align Center" at bounding box center [698, 477] width 67 height 24
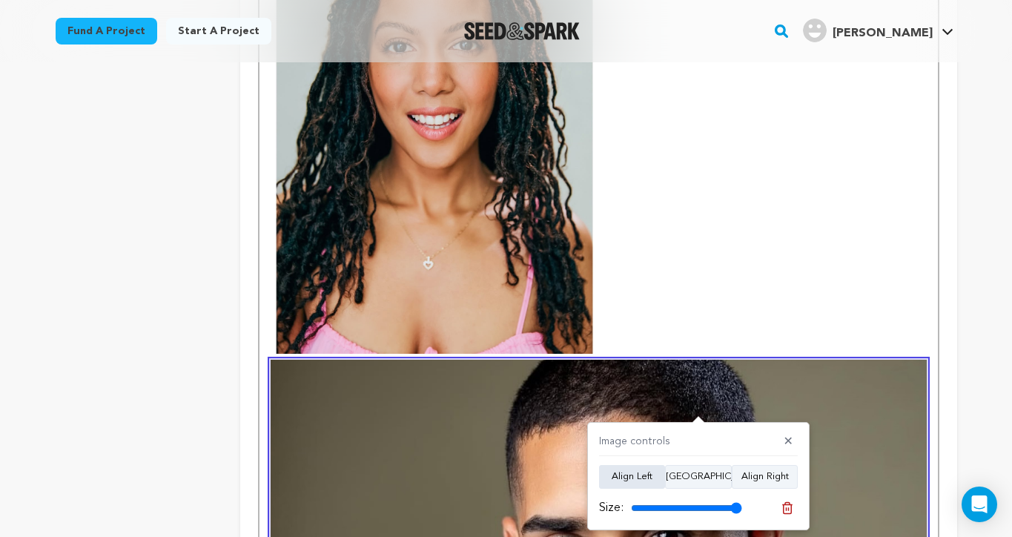
click at [630, 476] on button "Align Left" at bounding box center [632, 477] width 66 height 24
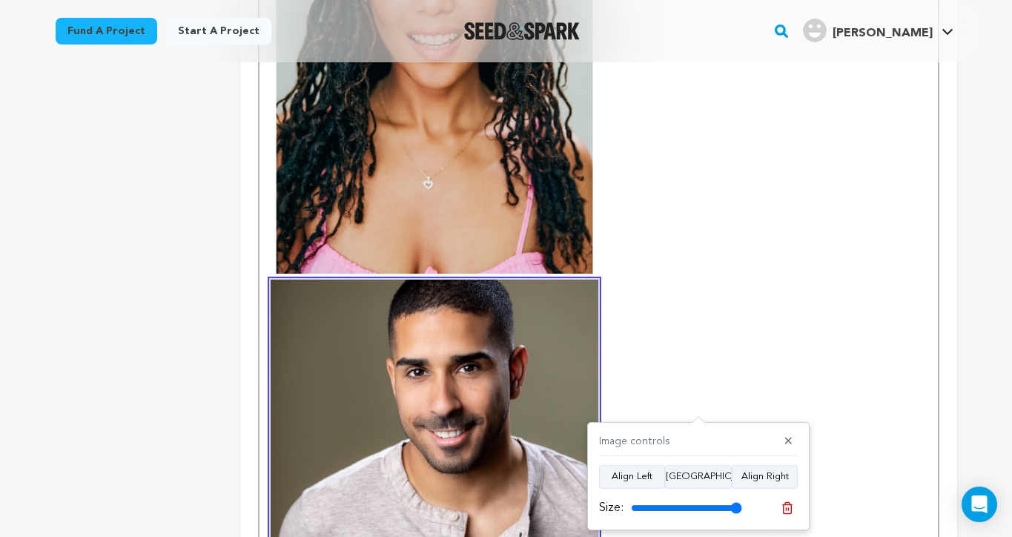
scroll to position [2106, 0]
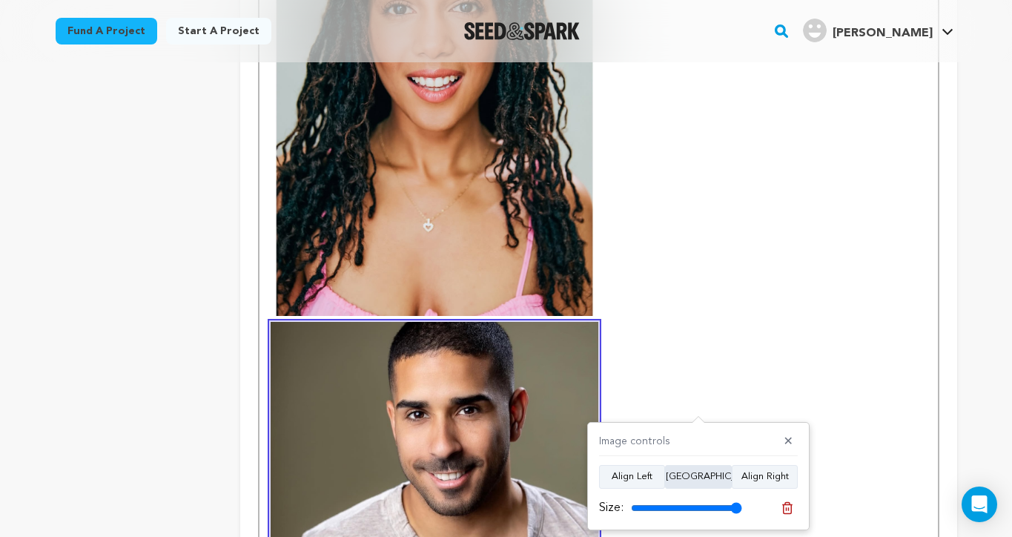
click at [705, 473] on button "Align Center" at bounding box center [698, 477] width 67 height 24
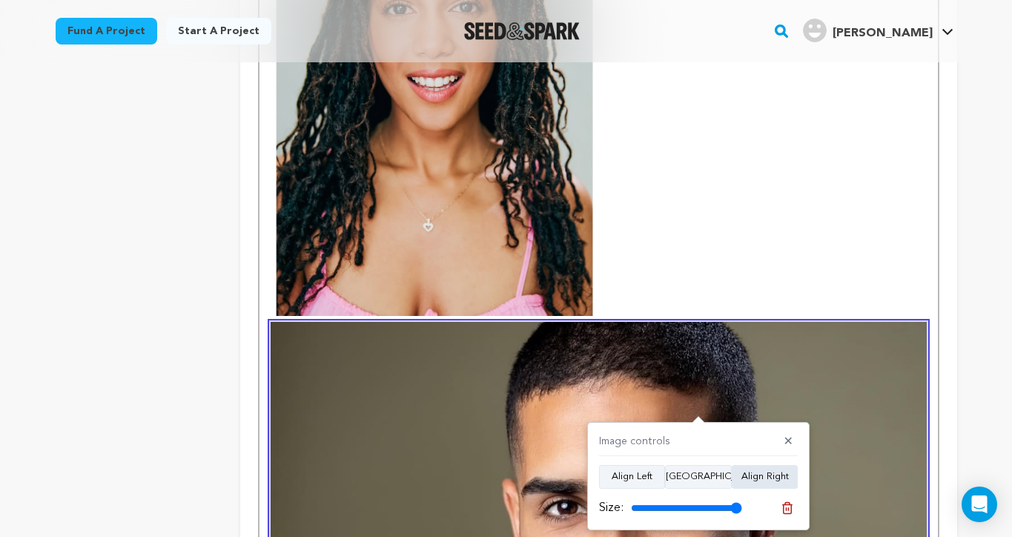
click at [754, 480] on button "Align Right" at bounding box center [765, 477] width 66 height 24
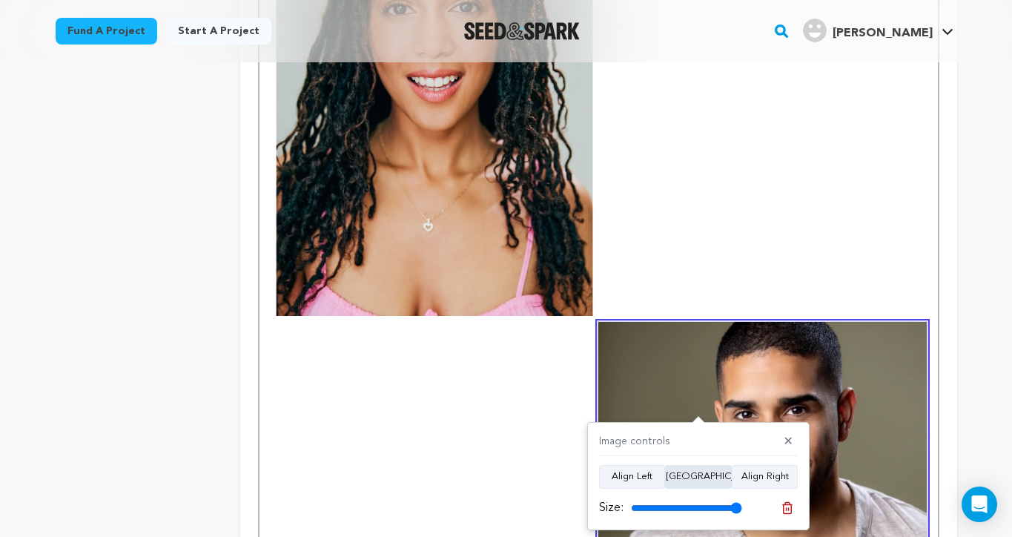
click at [699, 477] on button "Align Center" at bounding box center [698, 477] width 67 height 24
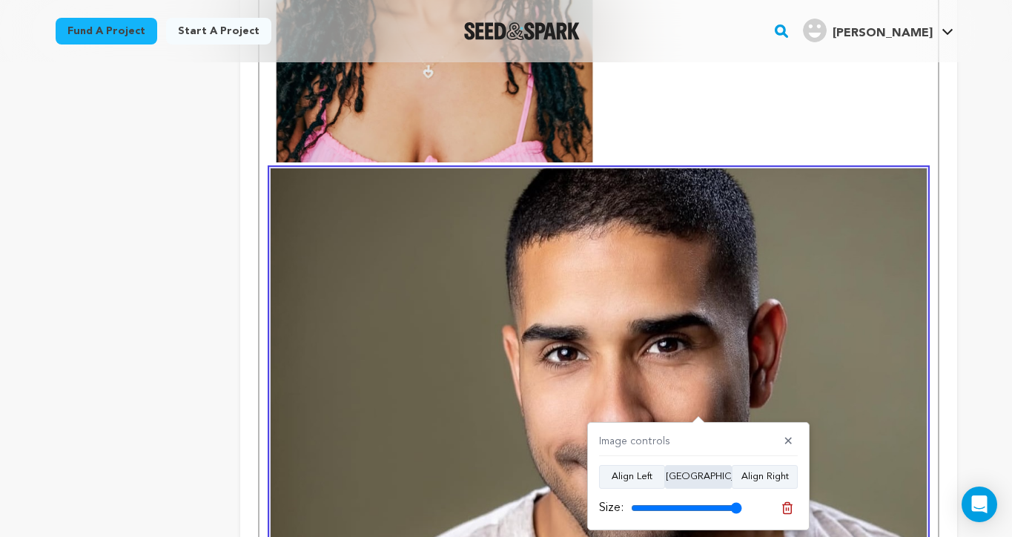
scroll to position [2295, 0]
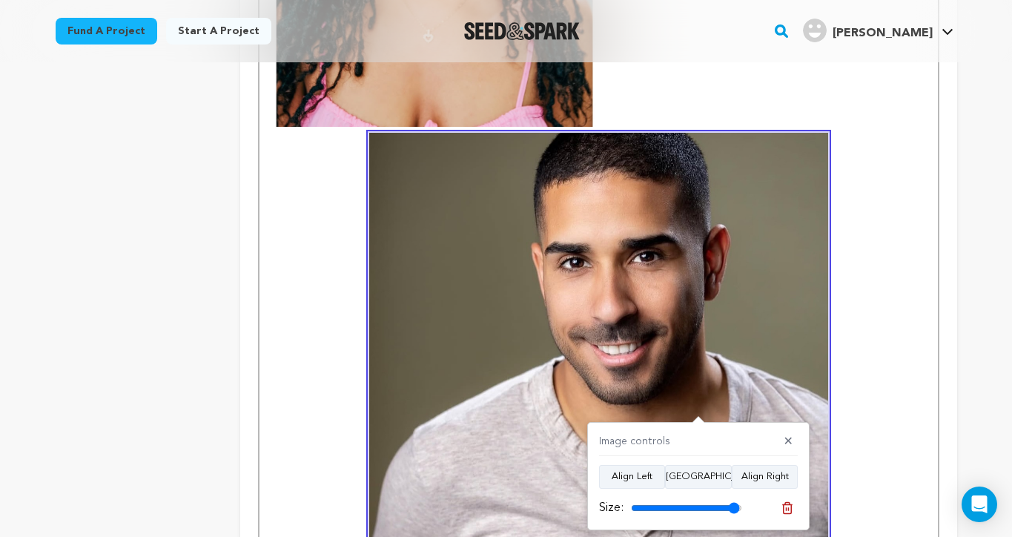
type input "100"
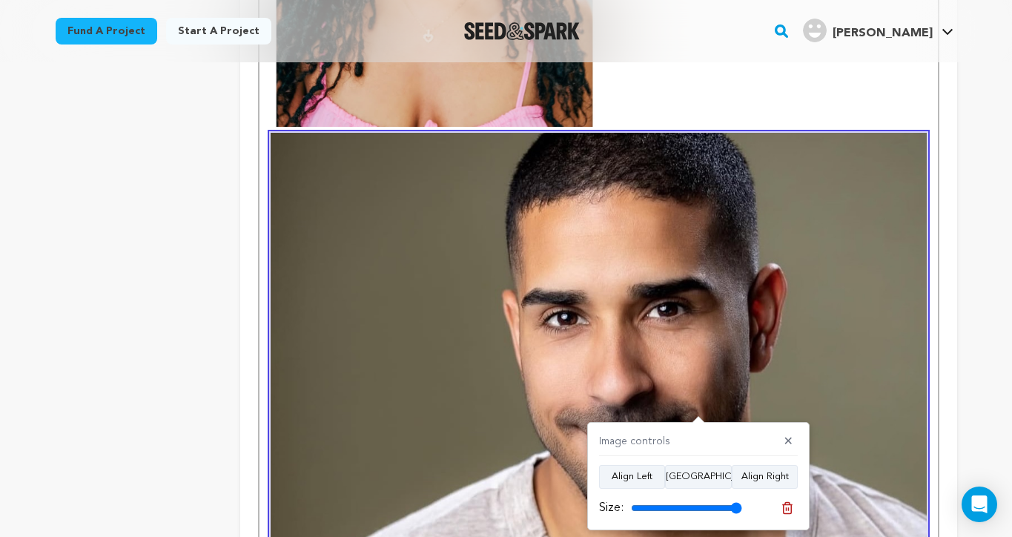
drag, startPoint x: 731, startPoint y: 507, endPoint x: 779, endPoint y: 488, distance: 51.2
click at [779, 488] on div "Image controls ✕ Align Left Align Center Align Right Size:" at bounding box center [698, 476] width 222 height 108
click at [767, 478] on button "Align Right" at bounding box center [765, 477] width 66 height 24
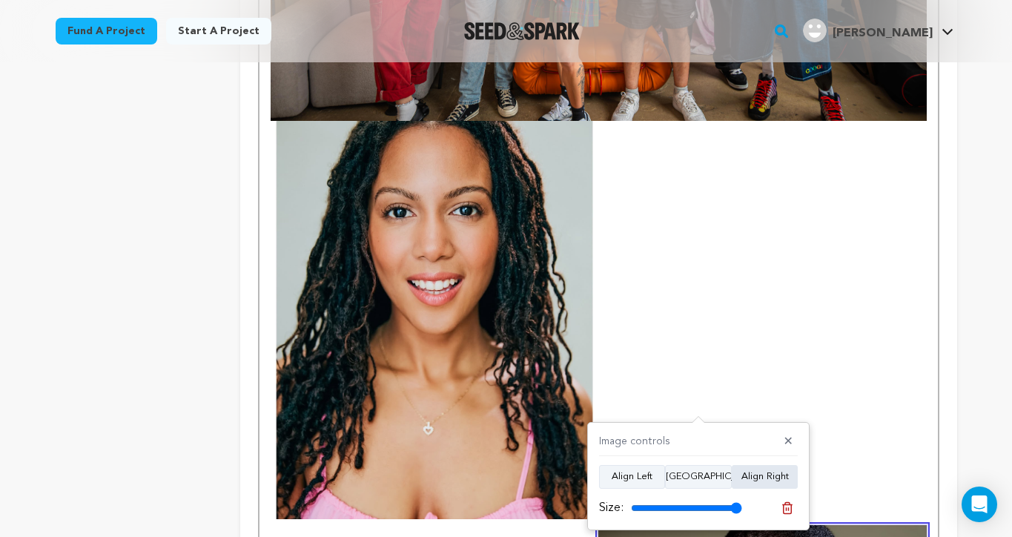
scroll to position [1902, 0]
click at [539, 322] on img at bounding box center [435, 321] width 328 height 398
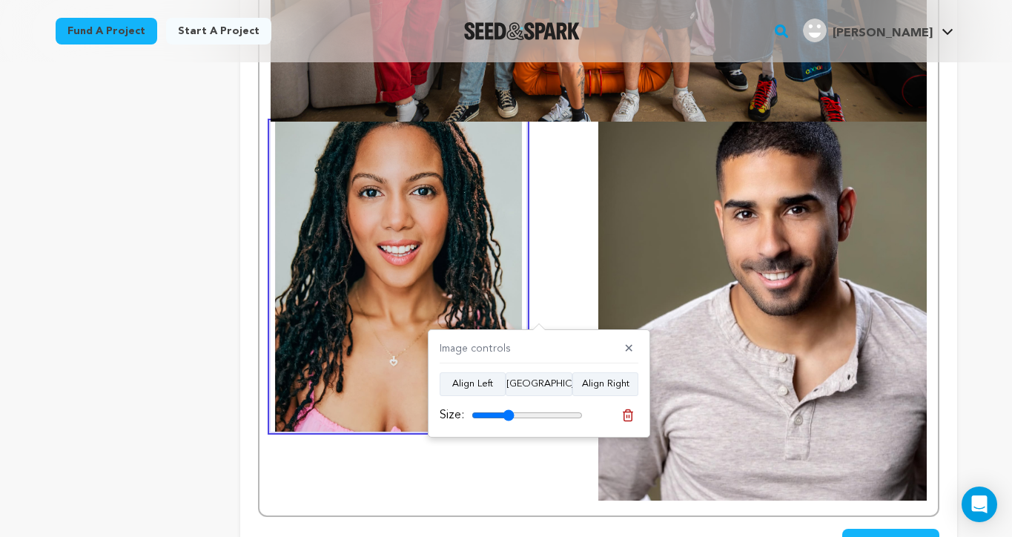
drag, startPoint x: 577, startPoint y: 413, endPoint x: 509, endPoint y: 411, distance: 68.2
type input "38"
click at [509, 411] on input "range" at bounding box center [527, 415] width 111 height 12
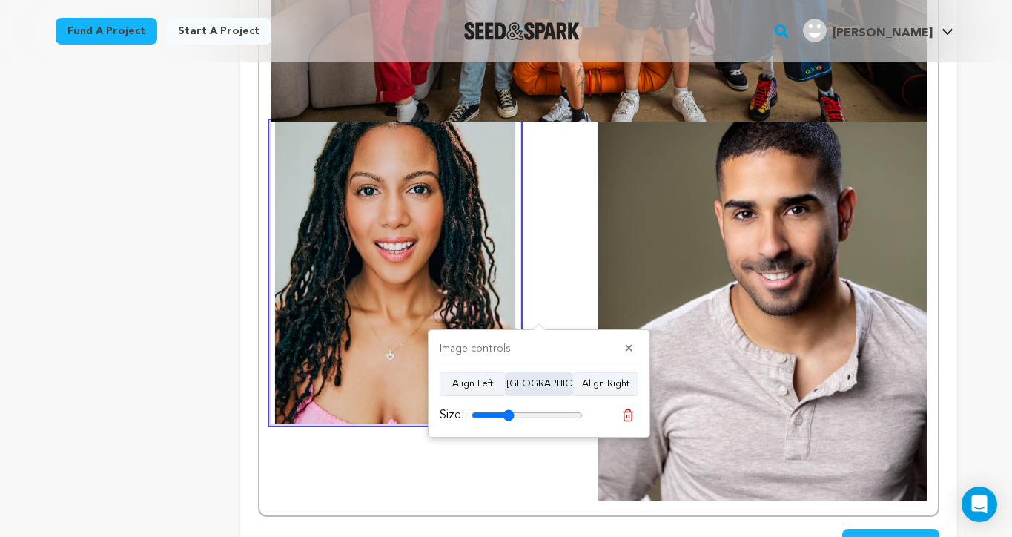
click at [539, 383] on button "Align Center" at bounding box center [539, 384] width 67 height 24
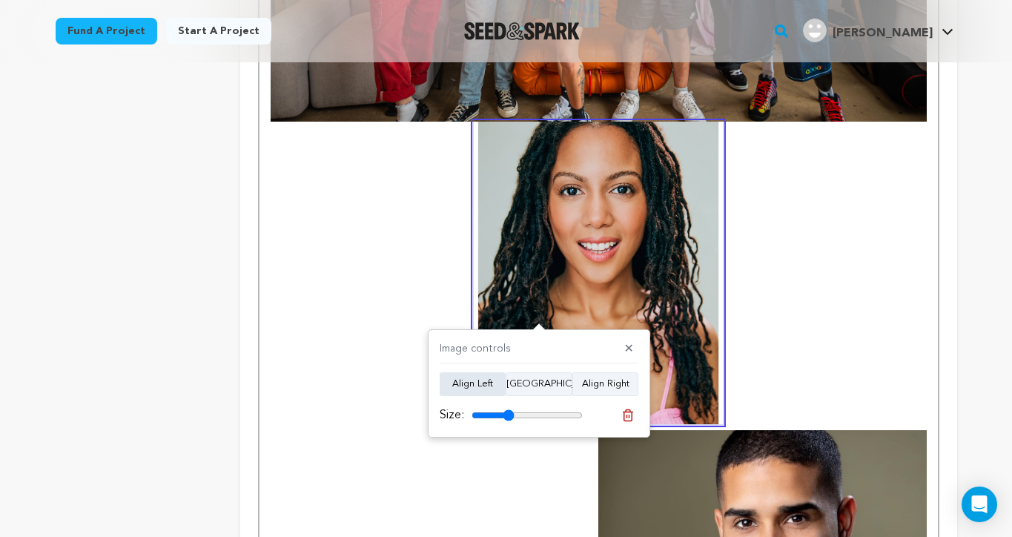
click at [485, 383] on button "Align Left" at bounding box center [473, 384] width 66 height 24
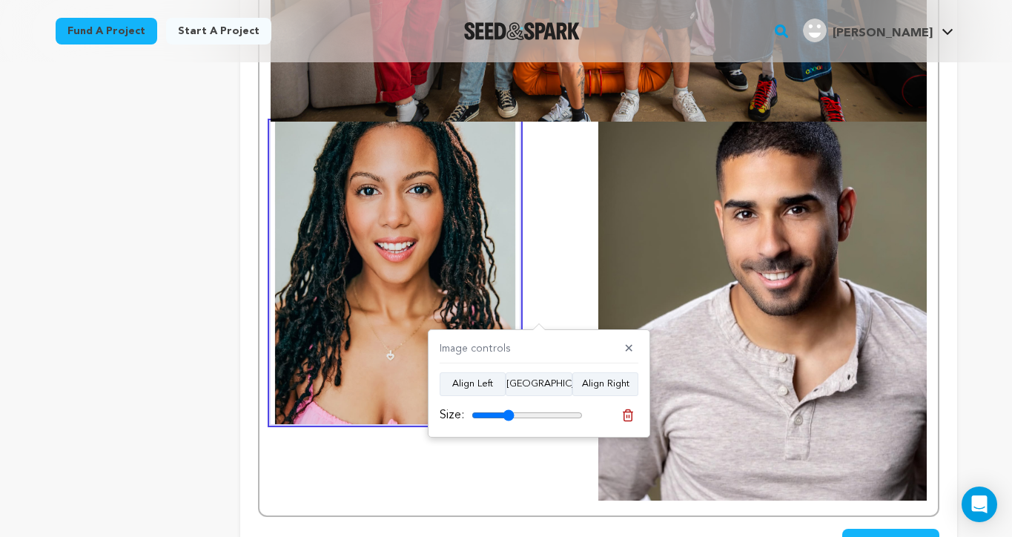
click at [695, 291] on img at bounding box center [762, 311] width 328 height 379
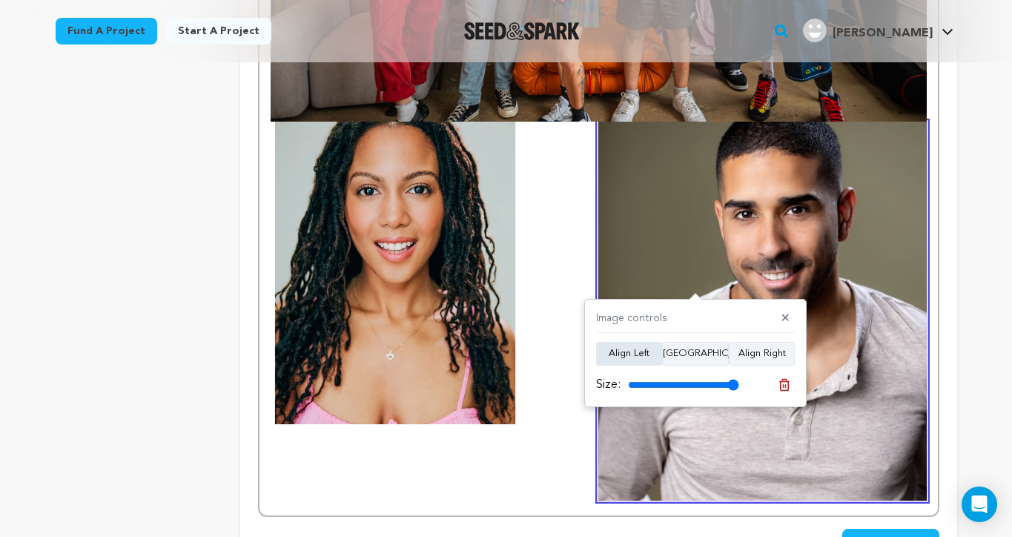
click at [647, 355] on button "Align Left" at bounding box center [629, 354] width 66 height 24
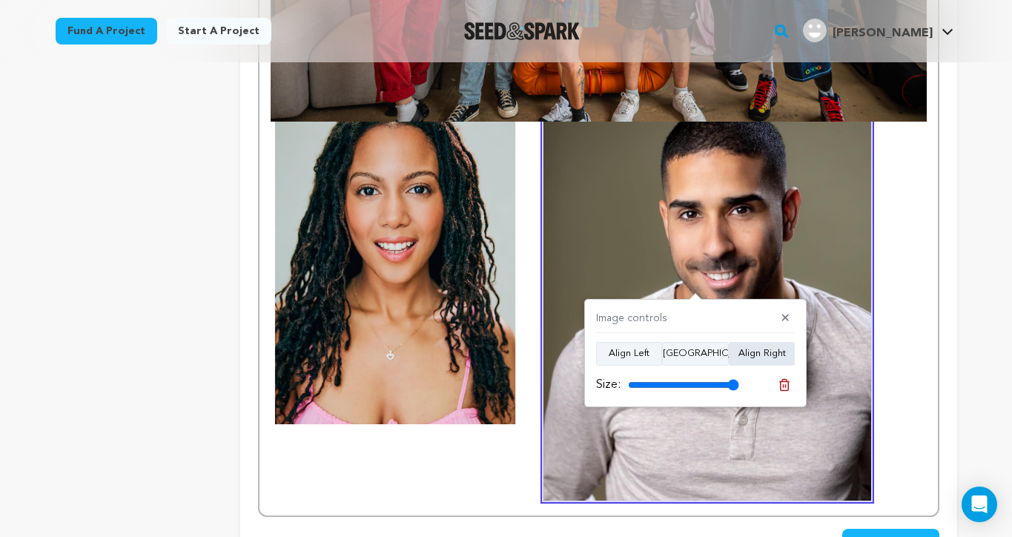
click at [744, 355] on button "Align Right" at bounding box center [762, 354] width 66 height 24
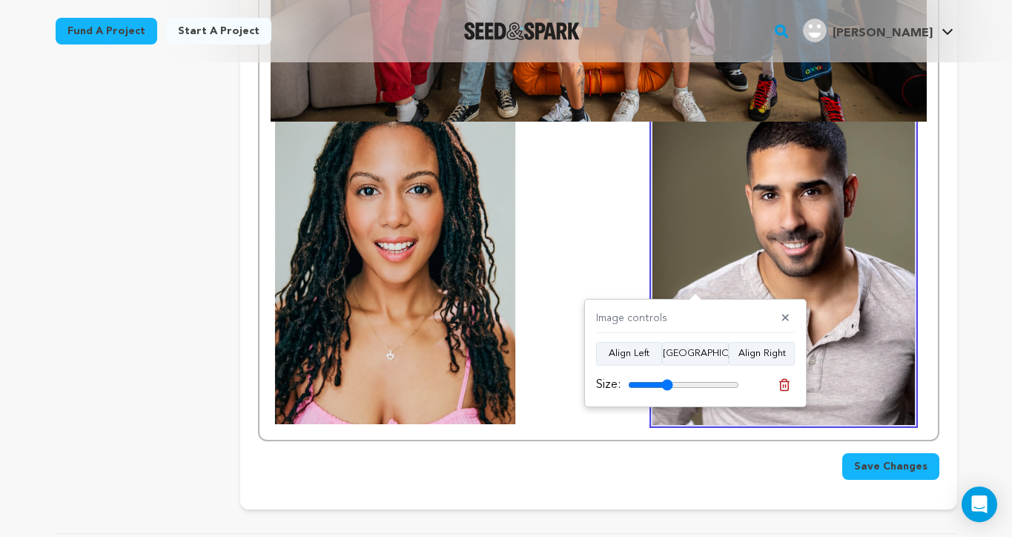
drag, startPoint x: 730, startPoint y: 387, endPoint x: 667, endPoint y: 383, distance: 63.2
type input "40"
click at [667, 383] on input "range" at bounding box center [683, 385] width 111 height 12
click at [703, 316] on div "Image controls ✕" at bounding box center [695, 322] width 199 height 22
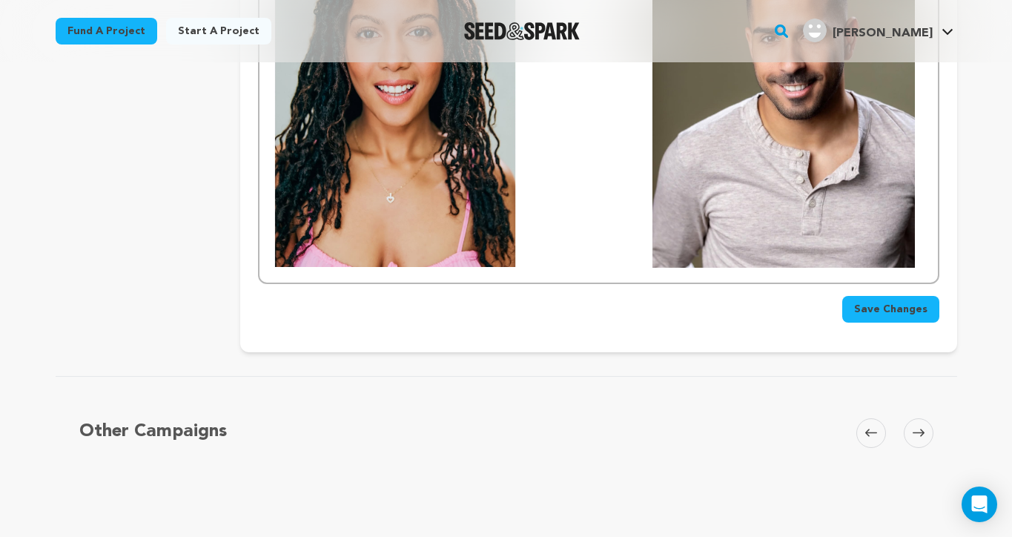
scroll to position [2061, 0]
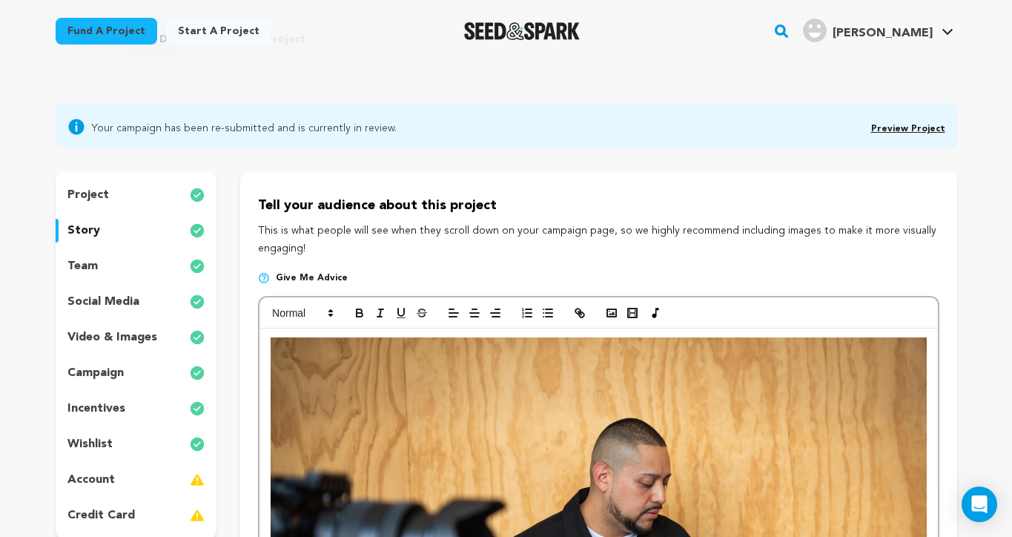
scroll to position [171, 0]
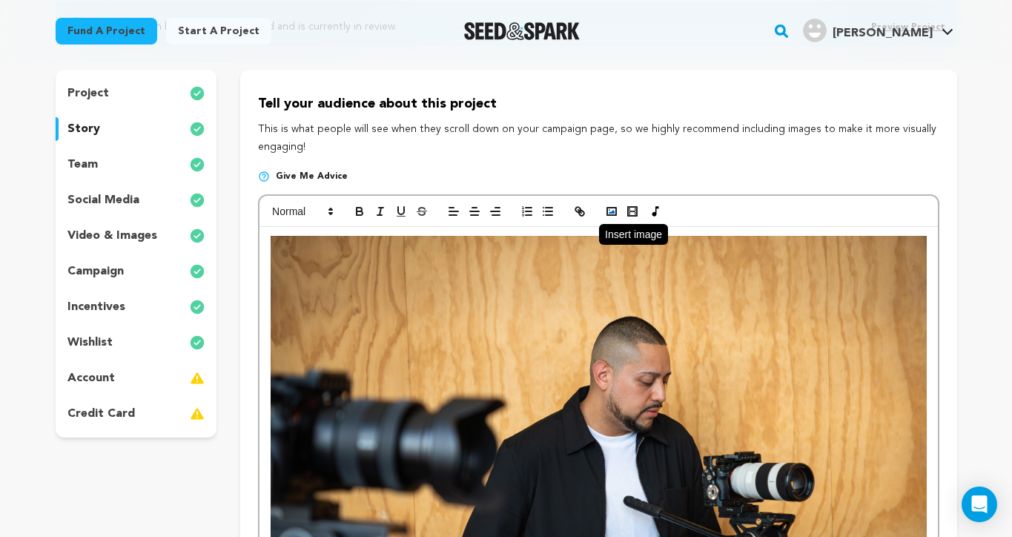
click at [610, 210] on icon "button" at bounding box center [611, 211] width 13 height 13
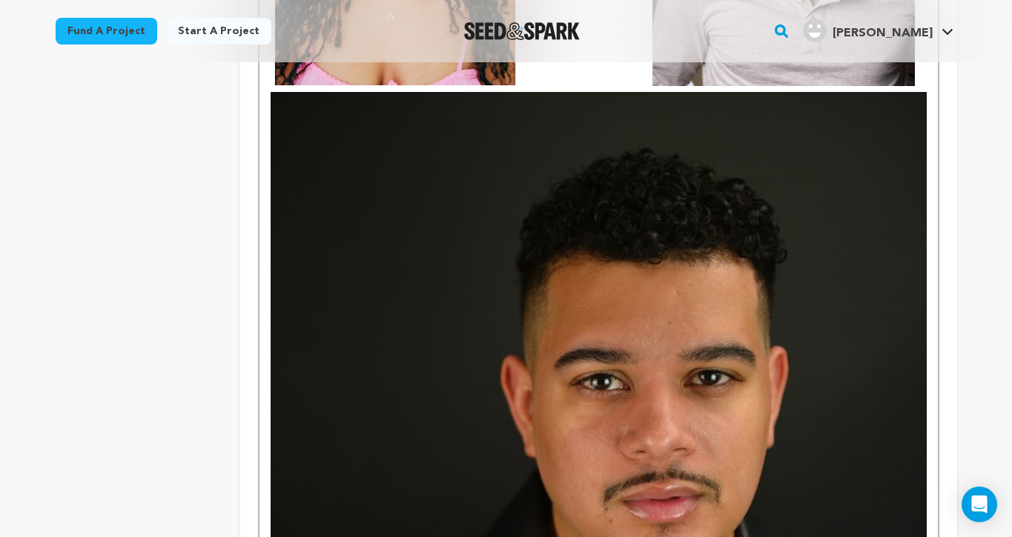
scroll to position [2316, 0]
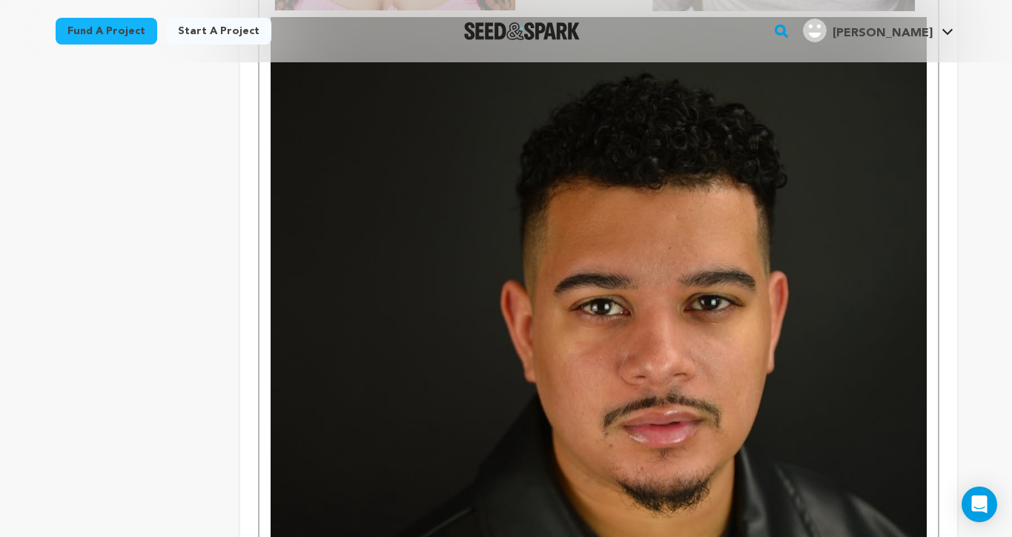
click at [669, 340] on img at bounding box center [598, 418] width 655 height 802
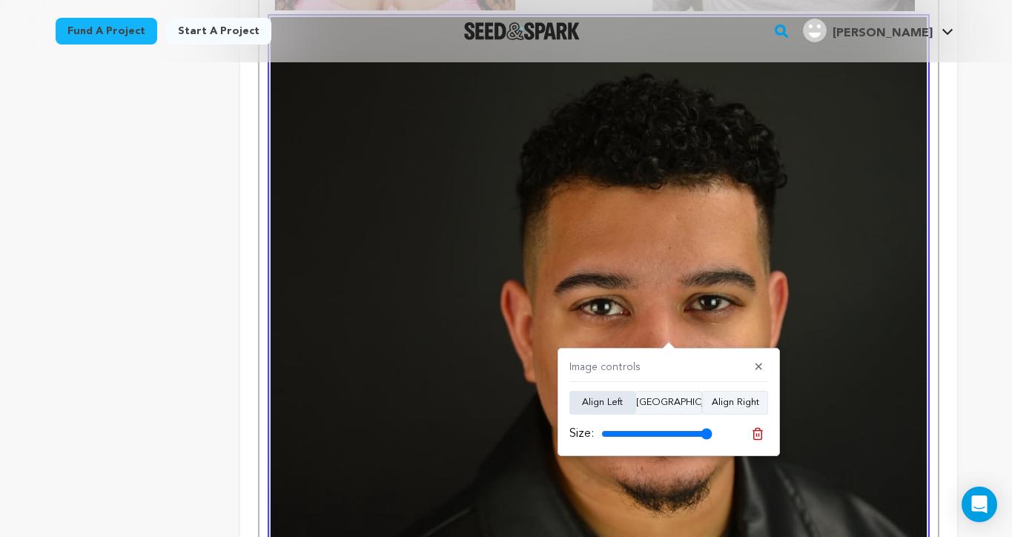
click at [623, 400] on button "Align Left" at bounding box center [602, 403] width 66 height 24
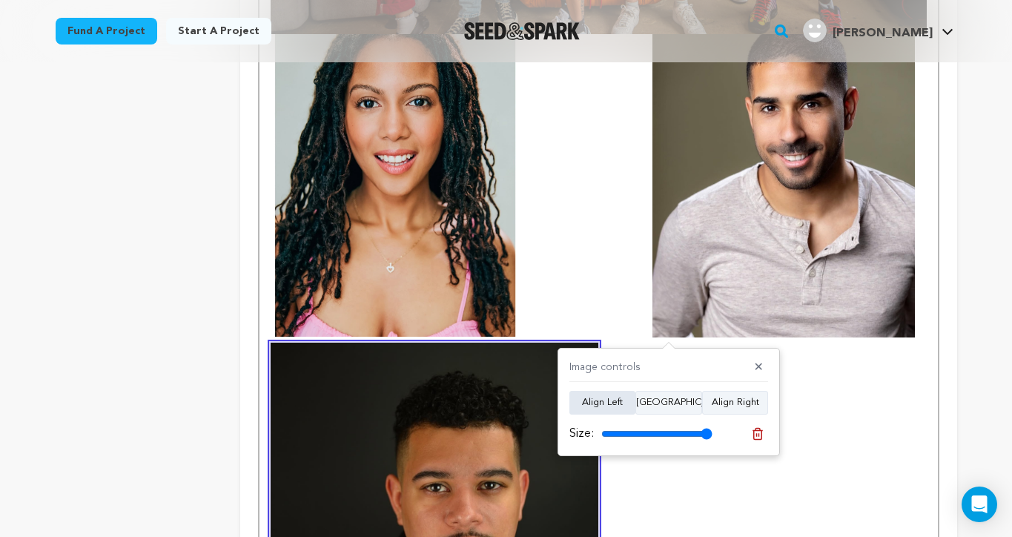
scroll to position [1989, 0]
drag, startPoint x: 710, startPoint y: 436, endPoint x: 655, endPoint y: 437, distance: 55.6
click at [655, 437] on input "range" at bounding box center [656, 434] width 111 height 12
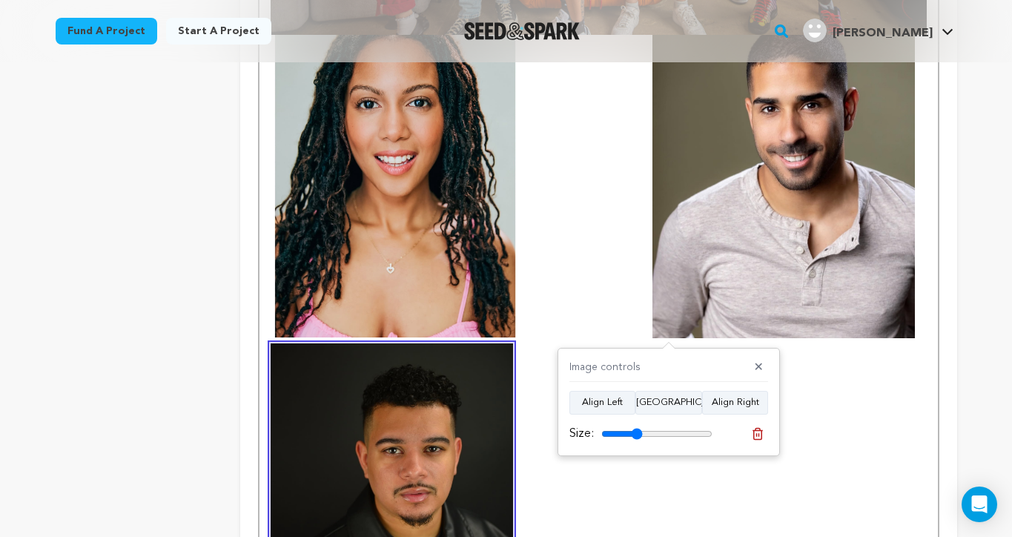
drag, startPoint x: 655, startPoint y: 436, endPoint x: 637, endPoint y: 434, distance: 17.9
type input "37"
click at [637, 434] on input "range" at bounding box center [656, 434] width 111 height 12
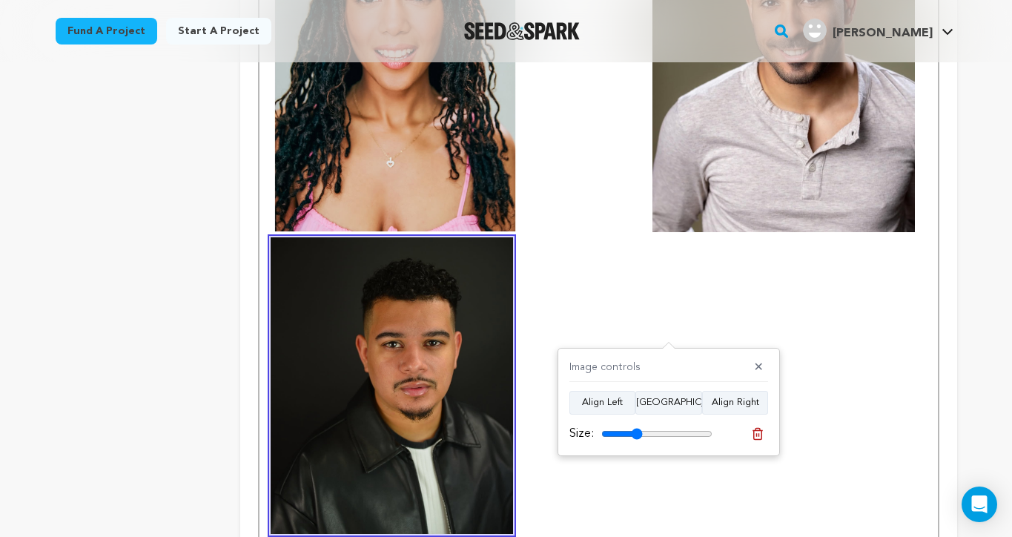
scroll to position [2097, 0]
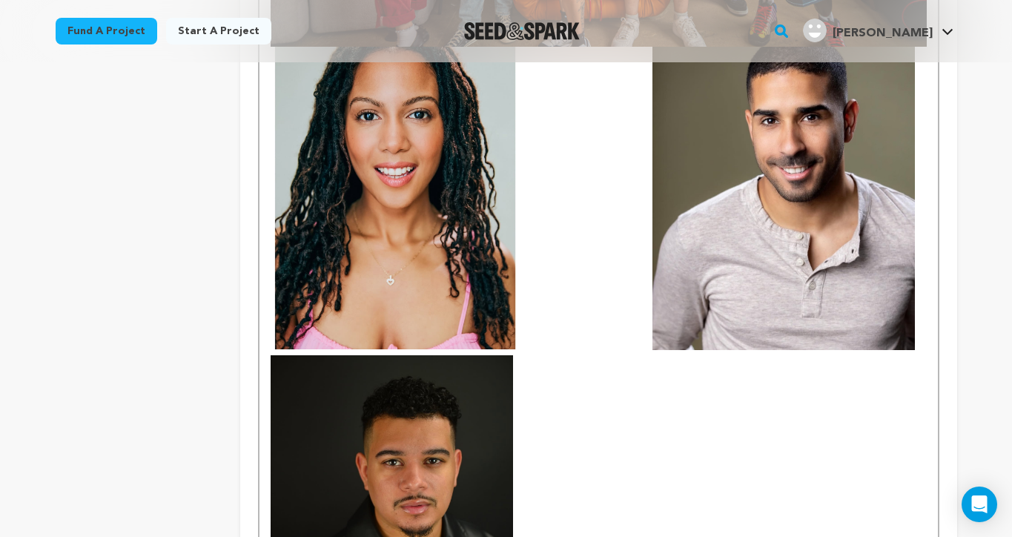
scroll to position [1978, 0]
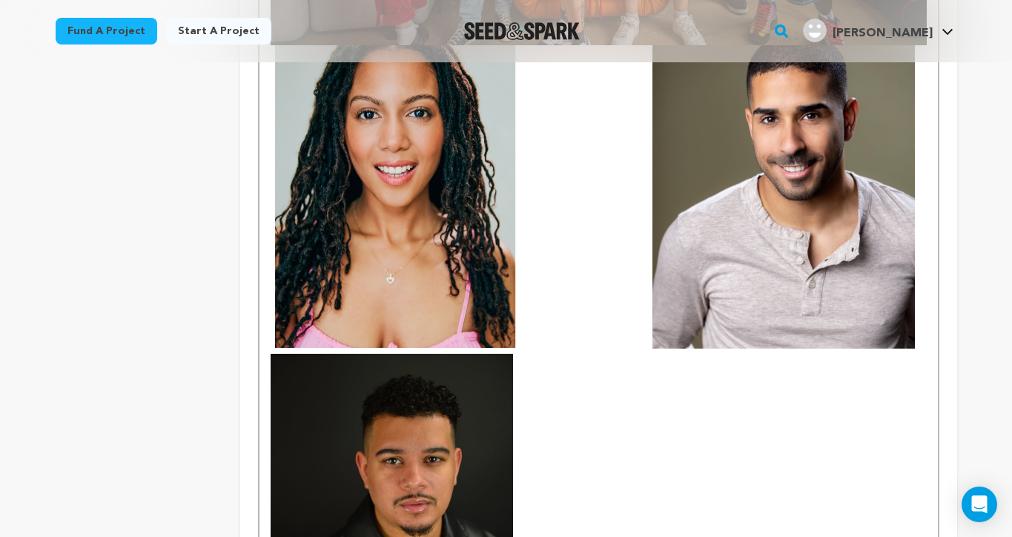
click at [470, 413] on img at bounding box center [392, 502] width 242 height 297
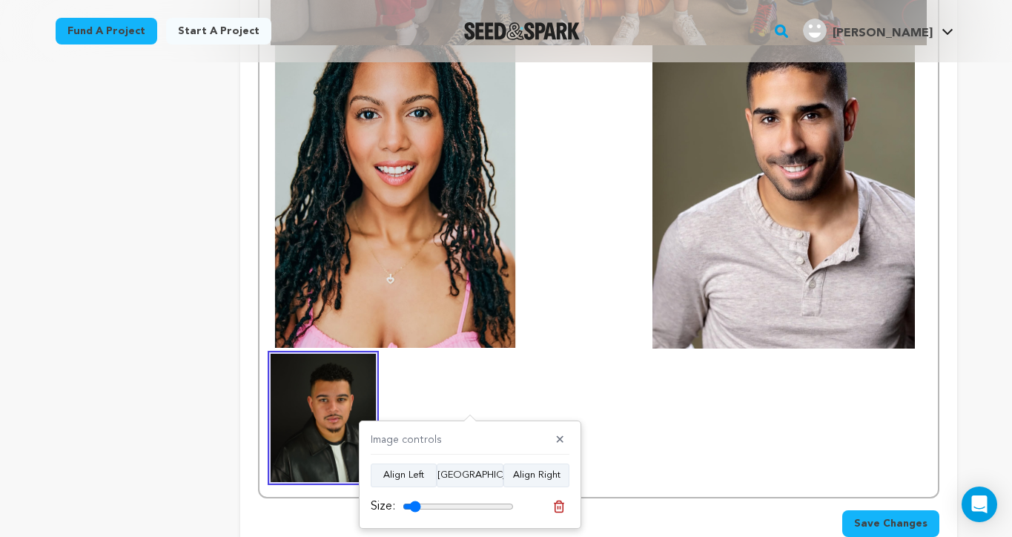
drag, startPoint x: 434, startPoint y: 502, endPoint x: 415, endPoint y: 504, distance: 19.4
type input "16"
click at [415, 504] on input "range" at bounding box center [458, 506] width 111 height 12
click at [444, 263] on img at bounding box center [395, 196] width 249 height 303
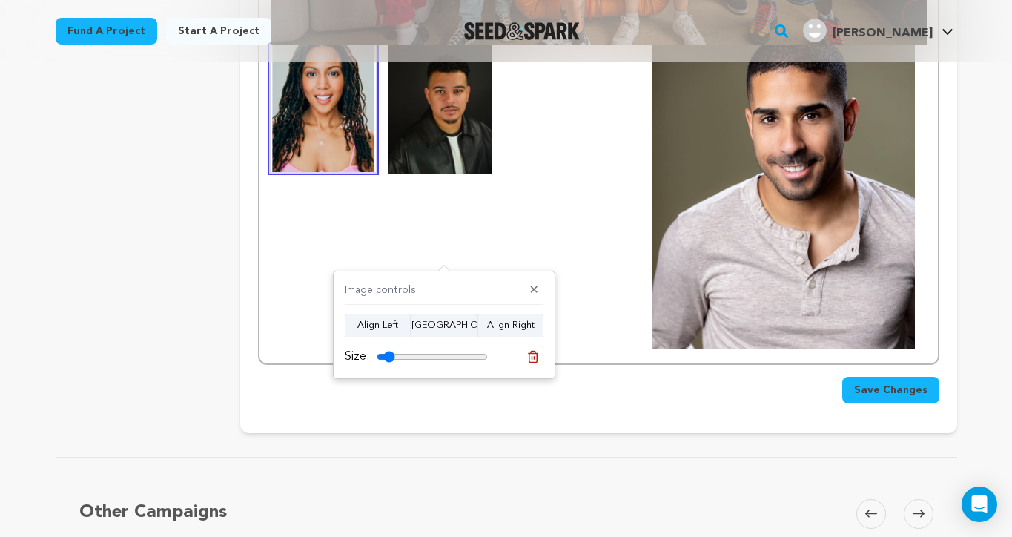
drag, startPoint x: 417, startPoint y: 357, endPoint x: 389, endPoint y: 353, distance: 28.5
type input "16"
click at [389, 353] on input "range" at bounding box center [432, 357] width 111 height 12
click at [780, 262] on img at bounding box center [783, 196] width 262 height 303
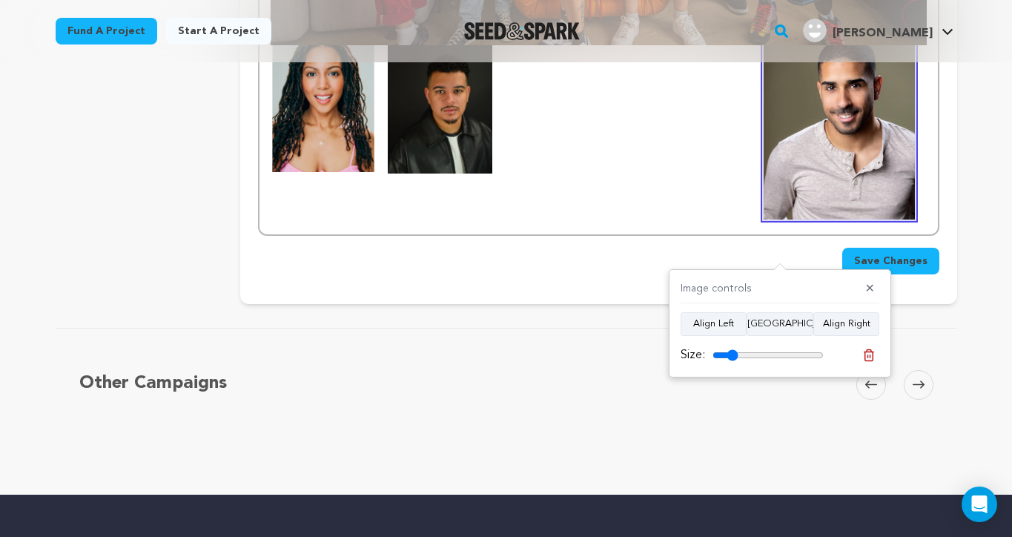
drag, startPoint x: 751, startPoint y: 355, endPoint x: 733, endPoint y: 348, distance: 19.3
type input "23"
click at [733, 349] on input "range" at bounding box center [768, 355] width 111 height 12
click at [823, 133] on img at bounding box center [839, 132] width 151 height 174
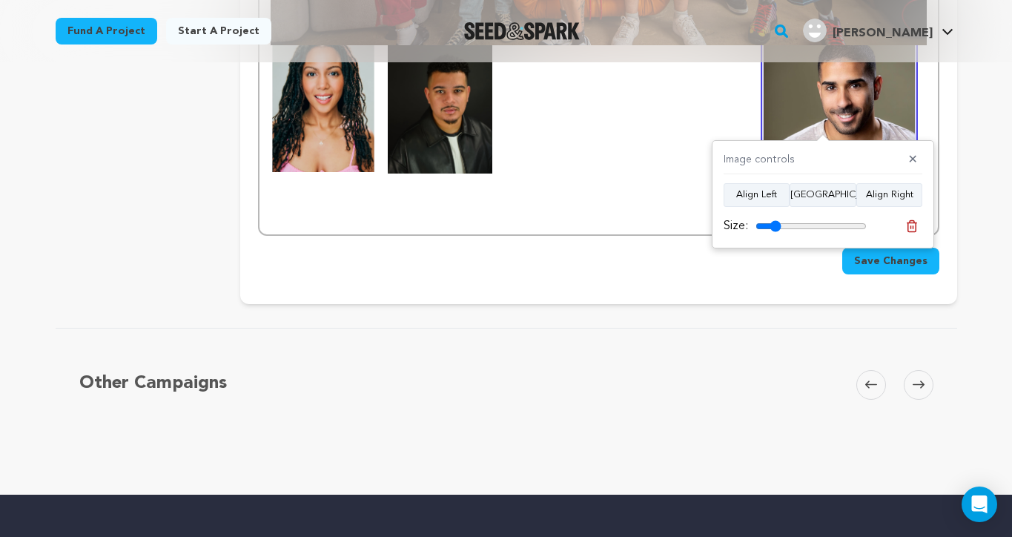
click at [766, 181] on div "Image controls ✕ Align Left Align Center Align Right Size:" at bounding box center [823, 194] width 222 height 108
click at [759, 191] on button "Align Left" at bounding box center [757, 195] width 66 height 24
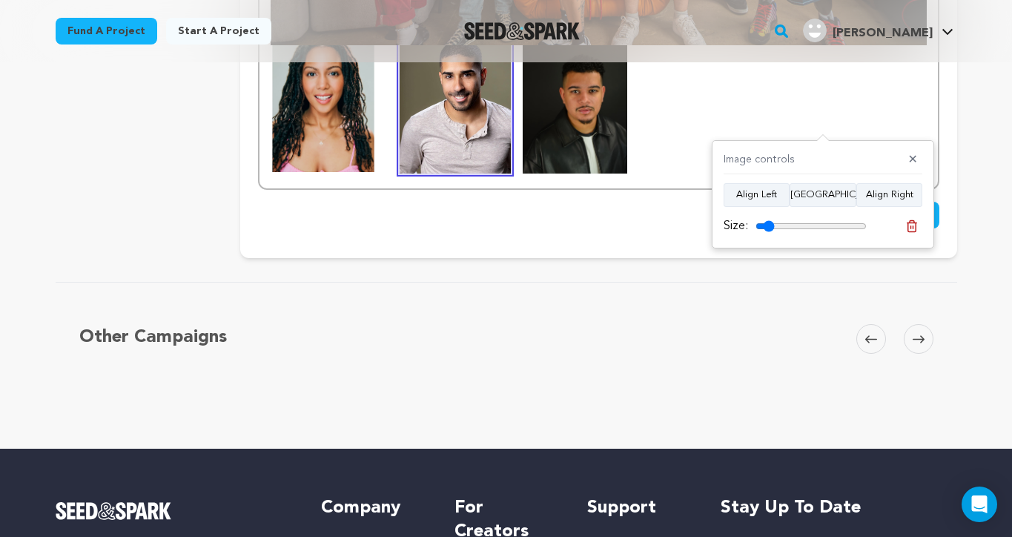
drag, startPoint x: 776, startPoint y: 222, endPoint x: 769, endPoint y: 219, distance: 7.7
type input "17"
click at [769, 220] on input "range" at bounding box center [811, 226] width 111 height 12
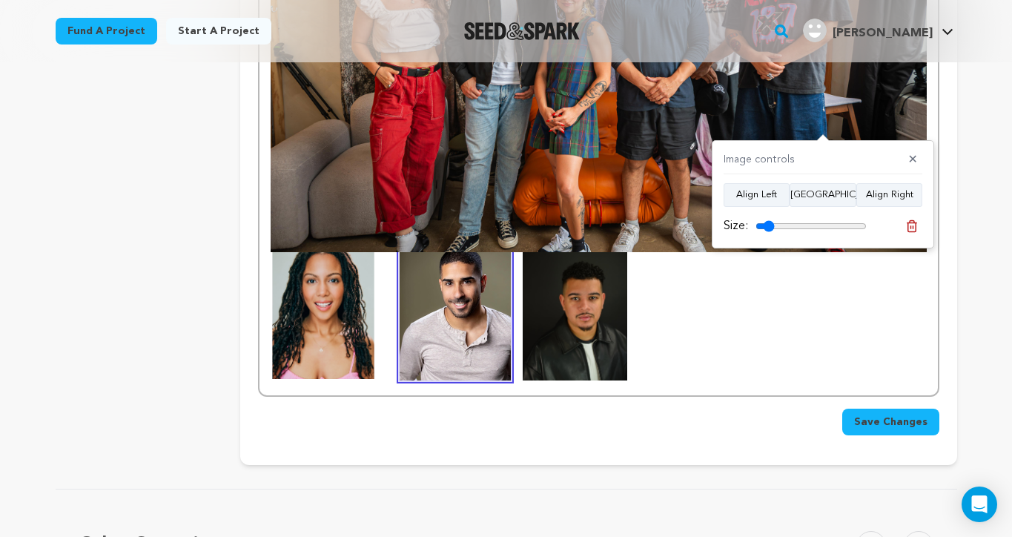
scroll to position [1758, 0]
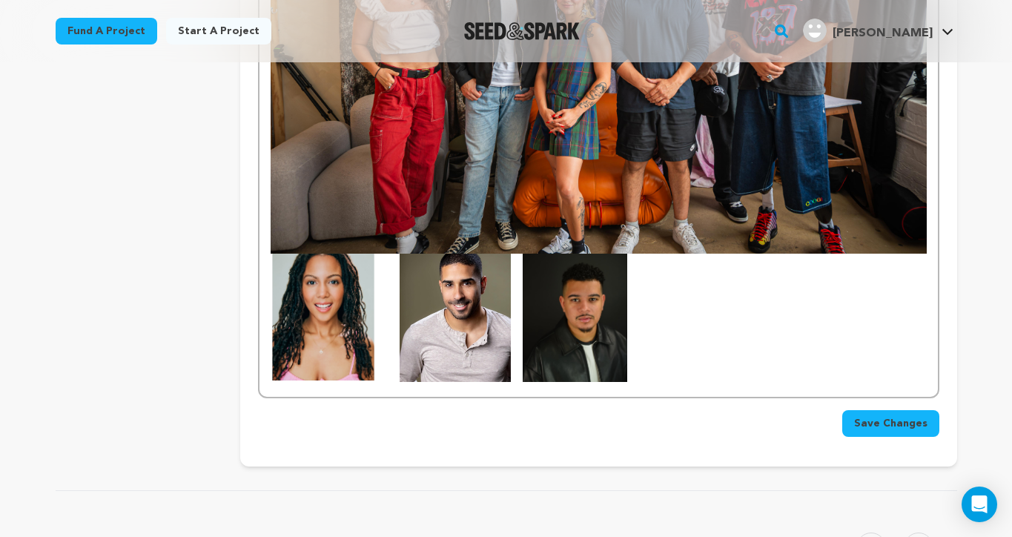
scroll to position [1779, 0]
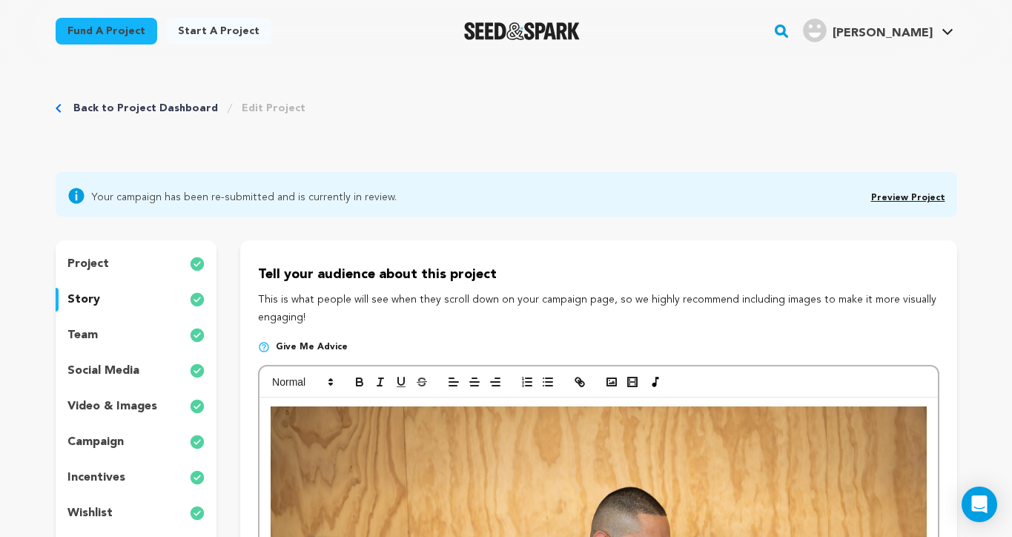
scroll to position [0, 0]
click at [607, 377] on icon "button" at bounding box center [611, 381] width 13 height 13
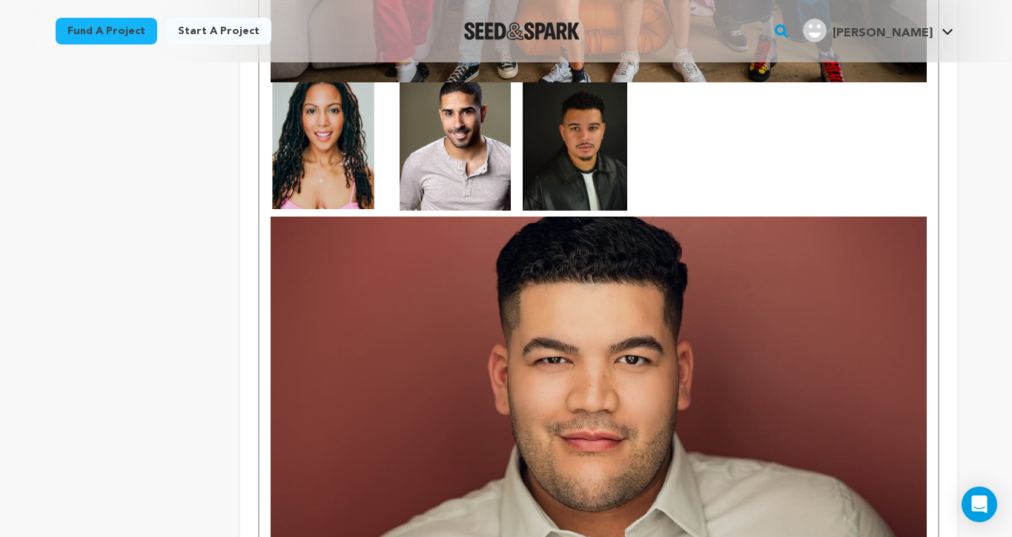
scroll to position [1939, 0]
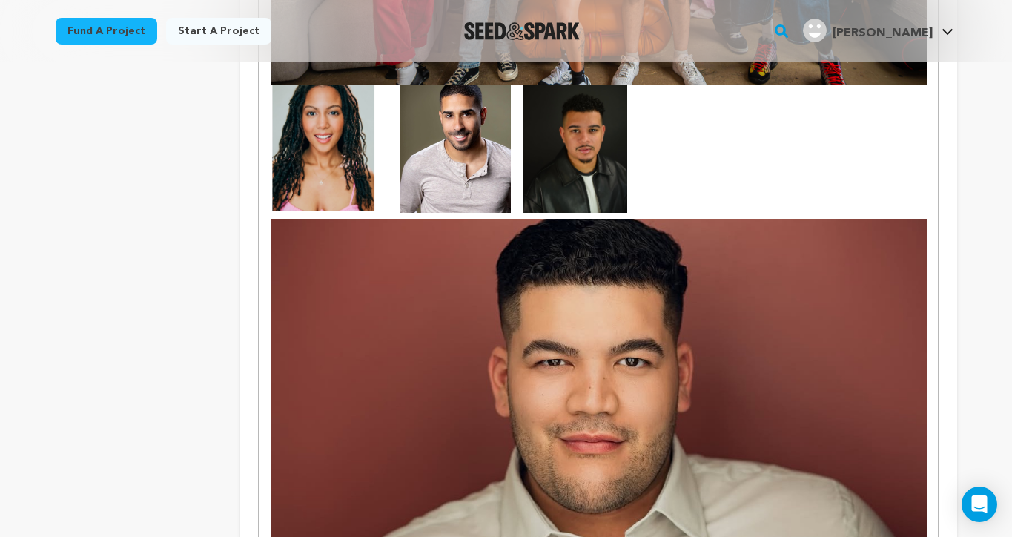
click at [770, 323] on img at bounding box center [598, 433] width 655 height 429
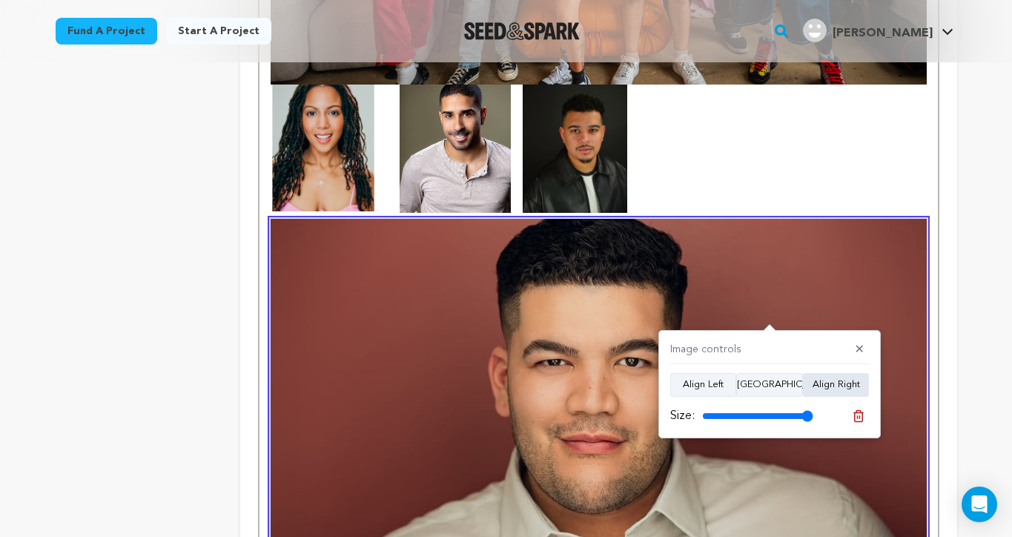
click at [826, 389] on button "Align Right" at bounding box center [836, 385] width 66 height 24
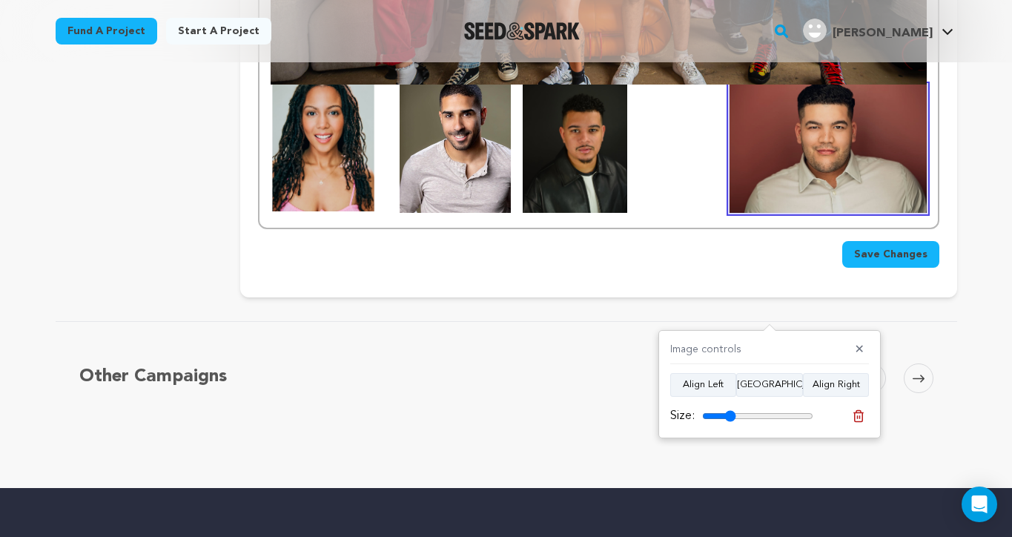
drag, startPoint x: 807, startPoint y: 414, endPoint x: 730, endPoint y: 409, distance: 76.6
click at [730, 410] on input "range" at bounding box center [757, 416] width 111 height 12
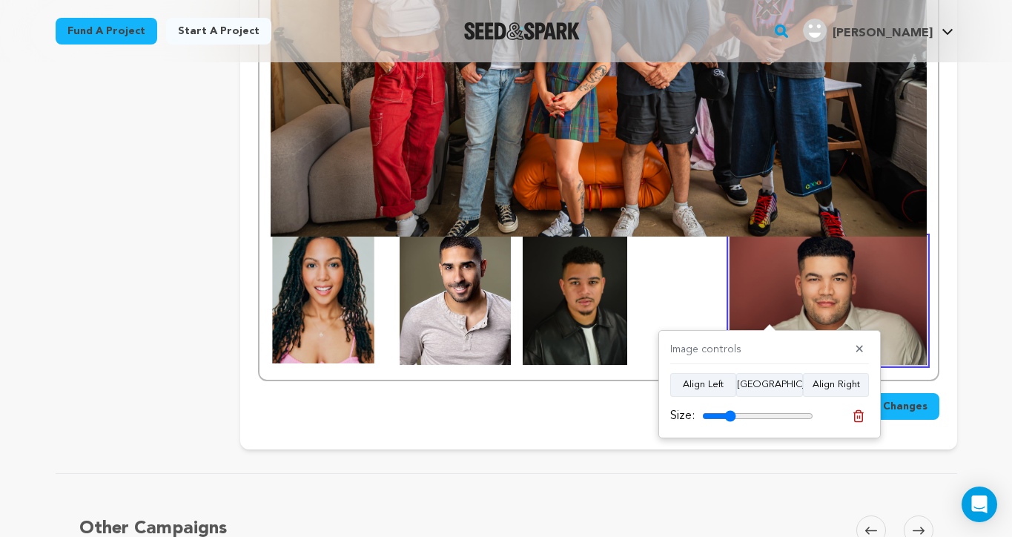
scroll to position [1776, 0]
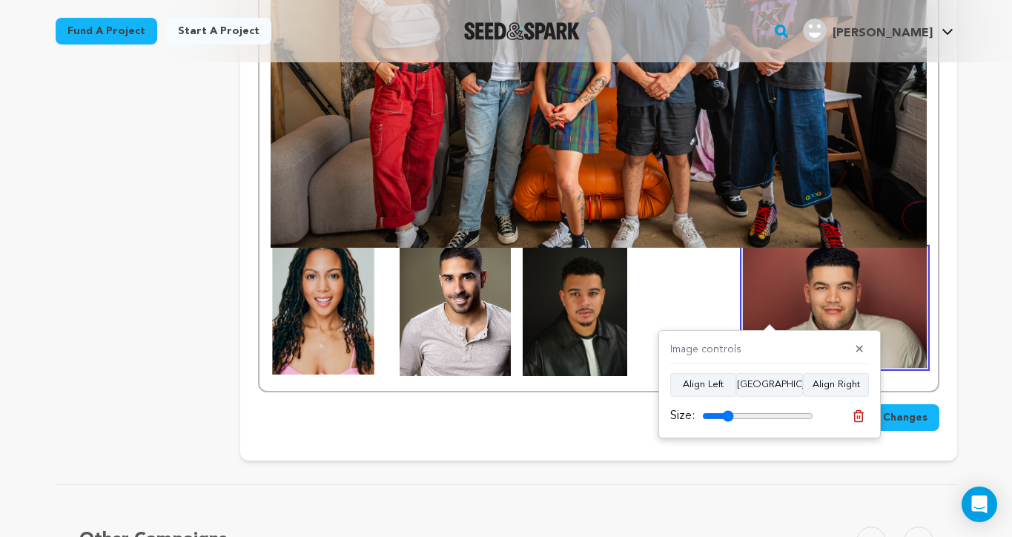
type input "28"
click at [728, 410] on input "range" at bounding box center [757, 416] width 111 height 12
click at [858, 412] on icon at bounding box center [858, 415] width 10 height 11
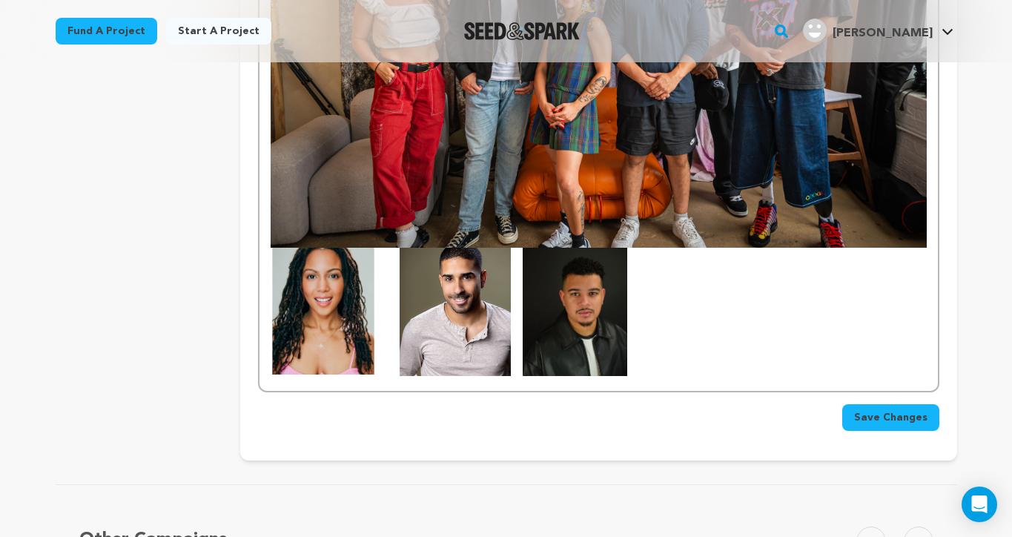
click at [604, 320] on img at bounding box center [575, 312] width 105 height 128
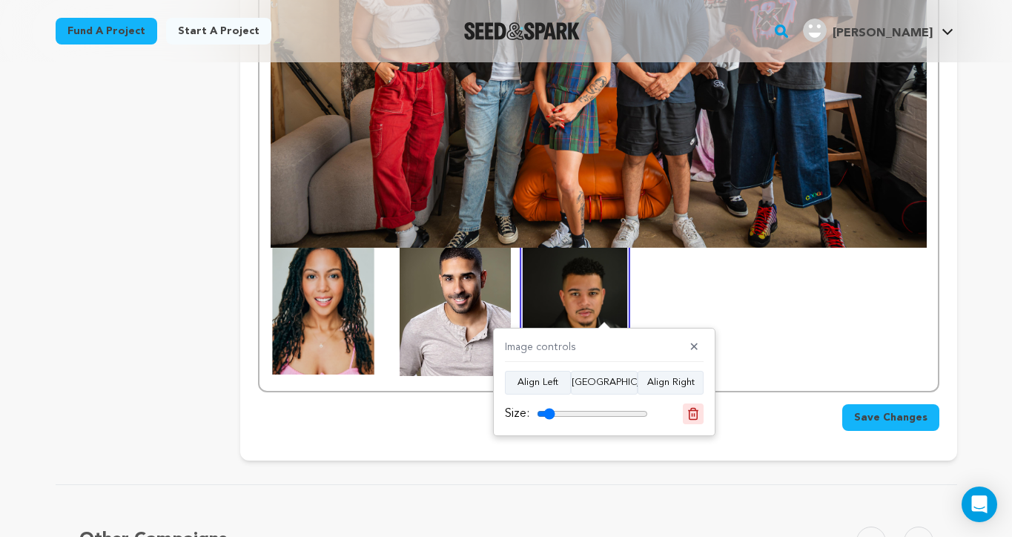
click at [695, 415] on line at bounding box center [695, 415] width 0 height 4
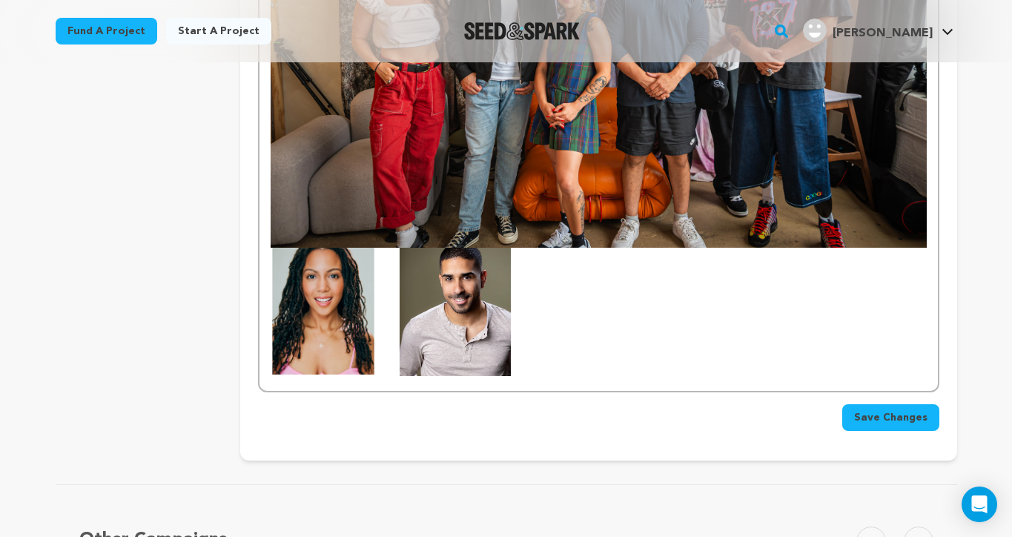
click at [478, 305] on img at bounding box center [455, 312] width 111 height 129
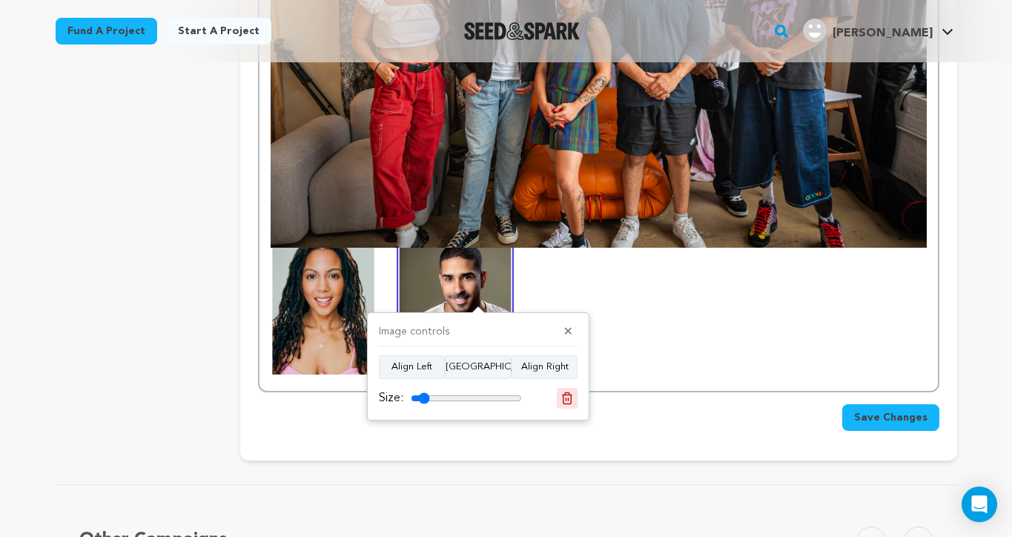
click at [567, 394] on icon at bounding box center [567, 397] width 10 height 11
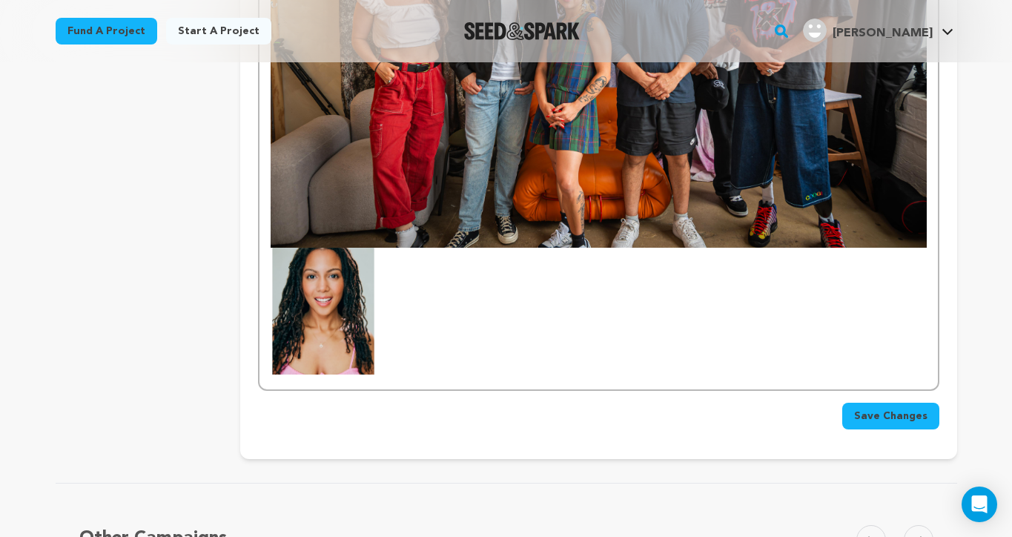
click at [347, 270] on img at bounding box center [323, 312] width 105 height 128
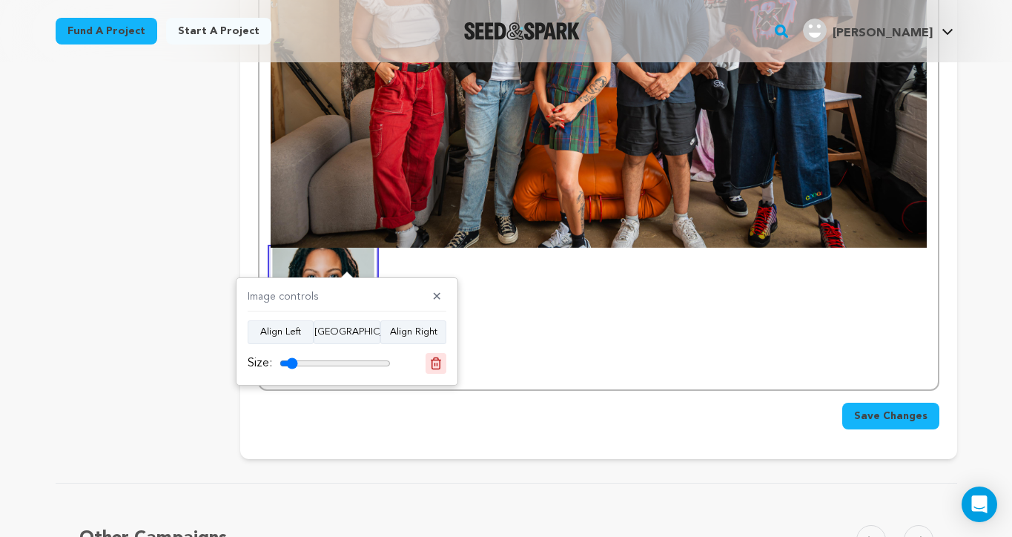
click at [439, 366] on icon at bounding box center [435, 363] width 13 height 13
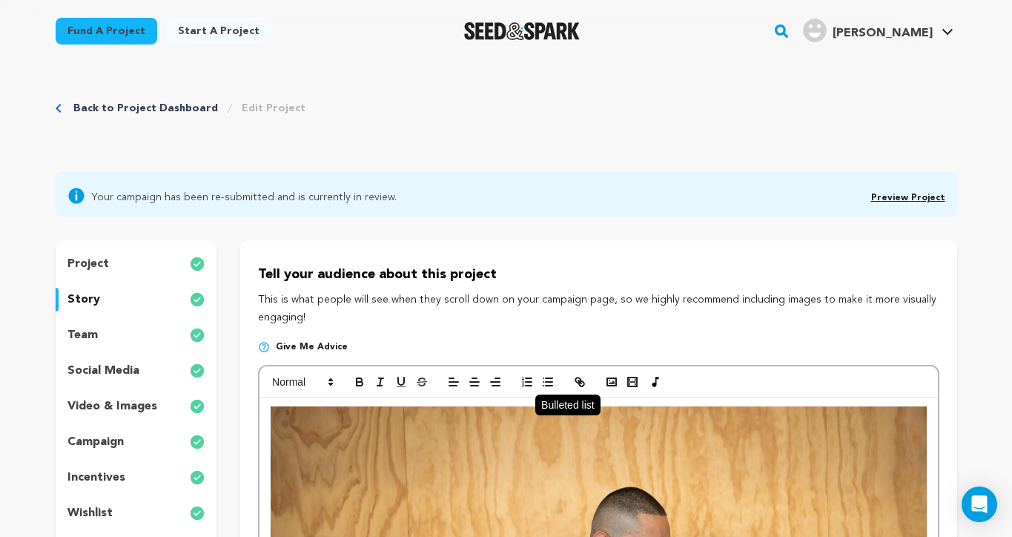
scroll to position [0, 0]
click at [609, 378] on icon "button" at bounding box center [611, 381] width 13 height 13
click at [614, 383] on icon "button" at bounding box center [611, 381] width 13 height 13
click at [618, 375] on icon "button" at bounding box center [611, 381] width 13 height 13
click at [602, 384] on button "button" at bounding box center [611, 382] width 21 height 18
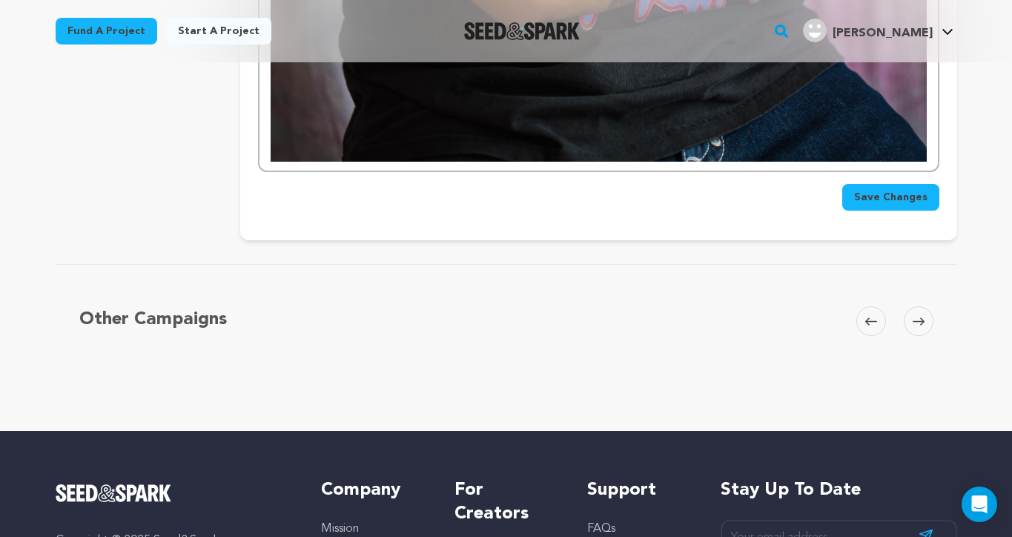
scroll to position [5254, 0]
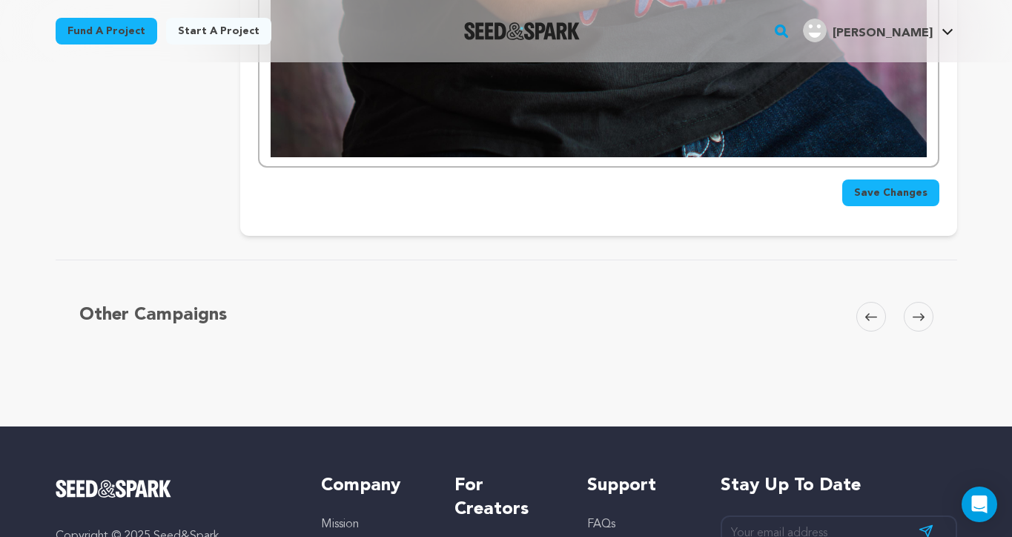
click at [886, 185] on span "Save Changes" at bounding box center [890, 192] width 73 height 15
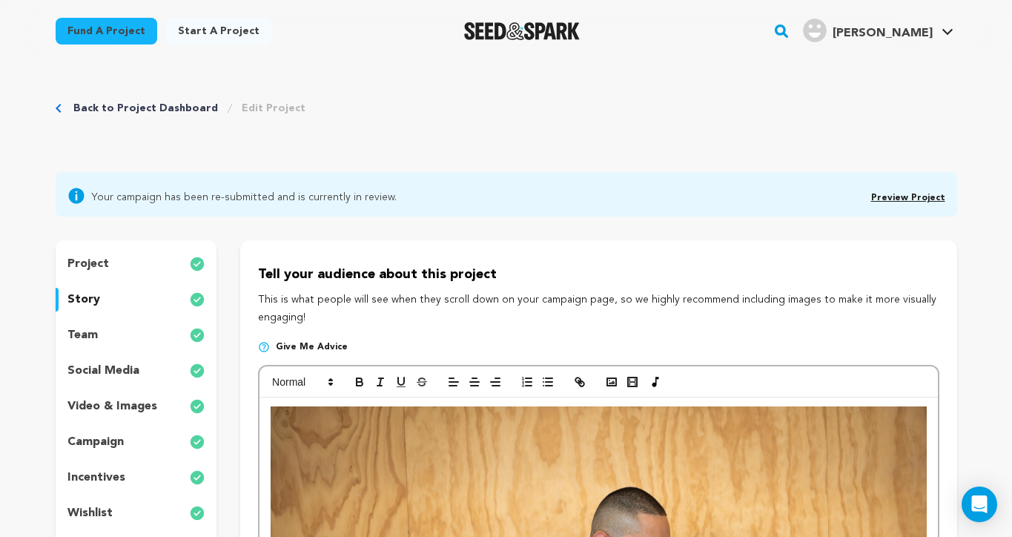
scroll to position [0, 0]
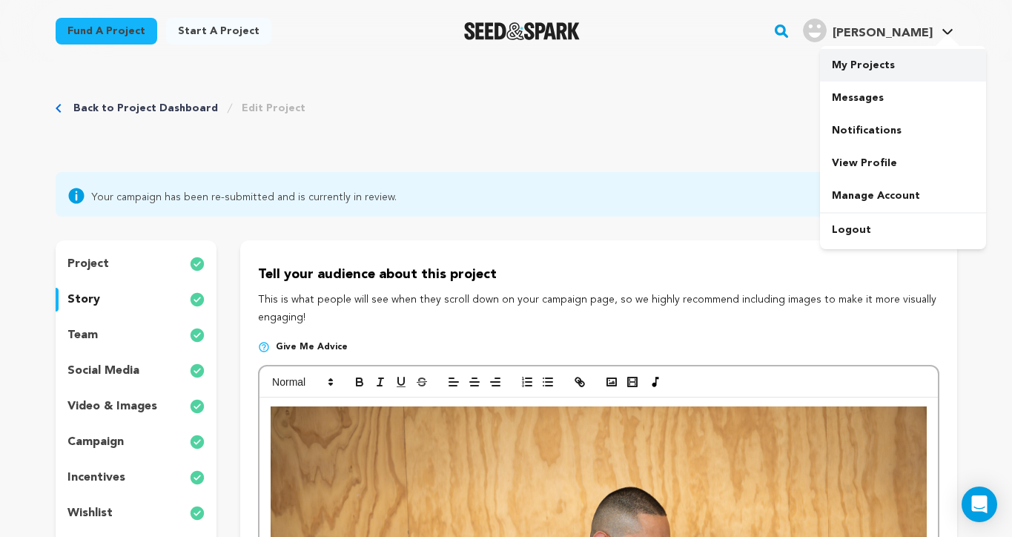
click at [882, 67] on link "My Projects" at bounding box center [903, 65] width 166 height 33
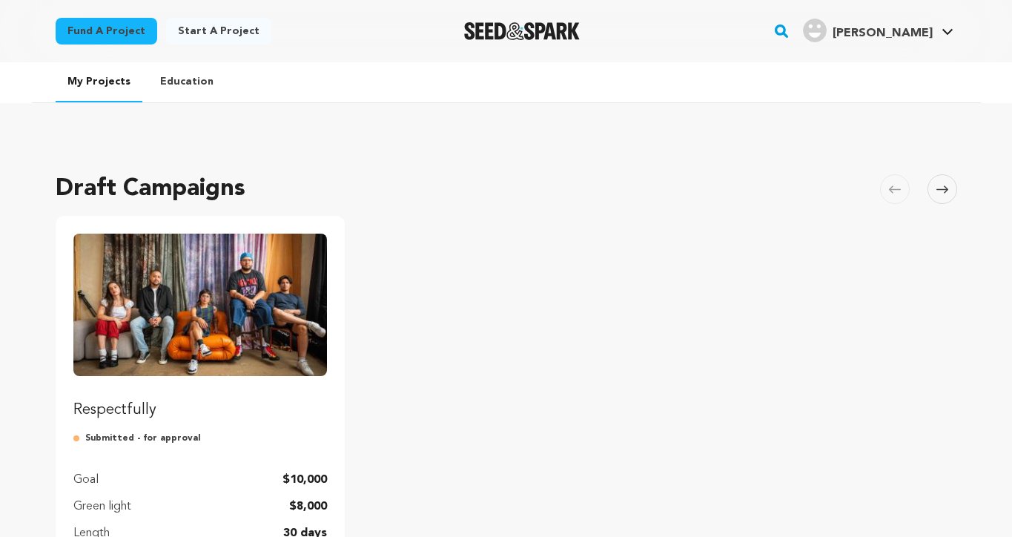
click at [243, 319] on img "Fund Respectfully" at bounding box center [200, 305] width 254 height 142
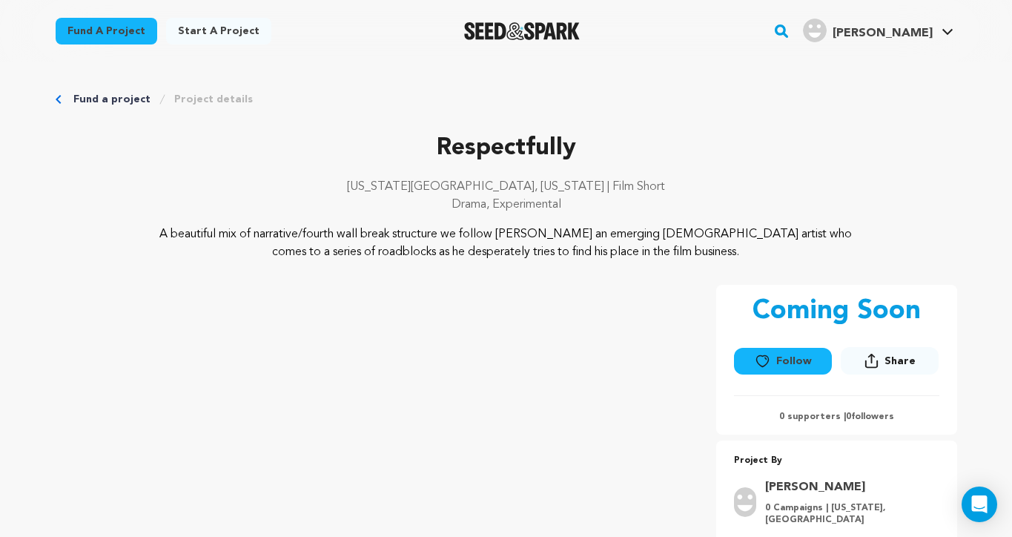
click at [300, 159] on p "Respectfully" at bounding box center [507, 148] width 902 height 36
